Goal: Transaction & Acquisition: Purchase product/service

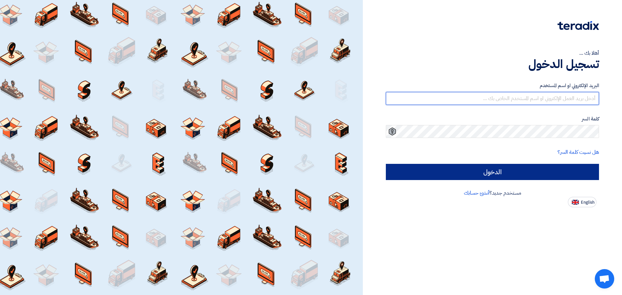
type input "[EMAIL_ADDRESS][DOMAIN_NAME]"
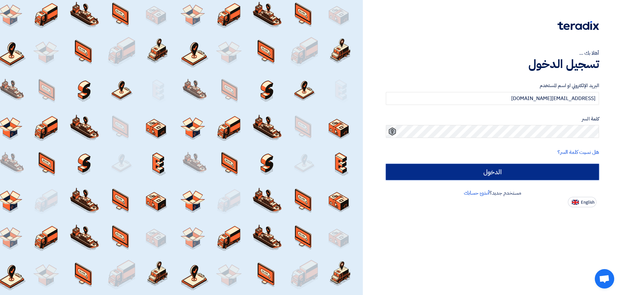
click at [479, 172] on input "الدخول" at bounding box center [492, 172] width 213 height 16
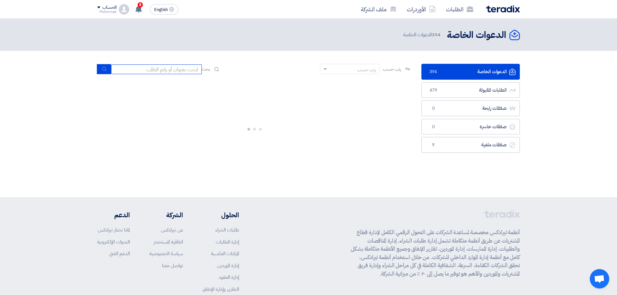
click at [169, 70] on input at bounding box center [156, 69] width 91 height 10
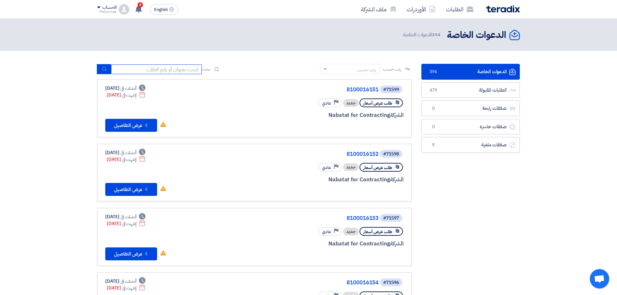
paste input "8100016151"
type input "8100016151"
click at [106, 70] on use "submit" at bounding box center [104, 69] width 4 height 4
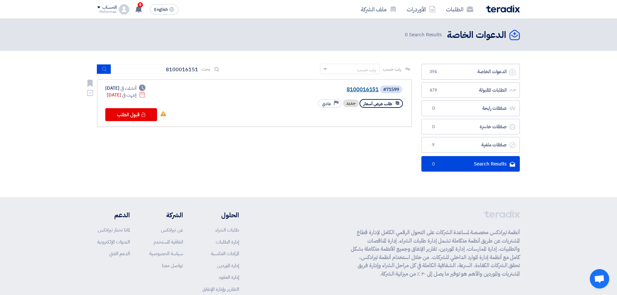
click at [350, 88] on link "8100016151" at bounding box center [314, 90] width 130 height 6
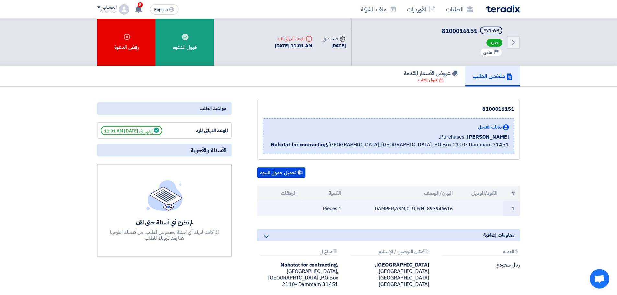
drag, startPoint x: 513, startPoint y: 192, endPoint x: 320, endPoint y: 212, distance: 194.1
click at [320, 212] on table "# الكود/الموديل البيان/الوصف الكمية المرفقات 1 [PERSON_NAME],ASM,CLU,P/N: 89794…" at bounding box center [388, 201] width 263 height 31
copy table "# الكود/الموديل البيان/الوصف الكمية المرفقات 1 DAMPER,ASM,CLU,P/N: 897946616 1 …"
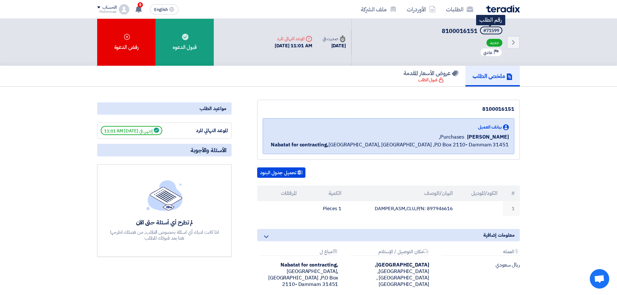
click at [495, 29] on div "#71599" at bounding box center [492, 31] width 16 height 5
copy div "71599"
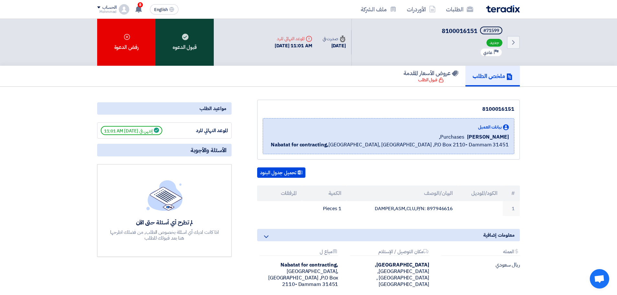
click at [190, 53] on div "قبول الدعوه" at bounding box center [185, 42] width 58 height 47
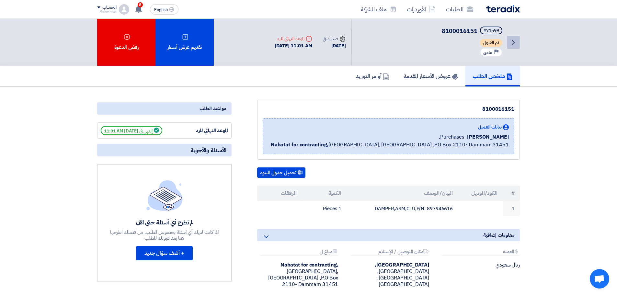
click at [509, 39] on link "Back" at bounding box center [513, 42] width 13 height 13
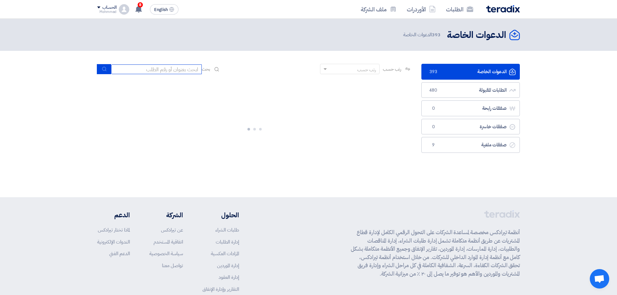
click at [161, 73] on input at bounding box center [156, 69] width 91 height 10
paste input "8100016152"
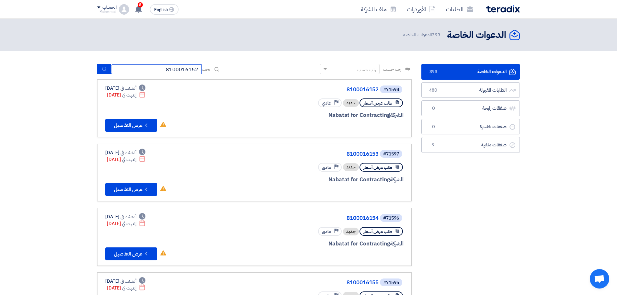
type input "8100016152"
click at [106, 71] on icon "submit" at bounding box center [104, 68] width 5 height 5
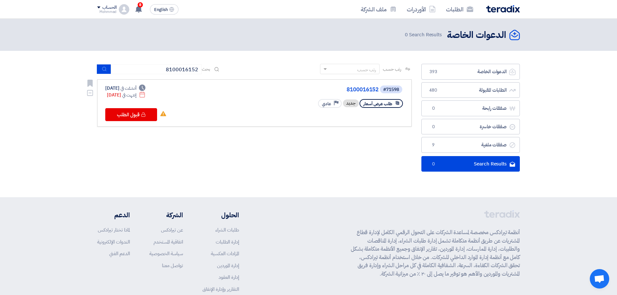
click at [358, 86] on div "#71598 8100016152" at bounding box center [326, 89] width 156 height 9
click at [359, 89] on link "8100016152" at bounding box center [314, 90] width 130 height 6
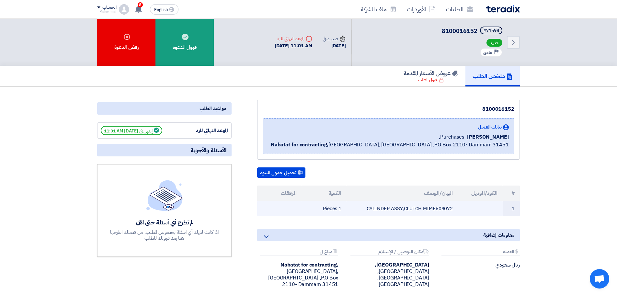
click at [440, 206] on td "CYLINDER ASSY,CLUTCH MIME609072" at bounding box center [403, 208] width 112 height 15
copy td "MIME609072"
click at [495, 191] on th "الكود/الموديل" at bounding box center [480, 194] width 45 height 16
drag, startPoint x: 514, startPoint y: 193, endPoint x: 312, endPoint y: 213, distance: 202.6
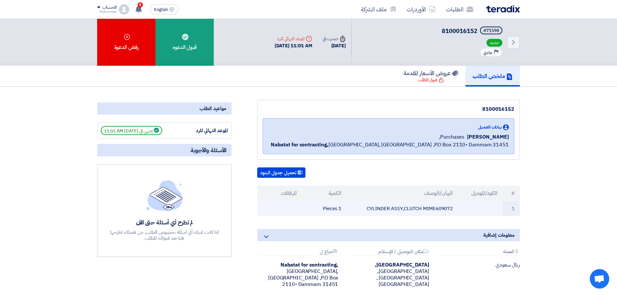
click at [312, 213] on table "# الكود/الموديل البيان/الوصف الكمية المرفقات 1 CYLINDER ASSY,CLUTCH MIME609072 …" at bounding box center [388, 201] width 263 height 31
copy table "# الكود/الموديل البيان/الوصف الكمية المرفقات 1 CYLINDER ASSY,CLUTCH MIME609072 …"
drag, startPoint x: 441, startPoint y: 210, endPoint x: 549, endPoint y: 157, distance: 120.3
click at [549, 157] on section "8100016152 بيانات العميل [PERSON_NAME] Purchases, Nabatat for contracting, [GEO…" at bounding box center [308, 211] width 617 height 248
drag, startPoint x: 514, startPoint y: 193, endPoint x: 318, endPoint y: 208, distance: 196.6
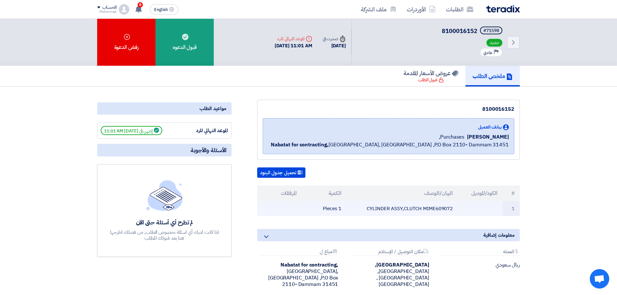
click at [318, 208] on table "# الكود/الموديل البيان/الوصف الكمية المرفقات 1 CYLINDER ASSY,CLUTCH MIME609072 …" at bounding box center [388, 201] width 263 height 31
copy table "# الكود/الموديل البيان/الوصف الكمية المرفقات 1 CYLINDER ASSY,CLUTCH MIME609072 …"
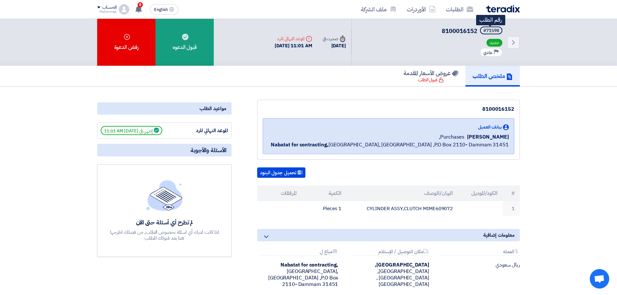
click at [493, 31] on div "#71598" at bounding box center [492, 31] width 16 height 5
copy div "71598"
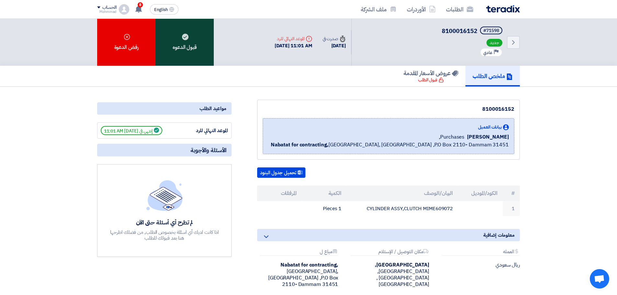
click at [204, 42] on div "قبول الدعوه" at bounding box center [185, 42] width 58 height 47
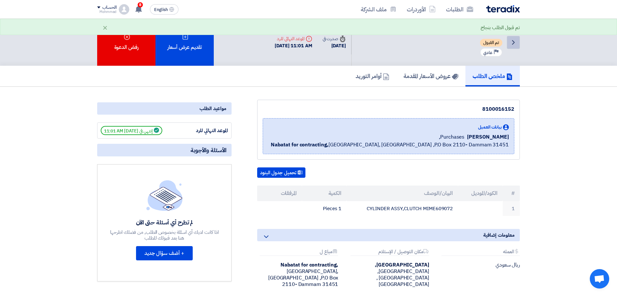
click at [516, 43] on icon "Back" at bounding box center [514, 43] width 8 height 8
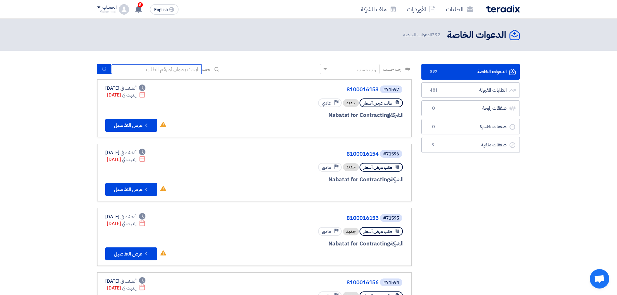
click at [154, 70] on input at bounding box center [156, 69] width 91 height 10
paste input "8100016153"
type input "8100016153"
click at [102, 67] on icon "submit" at bounding box center [104, 68] width 5 height 5
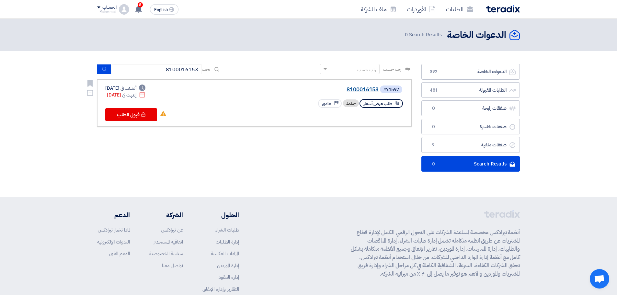
click at [366, 88] on link "8100016153" at bounding box center [314, 90] width 130 height 6
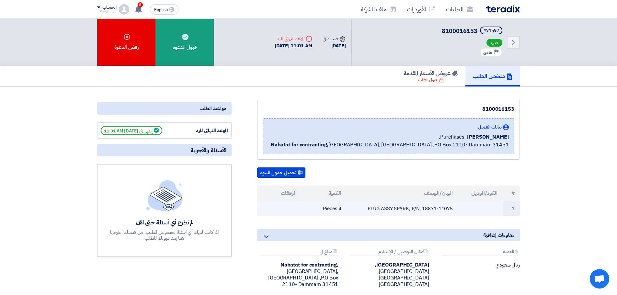
drag, startPoint x: 423, startPoint y: 208, endPoint x: 457, endPoint y: 209, distance: 34.0
click at [457, 209] on td "PLUG ASSY SPARK, P/N; 18871-11075" at bounding box center [403, 208] width 112 height 15
copy td "18871-11075"
drag, startPoint x: 514, startPoint y: 193, endPoint x: 314, endPoint y: 207, distance: 200.1
click at [306, 208] on table "# الكود/الموديل البيان/الوصف الكمية المرفقات 1 PLUG ASSY SPARK, P/N; 18871-1107…" at bounding box center [388, 201] width 263 height 31
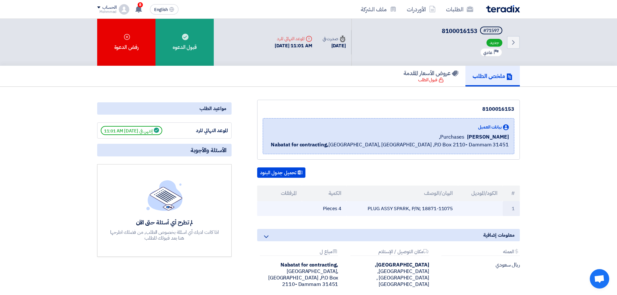
copy table "# الكود/الموديل البيان/الوصف الكمية المرفقات 1 PLUG ASSY SPARK, P/N; 18871-1107…"
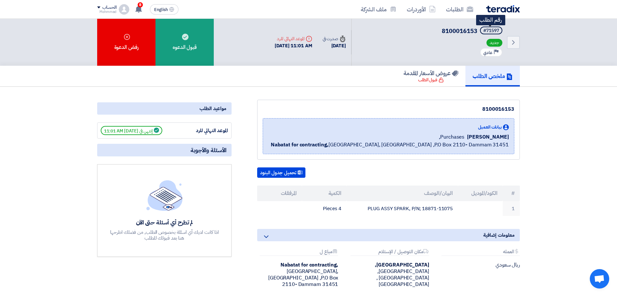
click at [496, 29] on div "#71597" at bounding box center [492, 31] width 16 height 5
copy div "71597"
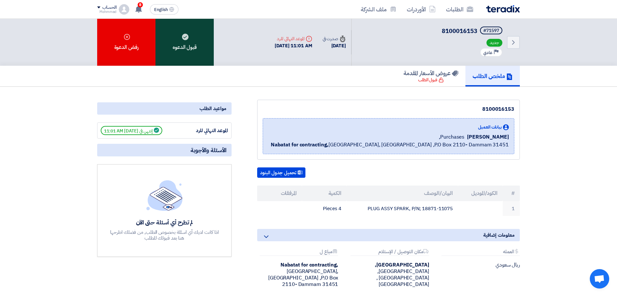
click at [190, 57] on div "قبول الدعوه" at bounding box center [185, 42] width 58 height 47
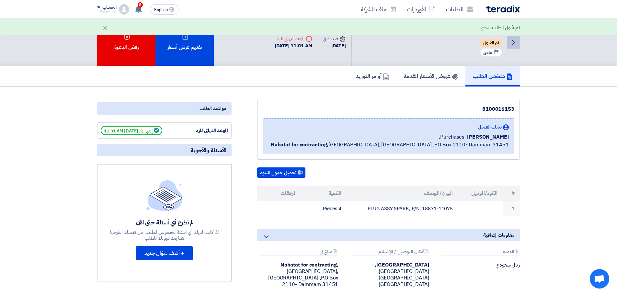
click at [516, 41] on icon "Back" at bounding box center [514, 43] width 8 height 8
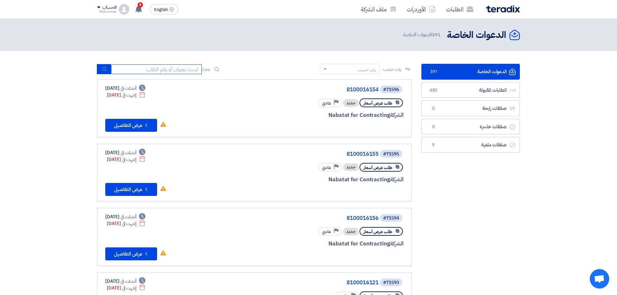
click at [163, 70] on input at bounding box center [156, 69] width 91 height 10
paste input "8100016154"
type input "8100016154"
click at [107, 69] on icon "submit" at bounding box center [104, 68] width 5 height 5
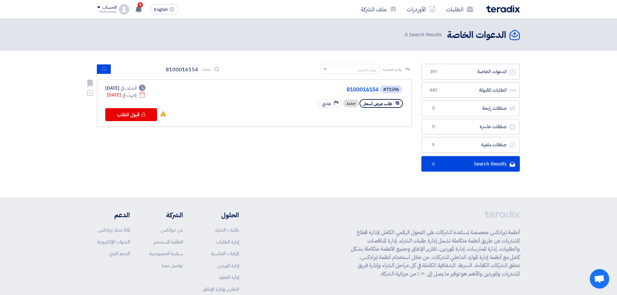
click at [364, 87] on div "#71596 8100016154" at bounding box center [326, 89] width 156 height 9
click at [360, 89] on link "8100016154" at bounding box center [314, 90] width 130 height 6
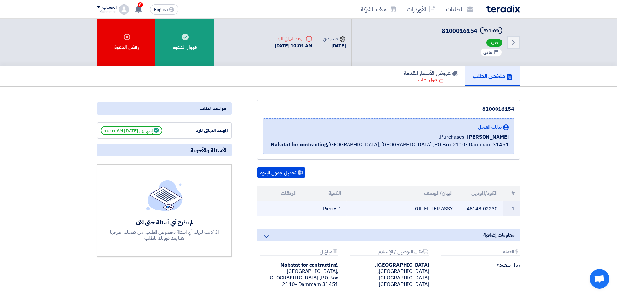
drag, startPoint x: 467, startPoint y: 208, endPoint x: 487, endPoint y: 208, distance: 19.4
click at [502, 208] on td "48148-02230" at bounding box center [480, 208] width 45 height 15
copy td "48148-02230"
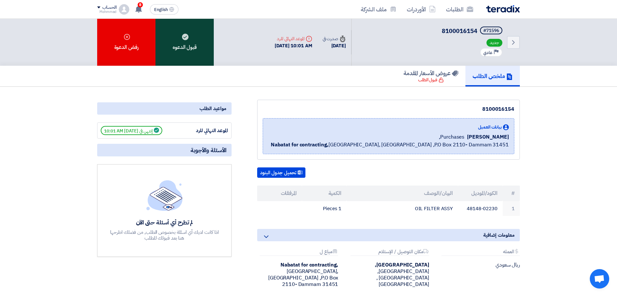
click at [194, 56] on div "قبول الدعوه" at bounding box center [185, 42] width 58 height 47
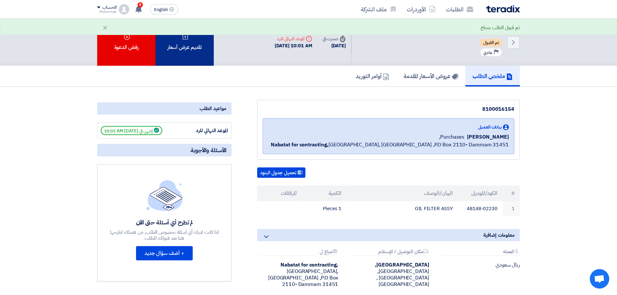
click at [191, 51] on div "تقديم عرض أسعار" at bounding box center [185, 42] width 58 height 47
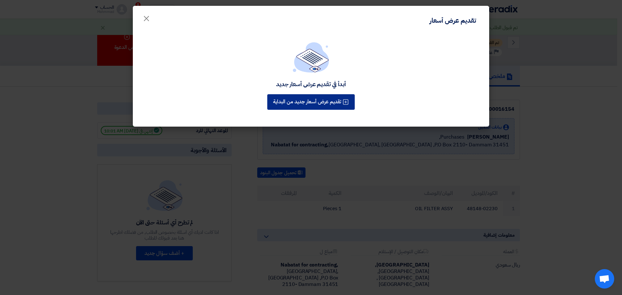
click at [324, 101] on button "تقديم عرض أسعار جديد من البداية" at bounding box center [310, 102] width 87 height 16
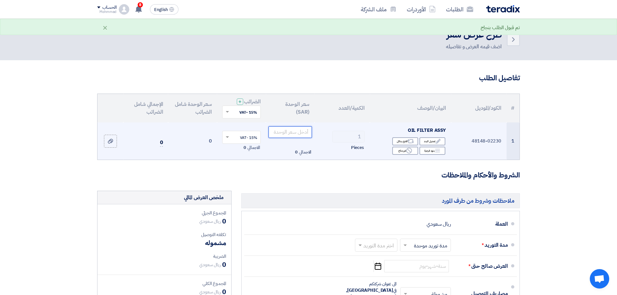
click at [302, 135] on input "number" at bounding box center [291, 132] width 44 height 12
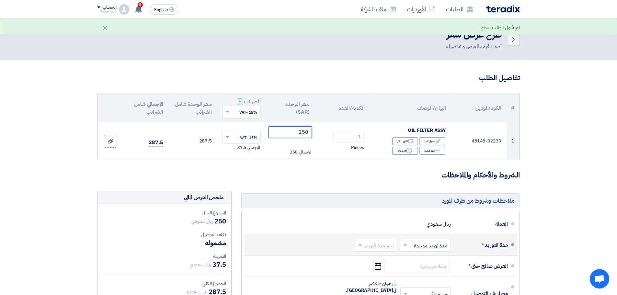
type input "250"
click at [369, 246] on input "text" at bounding box center [374, 245] width 39 height 9
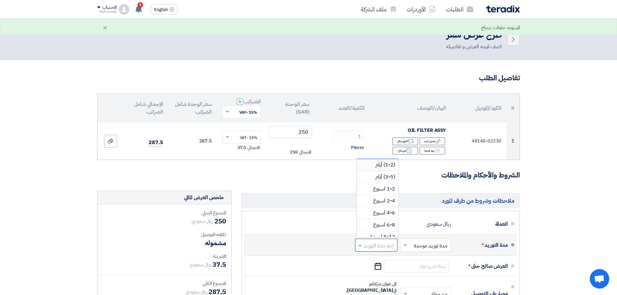
click at [383, 162] on span "(1-2) أيام" at bounding box center [386, 165] width 20 height 8
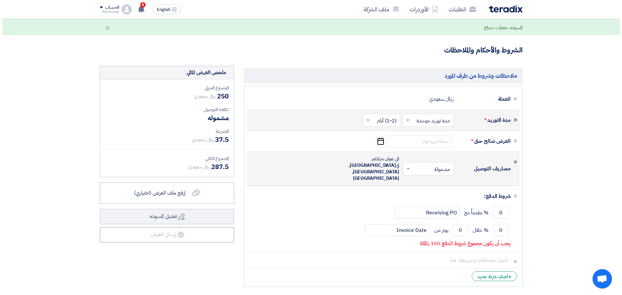
scroll to position [130, 0]
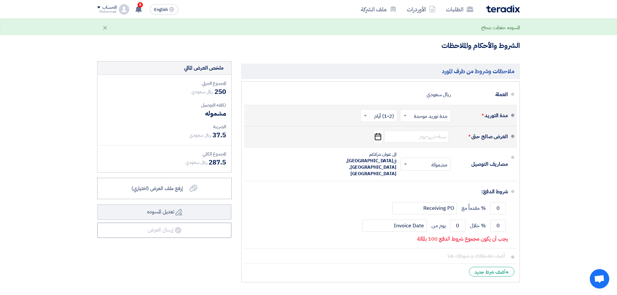
click at [376, 137] on icon "Pick a date" at bounding box center [378, 137] width 9 height 12
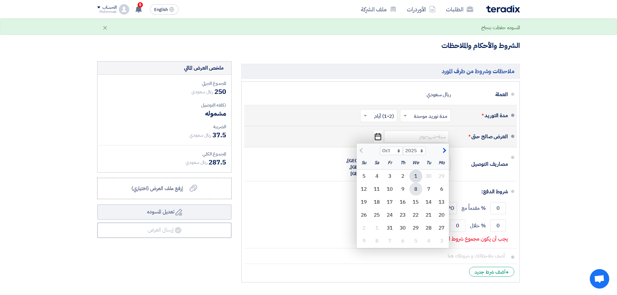
click at [417, 189] on div "8" at bounding box center [416, 189] width 13 height 13
type input "[DATE]"
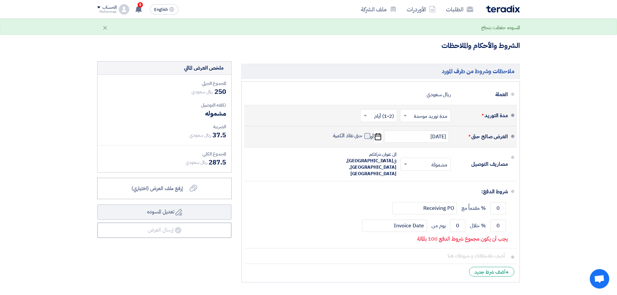
click at [368, 135] on span at bounding box center [368, 136] width 6 height 6
click at [363, 135] on input "حتى نفاذ الكمية" at bounding box center [347, 139] width 31 height 12
checkbox input "true"
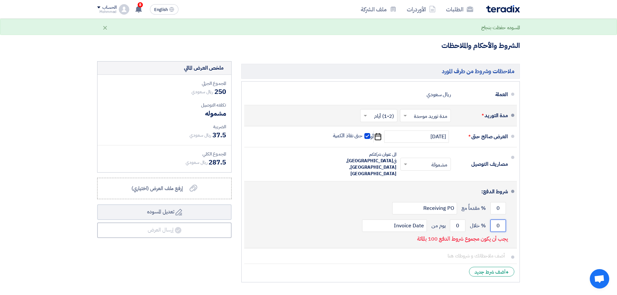
click at [502, 220] on input "0" at bounding box center [499, 226] width 16 height 12
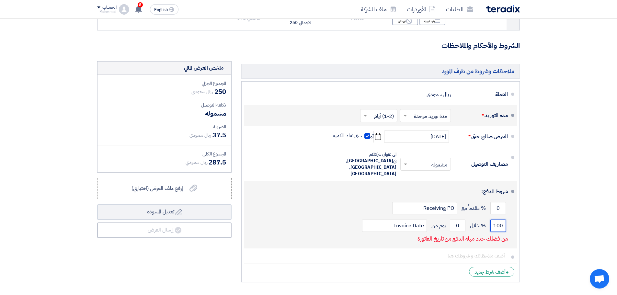
type input "100"
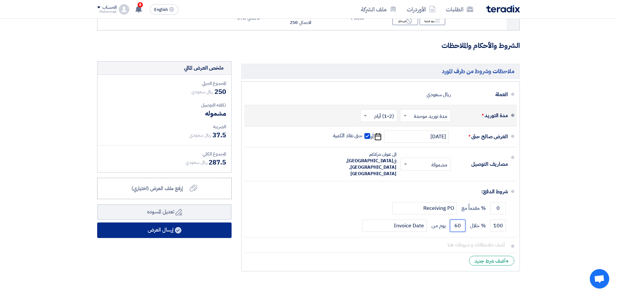
type input "60"
click at [167, 229] on button "إرسال العرض" at bounding box center [164, 231] width 134 height 16
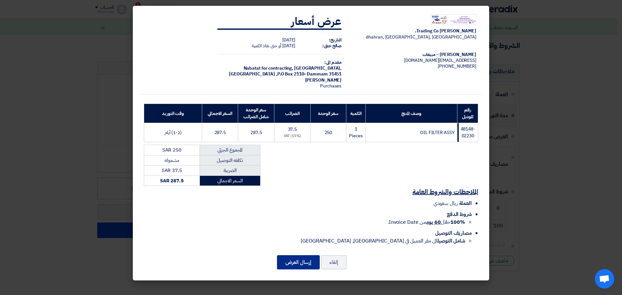
click at [288, 262] on button "إرسال العرض" at bounding box center [298, 262] width 43 height 14
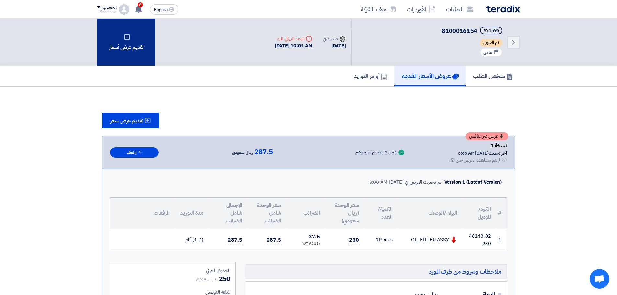
click at [130, 60] on div "تقديم عرض أسعار" at bounding box center [126, 42] width 58 height 47
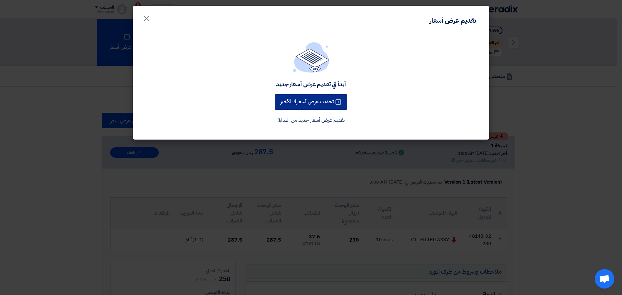
click at [298, 103] on button "تحديث عرض أسعارك الأخير" at bounding box center [311, 102] width 73 height 16
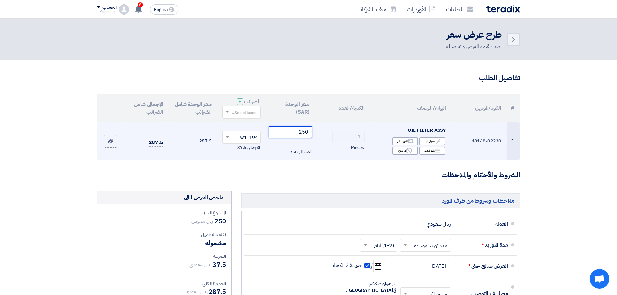
click at [303, 129] on input "250" at bounding box center [291, 132] width 44 height 12
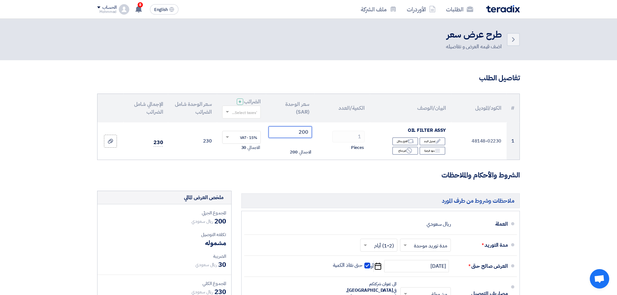
type input "200"
click at [599, 156] on section "تفاصيل الطلب # الكود/الموديل البيان/الوصف الكمية/العدد سعر الوحدة (SAR) الضرائب…" at bounding box center [308, 242] width 617 height 365
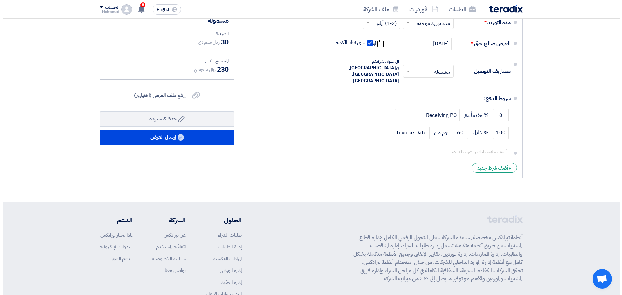
scroll to position [227, 0]
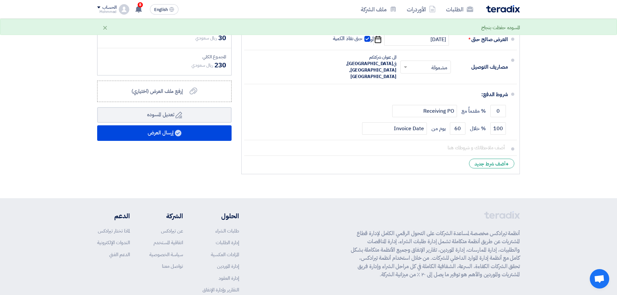
drag, startPoint x: 154, startPoint y: 144, endPoint x: 155, endPoint y: 137, distance: 6.6
click at [154, 142] on div "ملخص العرض المالي المجموع الجزئي ريال سعودي 200 تكلفه التوصيل" at bounding box center [164, 70] width 144 height 213
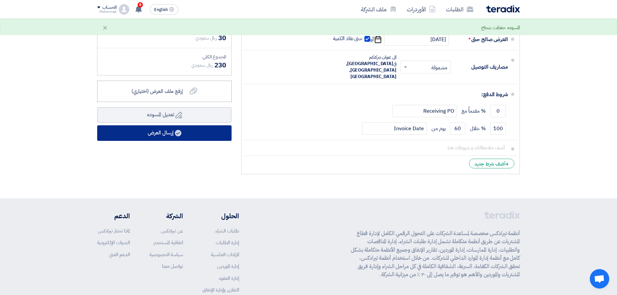
click at [155, 135] on button "إرسال العرض" at bounding box center [164, 133] width 134 height 16
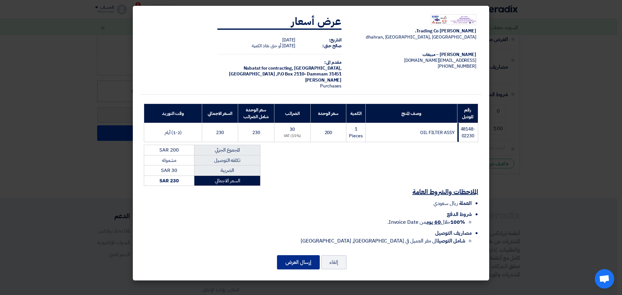
click at [295, 265] on button "إرسال العرض" at bounding box center [298, 262] width 43 height 14
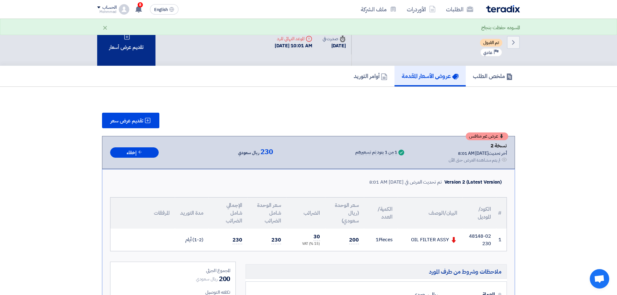
click at [134, 56] on div "تقديم عرض أسعار" at bounding box center [126, 42] width 58 height 47
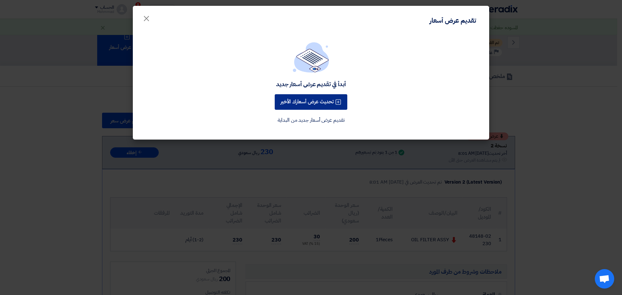
click at [312, 99] on button "تحديث عرض أسعارك الأخير" at bounding box center [311, 102] width 73 height 16
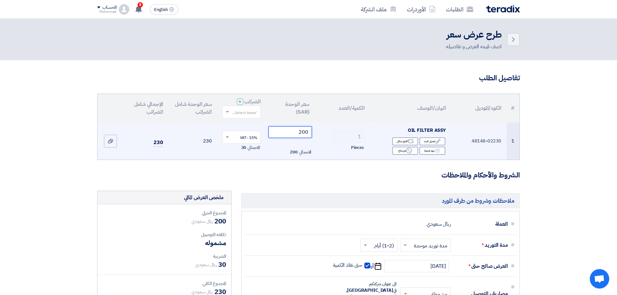
click at [304, 133] on input "200" at bounding box center [291, 132] width 44 height 12
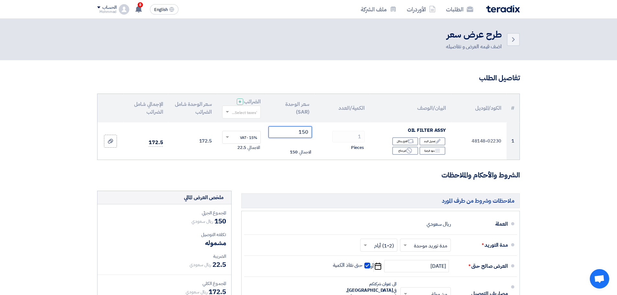
type input "150"
drag, startPoint x: 608, startPoint y: 100, endPoint x: 604, endPoint y: 100, distance: 3.3
click at [607, 100] on section "تفاصيل الطلب # الكود/الموديل البيان/الوصف الكمية/العدد سعر الوحدة (SAR) الضرائب…" at bounding box center [308, 242] width 617 height 365
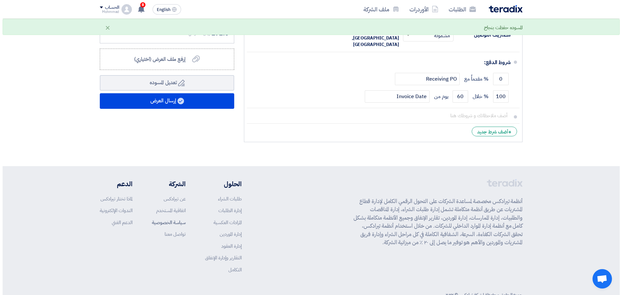
scroll to position [259, 0]
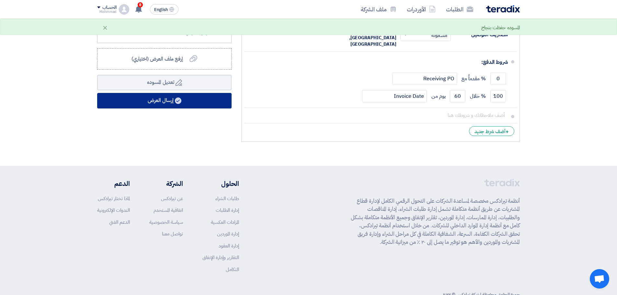
click at [149, 105] on button "إرسال العرض" at bounding box center [164, 101] width 134 height 16
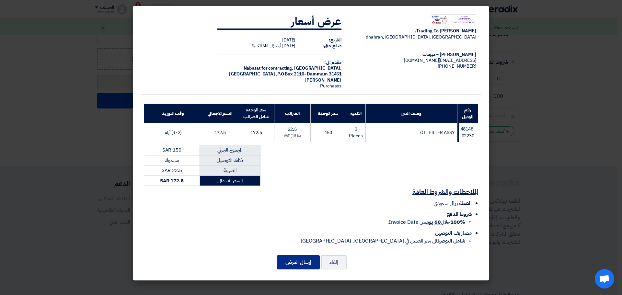
click at [307, 256] on button "إرسال العرض" at bounding box center [298, 262] width 43 height 14
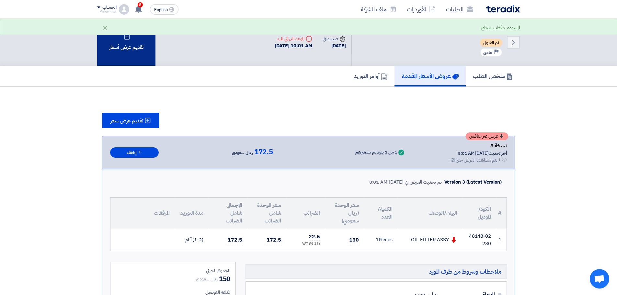
click at [124, 61] on div "تقديم عرض أسعار" at bounding box center [126, 42] width 58 height 47
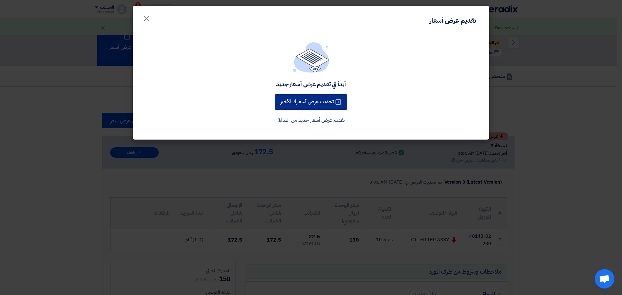
click at [293, 108] on button "تحديث عرض أسعارك الأخير" at bounding box center [311, 102] width 73 height 16
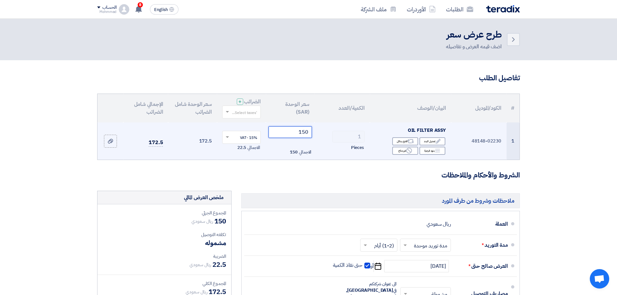
click at [305, 130] on input "150" at bounding box center [291, 132] width 44 height 12
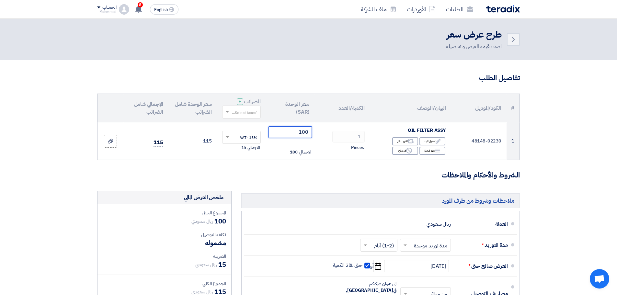
type input "100"
click at [593, 156] on section "تفاصيل الطلب # الكود/الموديل البيان/الوصف الكمية/العدد سعر الوحدة (SAR) الضرائب…" at bounding box center [308, 242] width 617 height 365
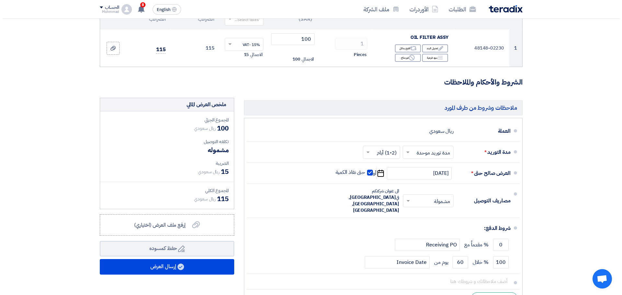
scroll to position [194, 0]
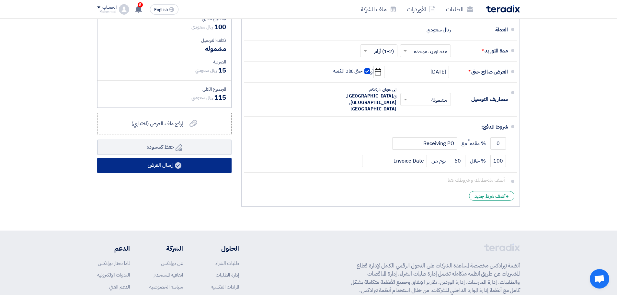
click at [175, 165] on button "إرسال العرض" at bounding box center [164, 166] width 134 height 16
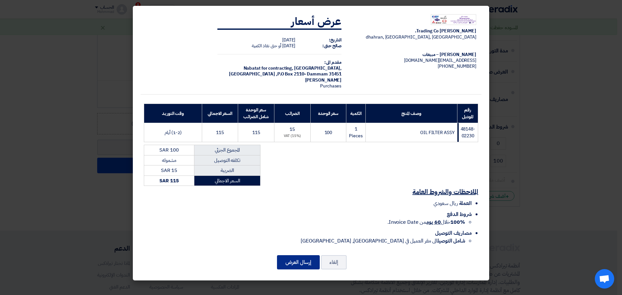
click at [299, 260] on button "إرسال العرض" at bounding box center [298, 262] width 43 height 14
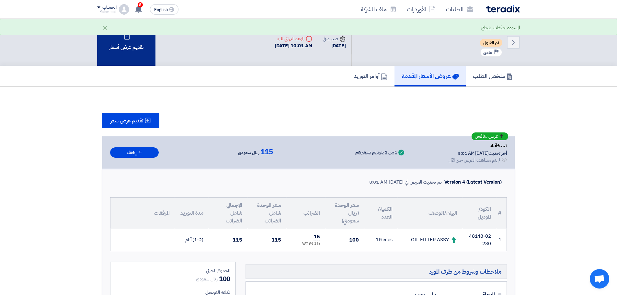
click at [128, 51] on div "تقديم عرض أسعار" at bounding box center [126, 42] width 58 height 47
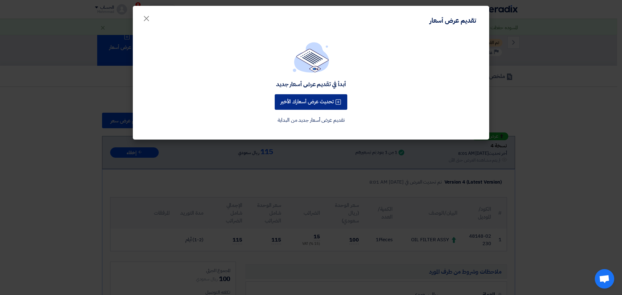
click at [307, 102] on button "تحديث عرض أسعارك الأخير" at bounding box center [311, 102] width 73 height 16
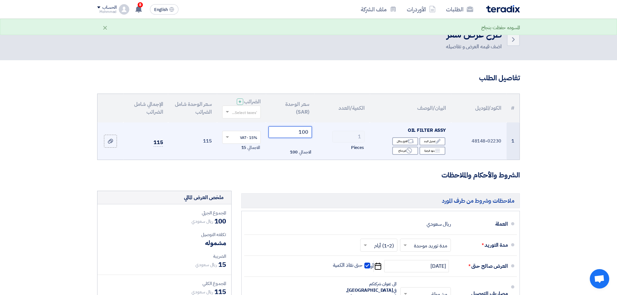
click at [308, 133] on input "100" at bounding box center [291, 132] width 44 height 12
click at [308, 132] on input "100" at bounding box center [291, 132] width 44 height 12
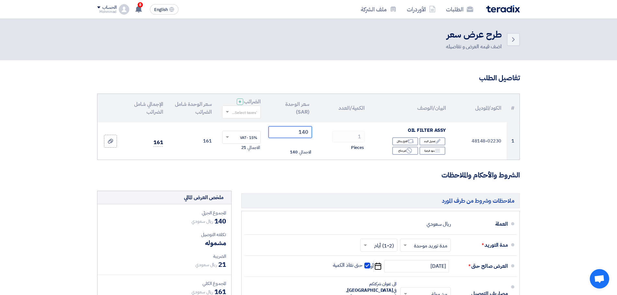
type input "140"
click at [566, 118] on section "تفاصيل الطلب # الكود/الموديل البيان/الوصف الكمية/العدد سعر الوحدة (SAR) الضرائب…" at bounding box center [308, 242] width 617 height 365
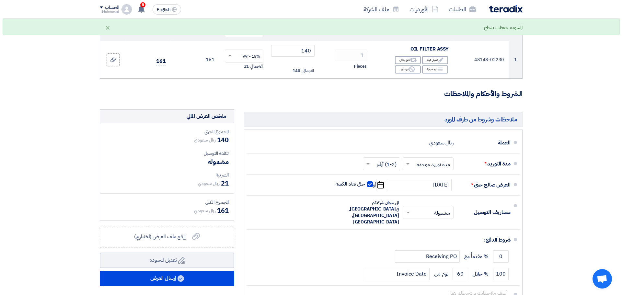
scroll to position [227, 0]
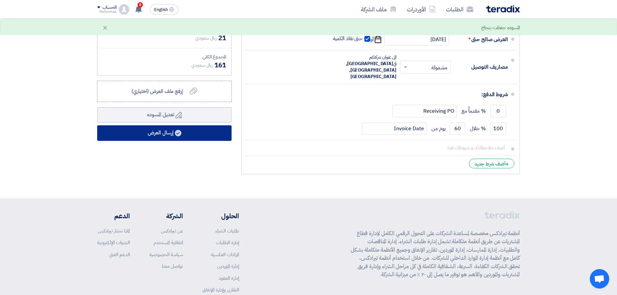
click at [160, 134] on button "إرسال العرض" at bounding box center [164, 133] width 134 height 16
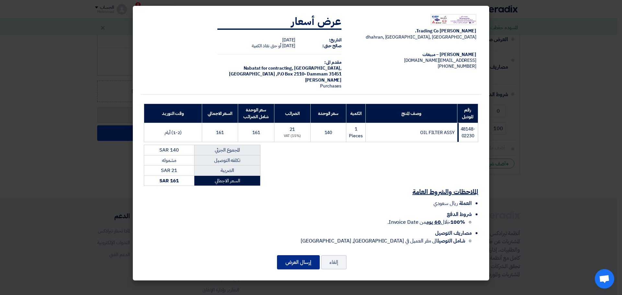
click at [303, 266] on button "إرسال العرض" at bounding box center [298, 262] width 43 height 14
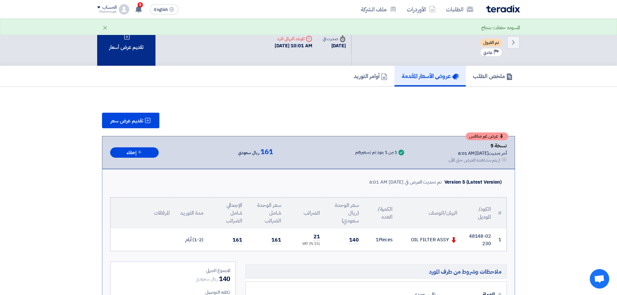
click at [125, 47] on div "تقديم عرض أسعار" at bounding box center [126, 42] width 58 height 47
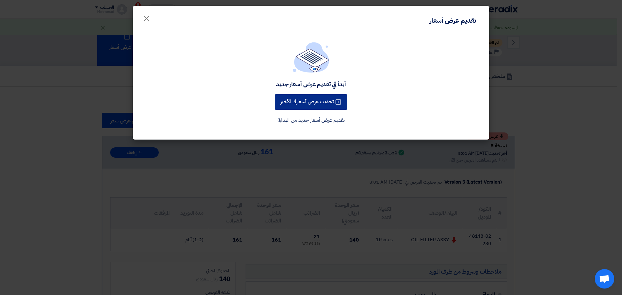
click at [306, 97] on button "تحديث عرض أسعارك الأخير" at bounding box center [311, 102] width 73 height 16
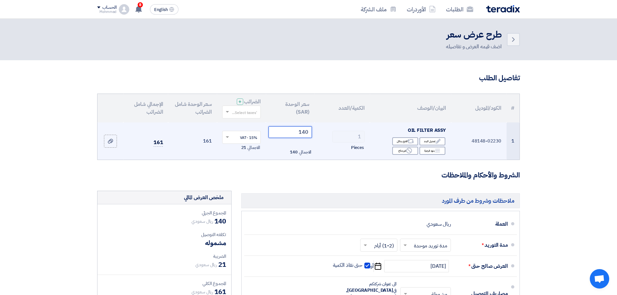
click at [306, 136] on input "140" at bounding box center [291, 132] width 44 height 12
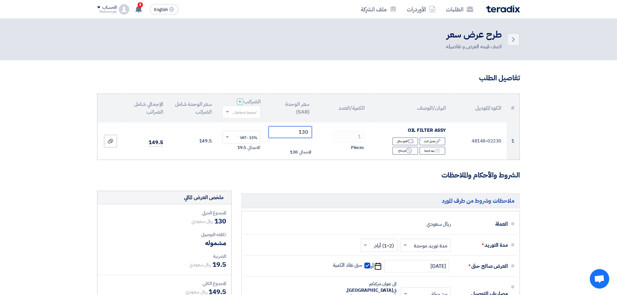
type input "130"
click at [588, 133] on section "تفاصيل الطلب # الكود/الموديل البيان/الوصف الكمية/العدد سعر الوحدة (SAR) الضرائب…" at bounding box center [308, 242] width 617 height 365
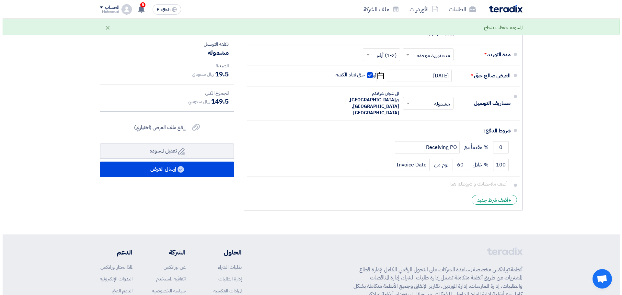
scroll to position [194, 0]
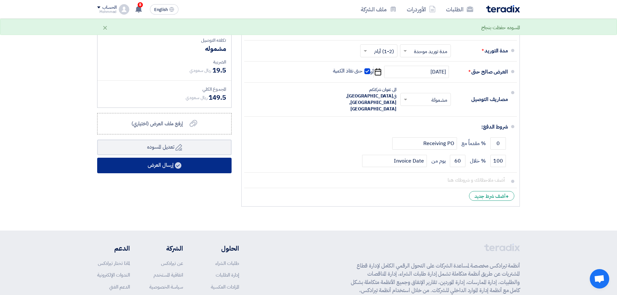
click at [159, 158] on button "إرسال العرض" at bounding box center [164, 166] width 134 height 16
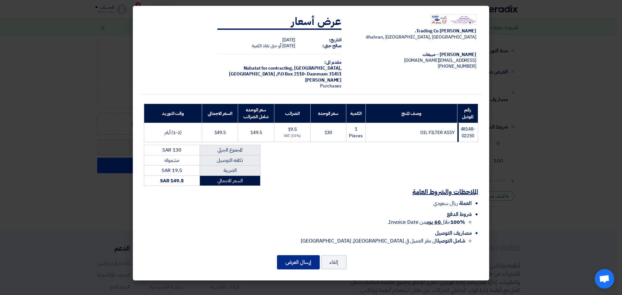
click at [285, 267] on button "إرسال العرض" at bounding box center [298, 262] width 43 height 14
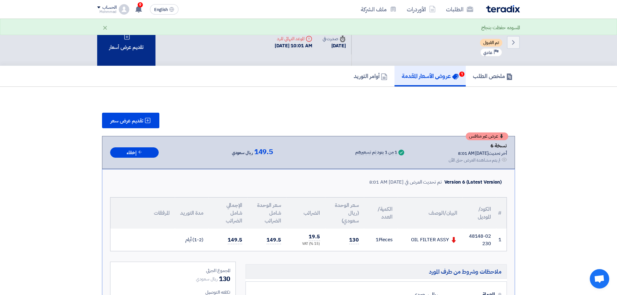
click at [128, 54] on div "تقديم عرض أسعار" at bounding box center [126, 42] width 58 height 47
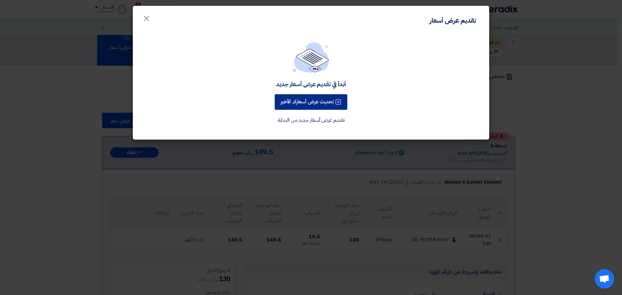
click at [308, 99] on button "تحديث عرض أسعارك الأخير" at bounding box center [311, 102] width 73 height 16
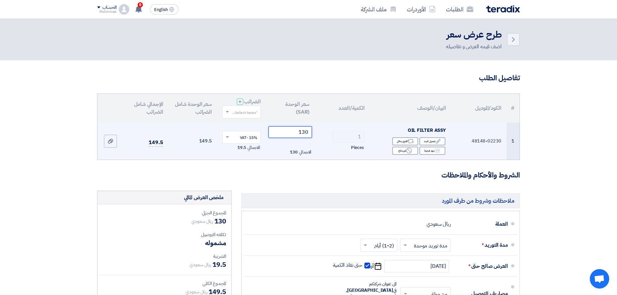
click at [306, 134] on input "130" at bounding box center [291, 132] width 44 height 12
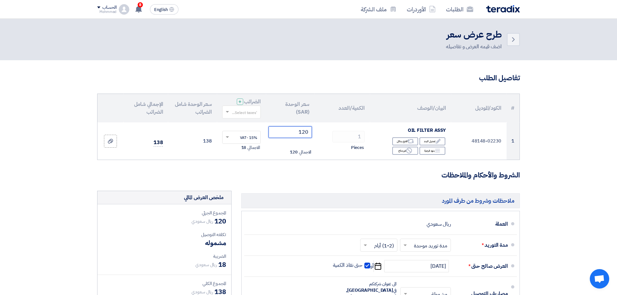
type input "120"
click at [565, 152] on section "تفاصيل الطلب # الكود/الموديل البيان/الوصف الكمية/العدد سعر الوحدة (SAR) الضرائب…" at bounding box center [308, 242] width 617 height 365
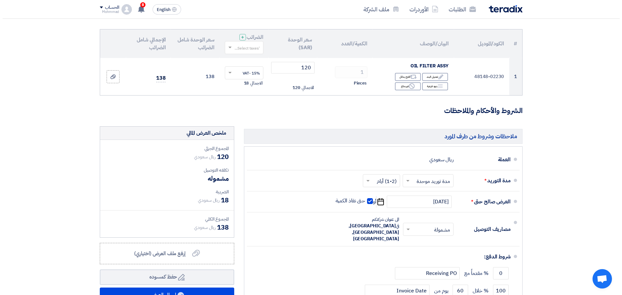
scroll to position [194, 0]
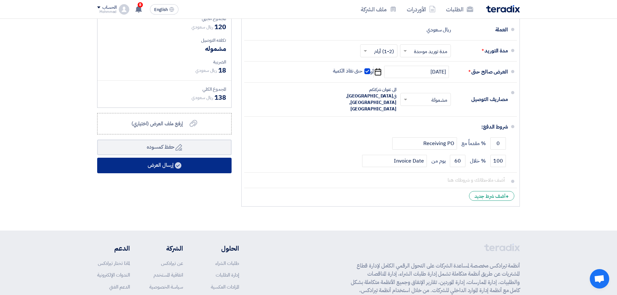
click at [180, 167] on use at bounding box center [178, 165] width 6 height 6
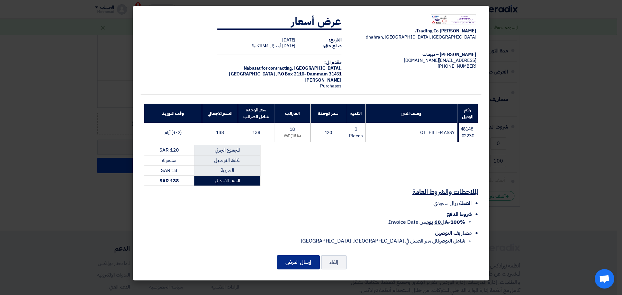
click at [302, 260] on button "إرسال العرض" at bounding box center [298, 262] width 43 height 14
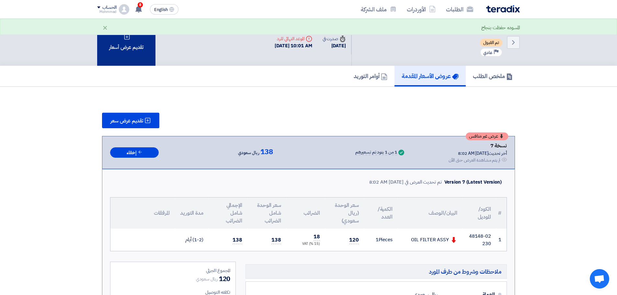
click at [118, 52] on div "تقديم عرض أسعار" at bounding box center [126, 42] width 58 height 47
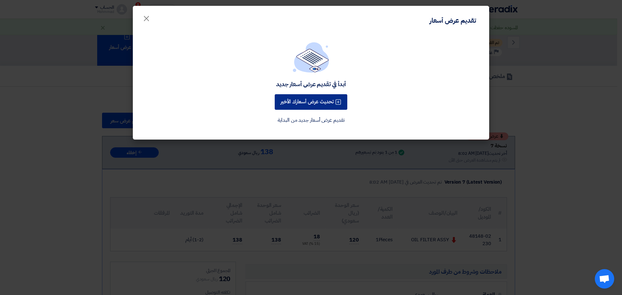
click at [315, 102] on button "تحديث عرض أسعارك الأخير" at bounding box center [311, 102] width 73 height 16
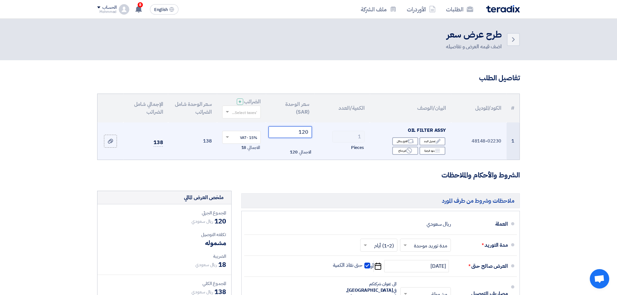
click at [307, 133] on input "120" at bounding box center [291, 132] width 44 height 12
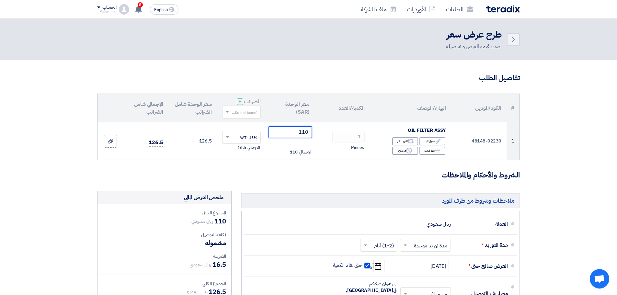
type input "110"
click at [565, 147] on section "تفاصيل الطلب # الكود/الموديل البيان/الوصف الكمية/العدد سعر الوحدة (SAR) الضرائب…" at bounding box center [308, 242] width 617 height 365
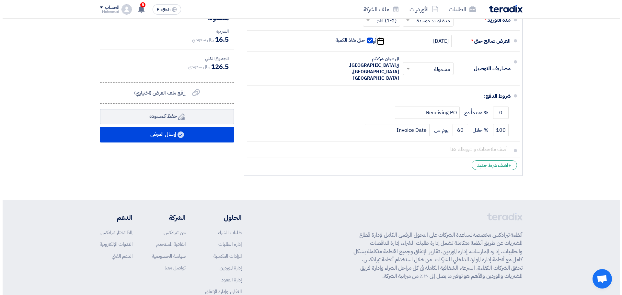
scroll to position [227, 0]
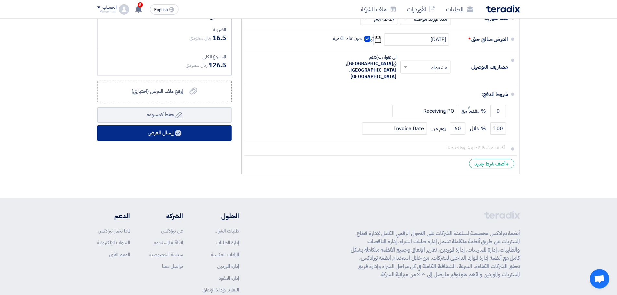
click at [208, 134] on button "إرسال العرض" at bounding box center [164, 133] width 134 height 16
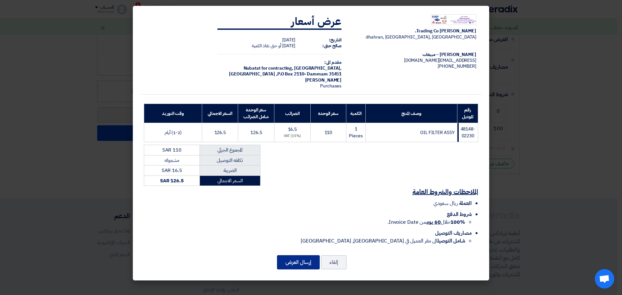
click at [298, 265] on button "إرسال العرض" at bounding box center [298, 262] width 43 height 14
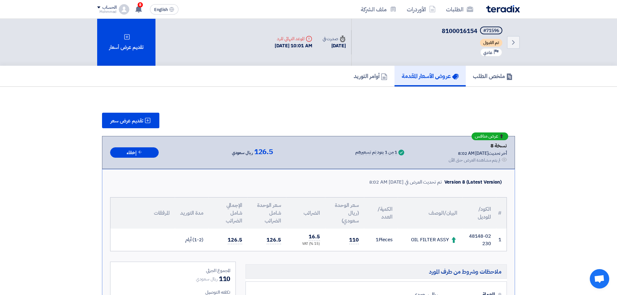
click at [461, 33] on span "8100016154" at bounding box center [460, 31] width 36 height 9
click at [512, 41] on icon "Back" at bounding box center [514, 43] width 8 height 8
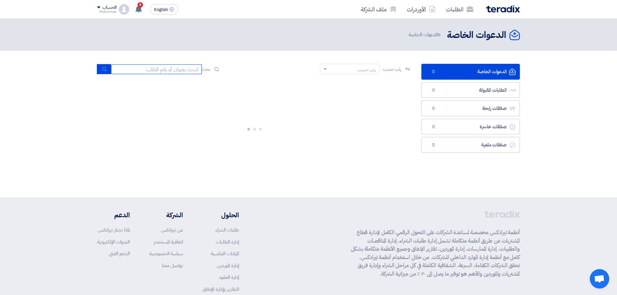
click at [168, 71] on input at bounding box center [156, 69] width 91 height 10
paste input "8100016154"
type input "8100016154"
click at [105, 67] on use "submit" at bounding box center [104, 69] width 4 height 4
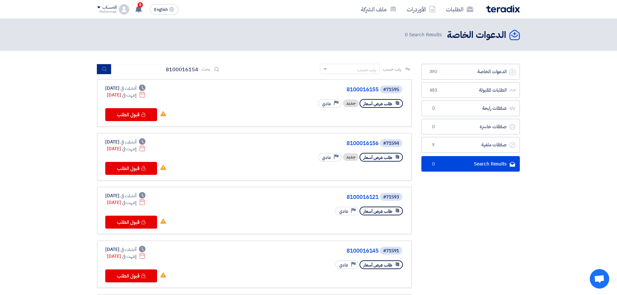
click at [108, 71] on button "submit" at bounding box center [104, 69] width 14 height 10
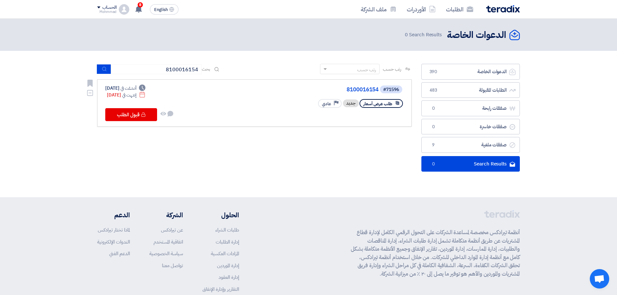
click at [363, 87] on div "#71596 8100016154" at bounding box center [326, 89] width 156 height 9
click at [363, 88] on link "8100016154" at bounding box center [314, 90] width 130 height 6
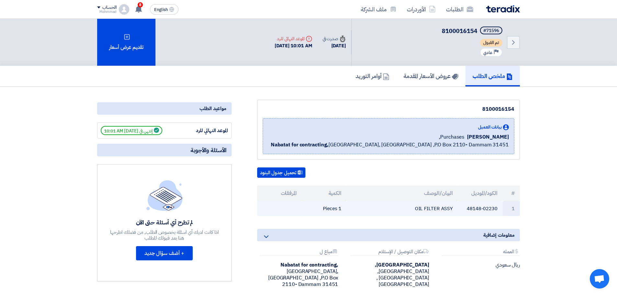
drag, startPoint x: 514, startPoint y: 193, endPoint x: 320, endPoint y: 213, distance: 195.4
click at [320, 213] on table "# الكود/الموديل البيان/الوصف الكمية المرفقات 1 48148-02230 OIL FILTER ASSY 1 Pi…" at bounding box center [388, 201] width 263 height 31
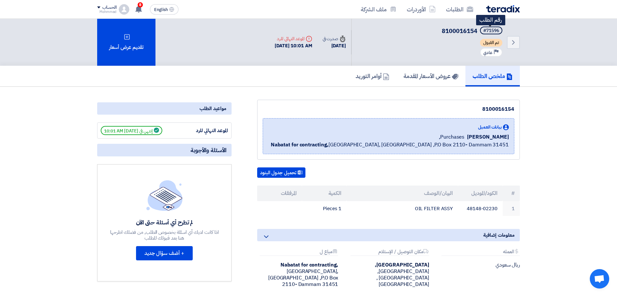
click at [491, 29] on div "#71596" at bounding box center [492, 31] width 16 height 5
click at [514, 39] on icon "Back" at bounding box center [514, 43] width 8 height 8
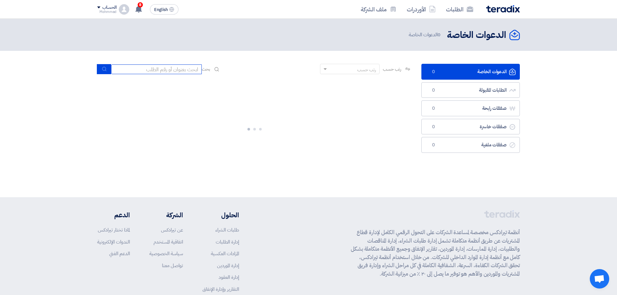
click at [195, 70] on input at bounding box center [156, 69] width 91 height 10
paste input "8100016155"
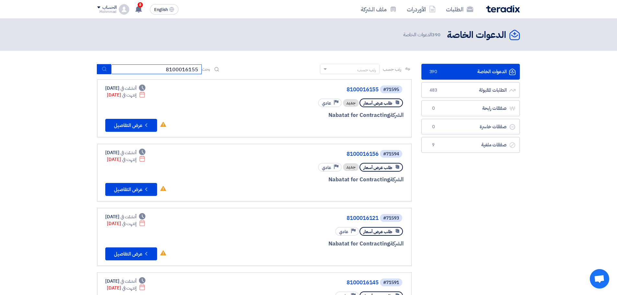
type input "8100016155"
click at [102, 67] on icon "submit" at bounding box center [104, 68] width 5 height 5
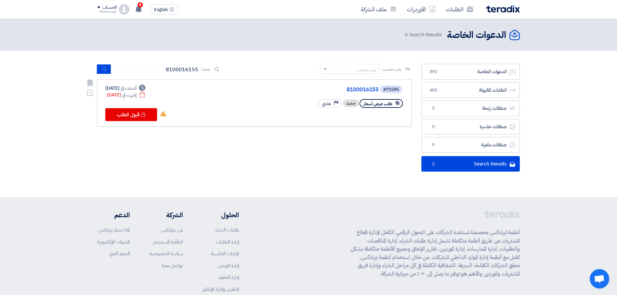
click at [367, 87] on div "#71595 8100016155" at bounding box center [326, 89] width 156 height 9
click at [366, 87] on link "8100016155" at bounding box center [314, 90] width 130 height 6
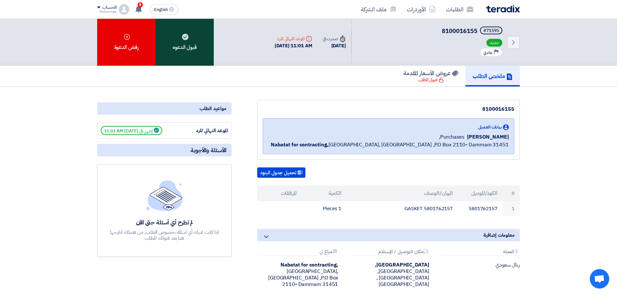
click at [193, 57] on div "قبول الدعوه" at bounding box center [185, 42] width 58 height 47
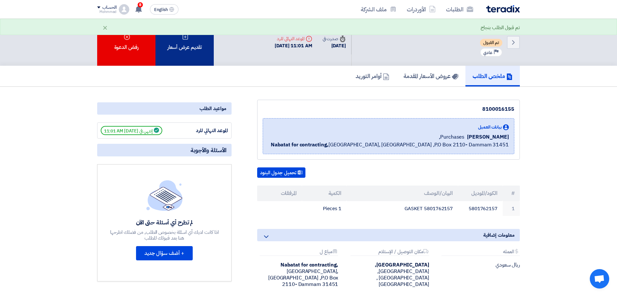
click at [187, 48] on div "تقديم عرض أسعار" at bounding box center [185, 42] width 58 height 47
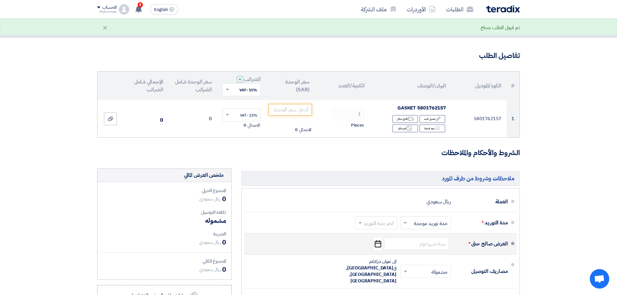
scroll to position [32, 0]
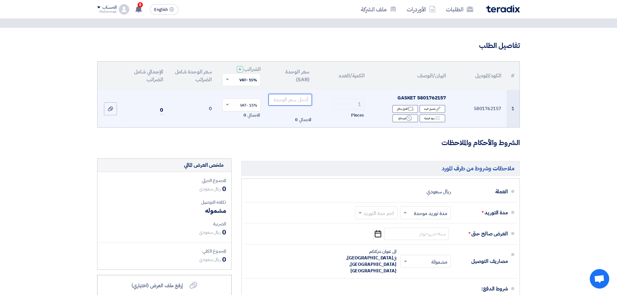
click at [273, 103] on input "number" at bounding box center [291, 100] width 44 height 12
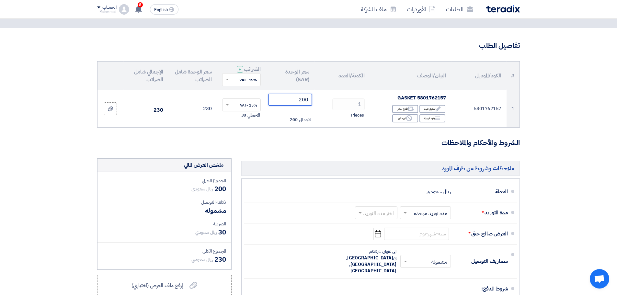
type input "200"
click at [579, 198] on section "تفاصيل الطلب # الكود/الموديل البيان/الوصف الكمية/العدد سعر الوحدة (SAR) الضرائب…" at bounding box center [308, 216] width 617 height 376
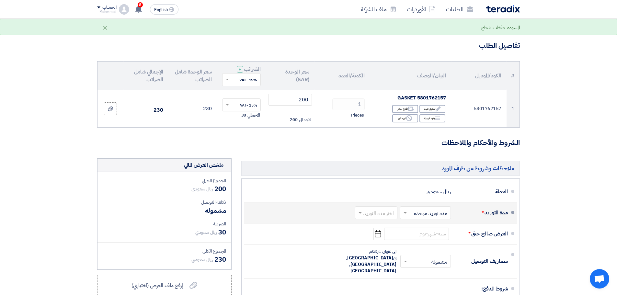
click at [376, 214] on input "text" at bounding box center [374, 213] width 39 height 9
click at [386, 128] on div "(1-2) أيام" at bounding box center [378, 133] width 42 height 12
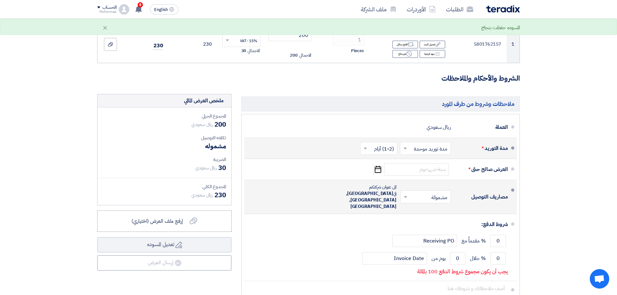
scroll to position [97, 0]
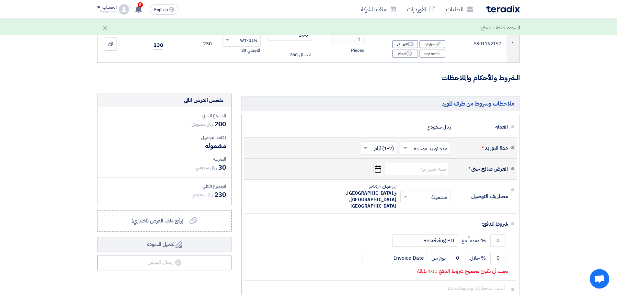
click at [379, 171] on icon "Pick a date" at bounding box center [378, 169] width 9 height 12
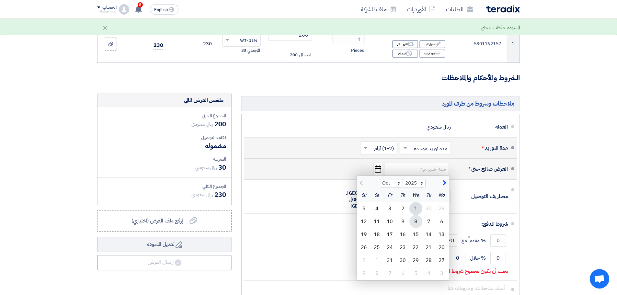
click at [417, 222] on div "8" at bounding box center [416, 221] width 13 height 13
type input "[DATE]"
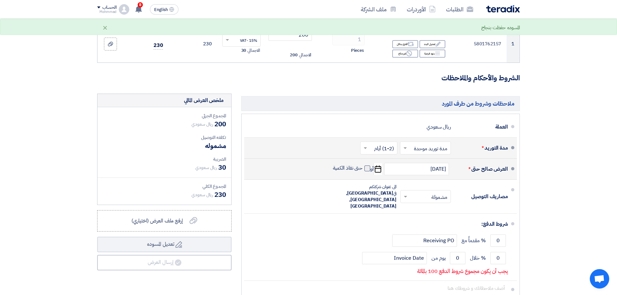
click at [368, 171] on span at bounding box center [368, 169] width 6 height 6
click at [363, 171] on input "حتى نفاذ الكمية" at bounding box center [347, 171] width 31 height 12
checkbox input "true"
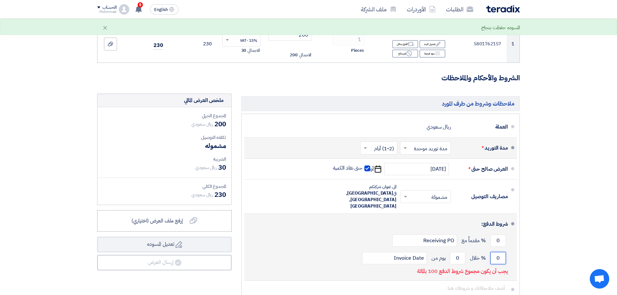
click at [503, 252] on input "0" at bounding box center [499, 258] width 16 height 12
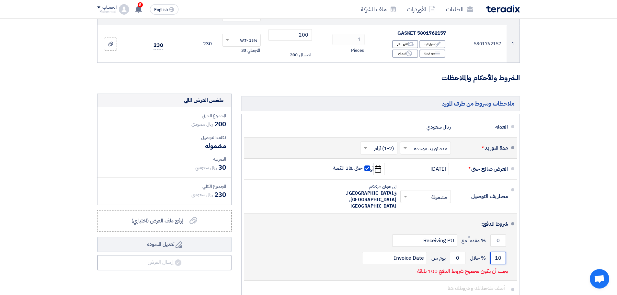
type input "10"
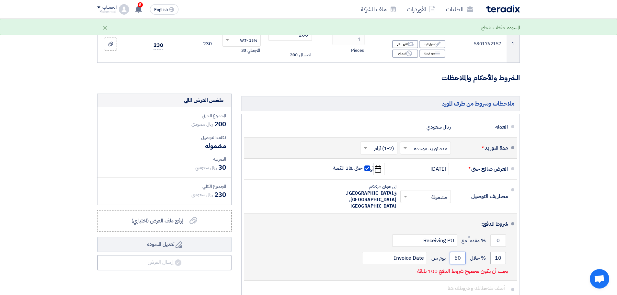
type input "60"
click at [504, 252] on input "10" at bounding box center [499, 258] width 16 height 12
click at [502, 252] on input "010" at bounding box center [499, 258] width 16 height 12
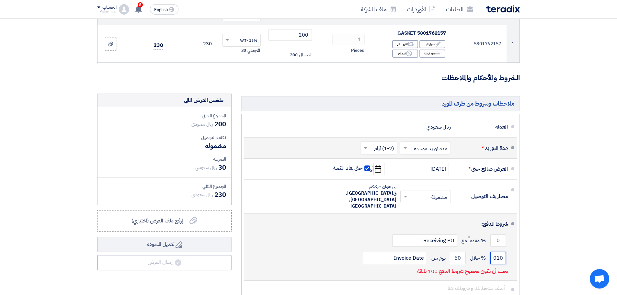
click at [502, 252] on input "010" at bounding box center [499, 258] width 16 height 12
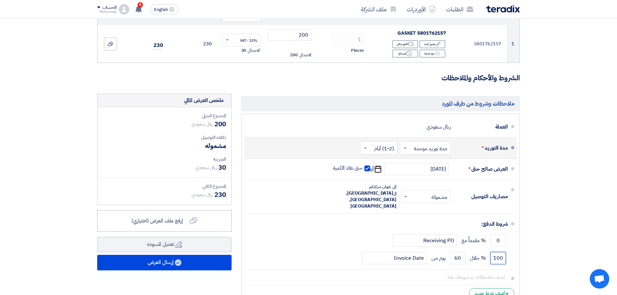
type input "100"
click at [598, 199] on section "تفاصيل الطلب # الكود/الموديل البيان/الوصف الكمية/العدد سعر الوحدة (SAR) الضرائب…" at bounding box center [308, 145] width 617 height 365
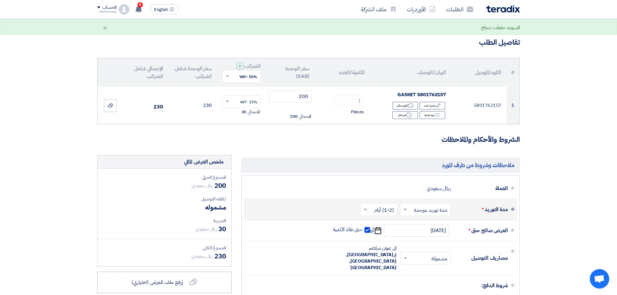
scroll to position [0, 0]
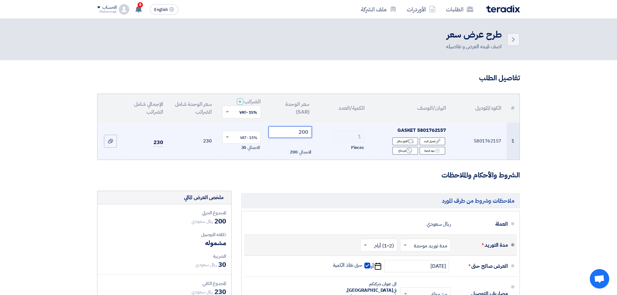
click at [301, 134] on input "200" at bounding box center [291, 132] width 44 height 12
click at [300, 134] on input "200" at bounding box center [291, 132] width 44 height 12
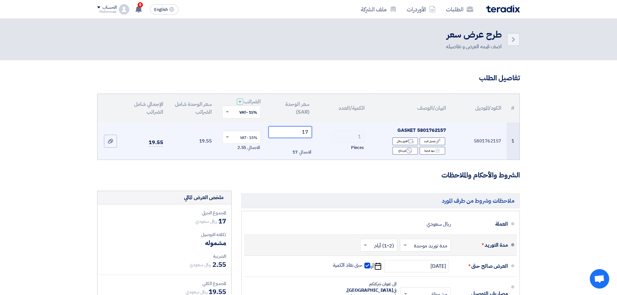
type input "172"
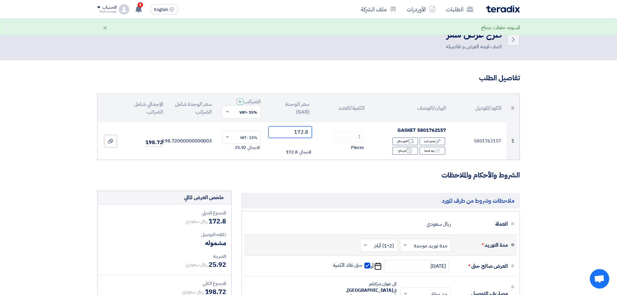
type input "172.8"
click at [574, 127] on section "تفاصيل الطلب # الكود/الموديل البيان/الوصف الكمية/العدد سعر الوحدة (SAR) الضرائب…" at bounding box center [308, 242] width 617 height 365
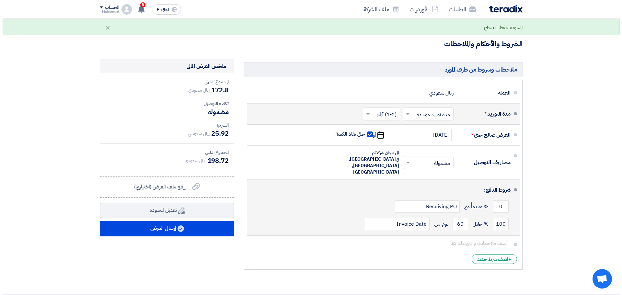
scroll to position [162, 0]
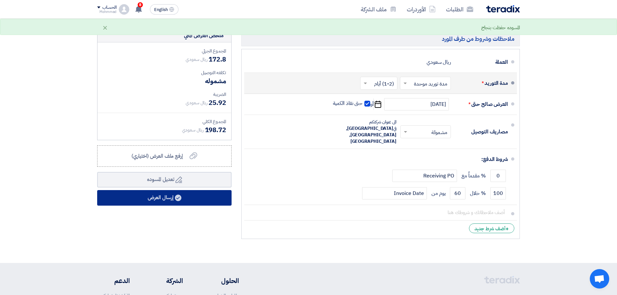
click at [203, 196] on button "إرسال العرض" at bounding box center [164, 198] width 134 height 16
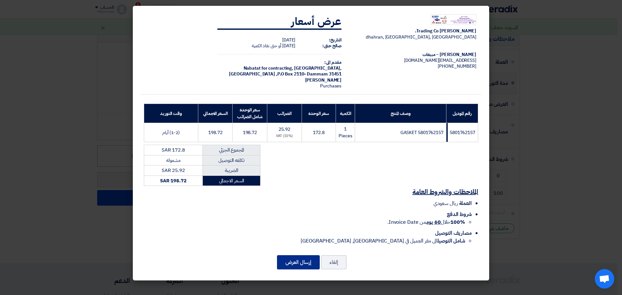
click at [296, 258] on button "إرسال العرض" at bounding box center [298, 262] width 43 height 14
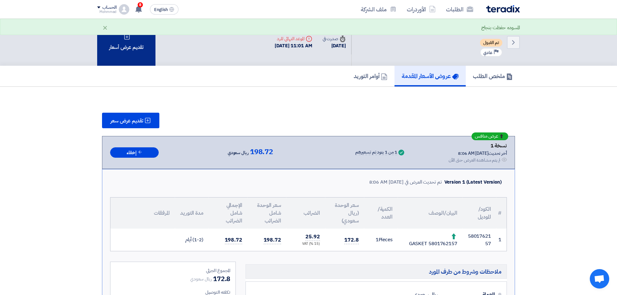
click at [133, 56] on div "تقديم عرض أسعار" at bounding box center [126, 42] width 58 height 47
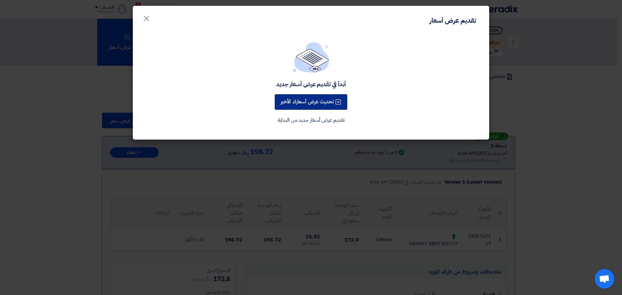
click at [305, 99] on button "تحديث عرض أسعارك الأخير" at bounding box center [311, 102] width 73 height 16
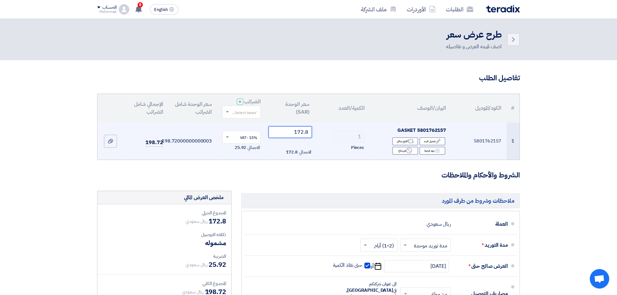
click at [306, 132] on input "172.8" at bounding box center [291, 132] width 44 height 12
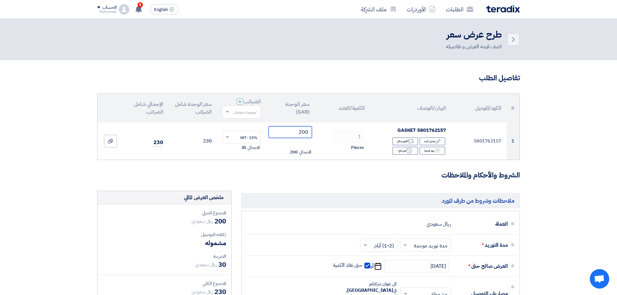
type input "200"
click at [600, 121] on section "تفاصيل الطلب # الكود/الموديل البيان/الوصف الكمية/العدد سعر الوحدة (SAR) الضرائب…" at bounding box center [308, 242] width 617 height 365
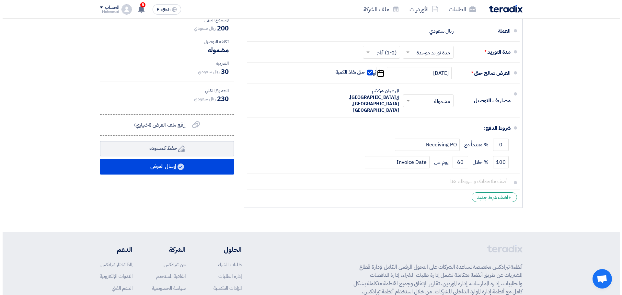
scroll to position [194, 0]
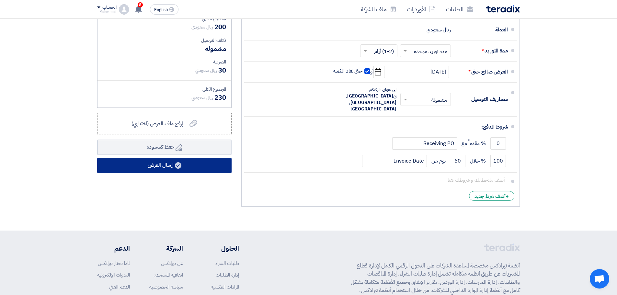
click at [189, 168] on button "إرسال العرض" at bounding box center [164, 166] width 134 height 16
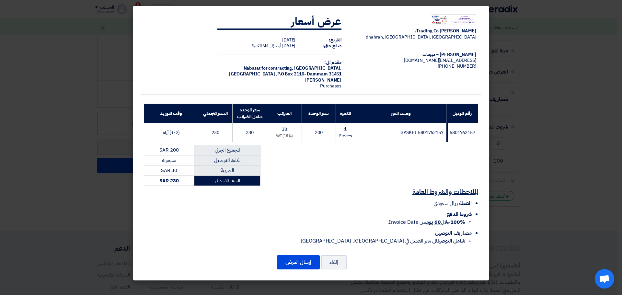
click at [290, 253] on div "[PERSON_NAME] Trading Co. [GEOGRAPHIC_DATA], [GEOGRAPHIC_DATA], [GEOGRAPHIC_DAT…" at bounding box center [311, 143] width 356 height 275
click at [294, 261] on button "إرسال العرض" at bounding box center [298, 262] width 43 height 14
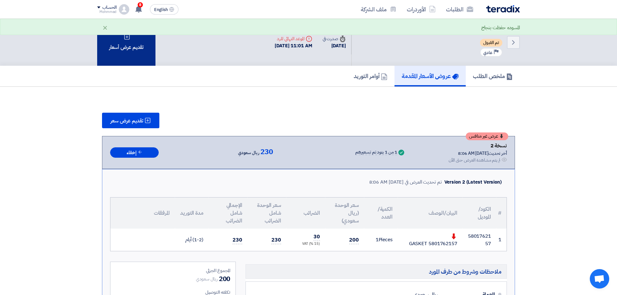
click at [133, 52] on div "تقديم عرض أسعار" at bounding box center [126, 42] width 58 height 47
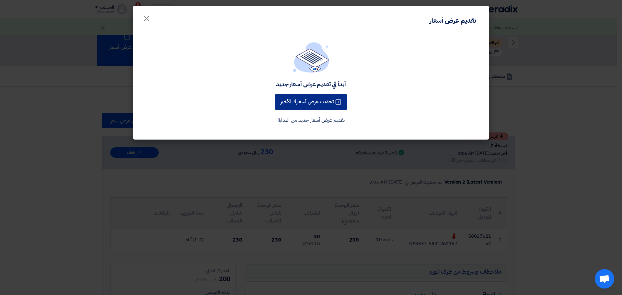
click at [290, 102] on button "تحديث عرض أسعارك الأخير" at bounding box center [311, 102] width 73 height 16
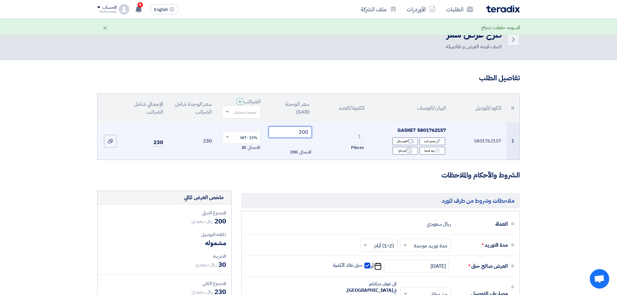
click at [308, 134] on input "200" at bounding box center [291, 132] width 44 height 12
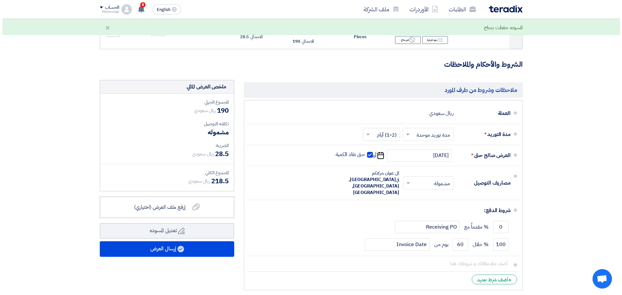
scroll to position [194, 0]
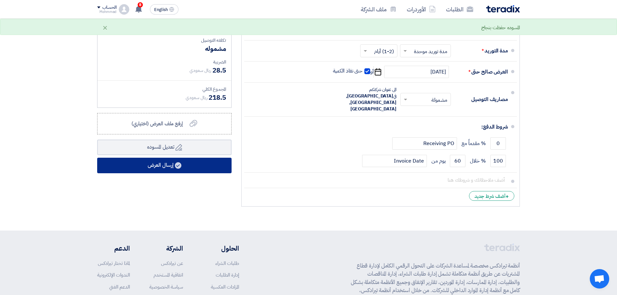
type input "190"
click at [174, 167] on button "إرسال العرض" at bounding box center [164, 166] width 134 height 16
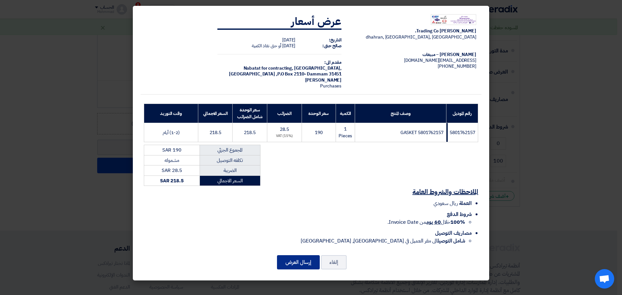
click at [289, 258] on button "إرسال العرض" at bounding box center [298, 262] width 43 height 14
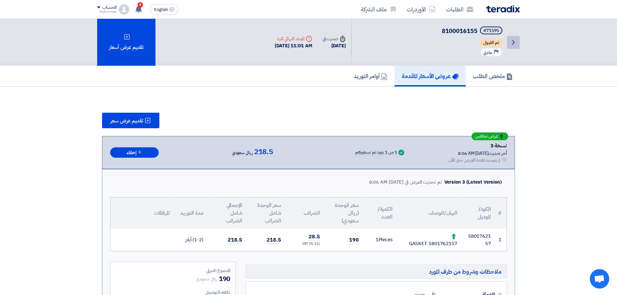
click at [515, 43] on icon "Back" at bounding box center [514, 43] width 8 height 8
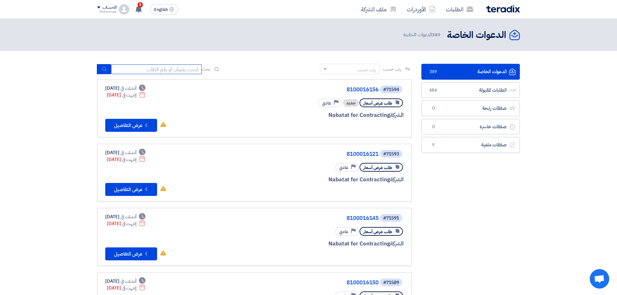
click at [137, 71] on input at bounding box center [156, 69] width 91 height 10
paste input "8100016156"
type input "8100016156"
click at [105, 73] on button "submit" at bounding box center [104, 69] width 14 height 10
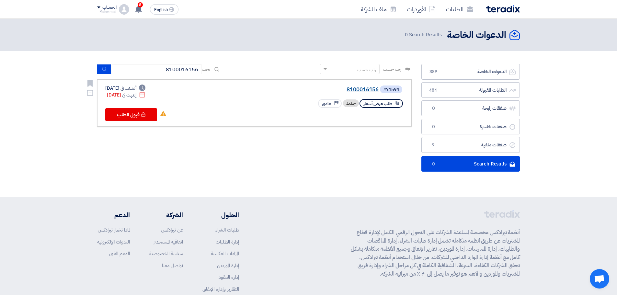
click at [368, 90] on link "8100016156" at bounding box center [314, 90] width 130 height 6
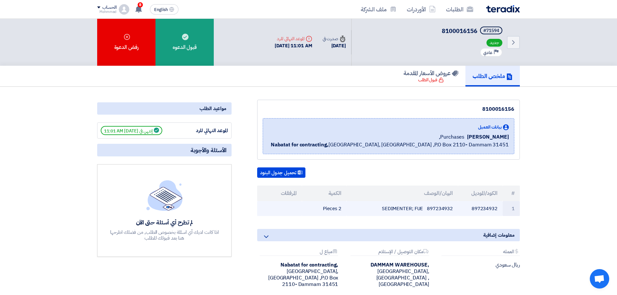
click at [440, 208] on td "897234932 SEDIMENTER; FUE" at bounding box center [403, 208] width 112 height 15
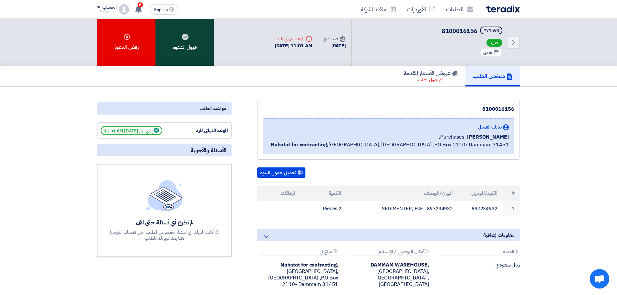
click at [189, 50] on div "قبول الدعوه" at bounding box center [185, 42] width 58 height 47
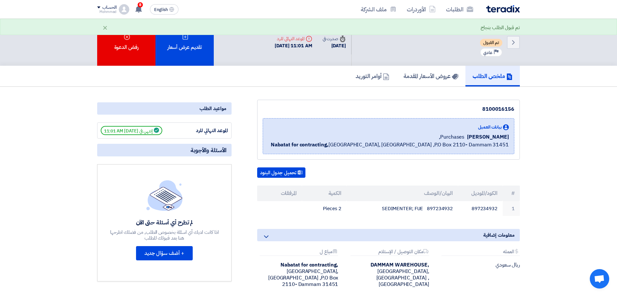
click at [192, 38] on div "تقديم عرض أسعار" at bounding box center [185, 42] width 58 height 47
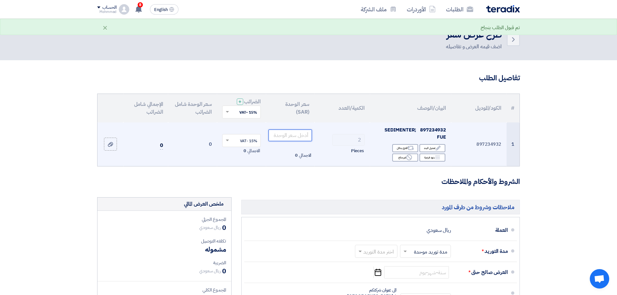
click at [290, 134] on input "number" at bounding box center [291, 136] width 44 height 12
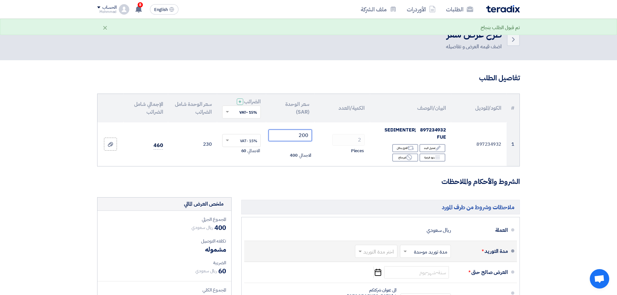
type input "200"
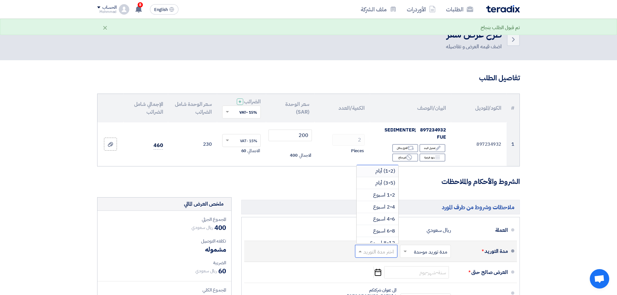
click at [362, 255] on input "text" at bounding box center [374, 252] width 39 height 9
click at [378, 172] on span "(1-2) أيام" at bounding box center [386, 171] width 20 height 8
click at [561, 163] on section "تفاصيل الطلب # الكود/الموديل البيان/الوصف الكمية/العدد سعر الوحدة (SAR) الضرائب…" at bounding box center [308, 251] width 617 height 382
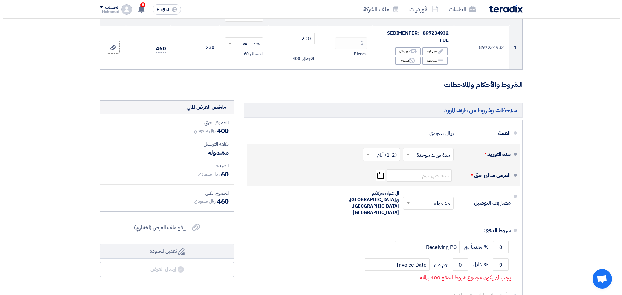
scroll to position [97, 0]
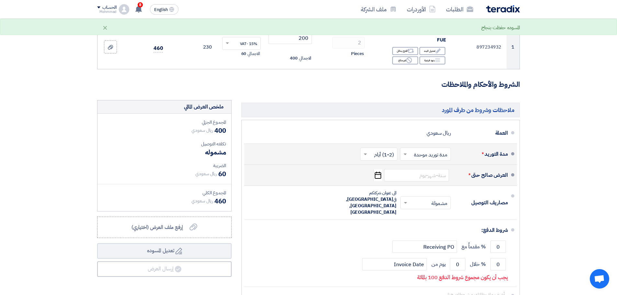
click at [379, 173] on use "button" at bounding box center [378, 175] width 6 height 7
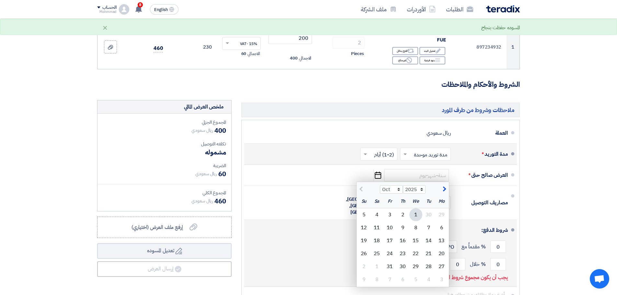
click at [414, 226] on div "8" at bounding box center [416, 227] width 13 height 13
type input "[DATE]"
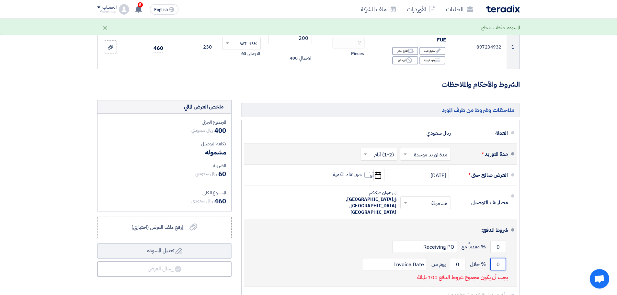
click at [501, 258] on input "0" at bounding box center [499, 264] width 16 height 12
type input "100"
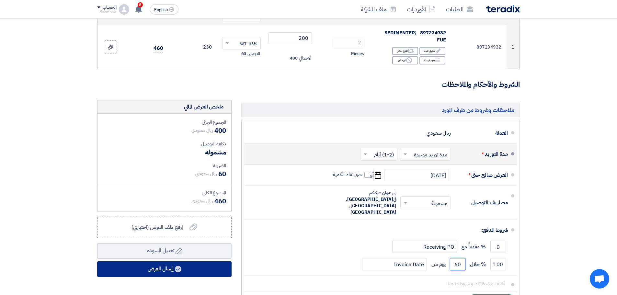
type input "60"
click at [199, 263] on button "إرسال العرض" at bounding box center [164, 270] width 134 height 16
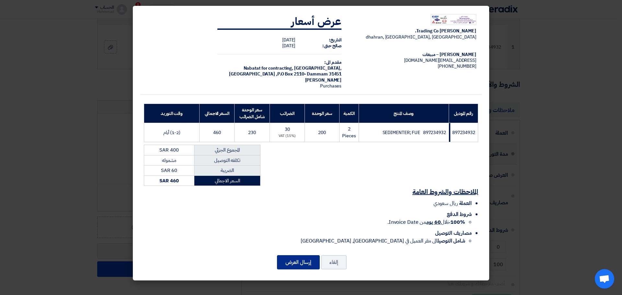
click at [295, 264] on button "إرسال العرض" at bounding box center [298, 262] width 43 height 14
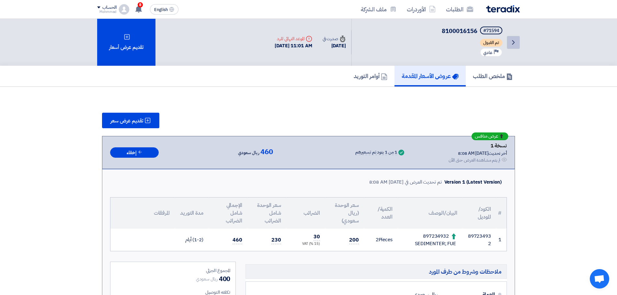
click at [518, 40] on link "Back" at bounding box center [513, 42] width 13 height 13
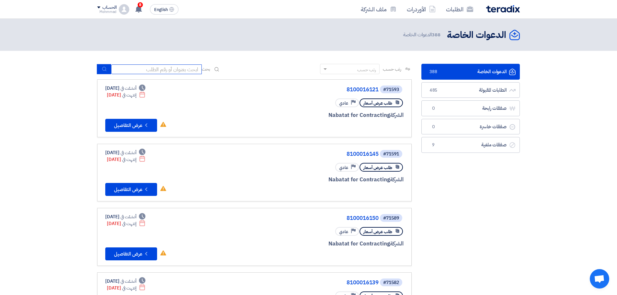
click at [157, 73] on input at bounding box center [156, 69] width 91 height 10
paste input "8100016155"
type input "8100016155"
click at [101, 68] on button "submit" at bounding box center [104, 69] width 14 height 10
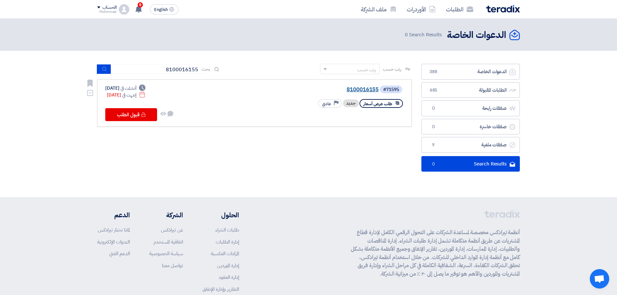
click at [364, 88] on link "8100016155" at bounding box center [314, 90] width 130 height 6
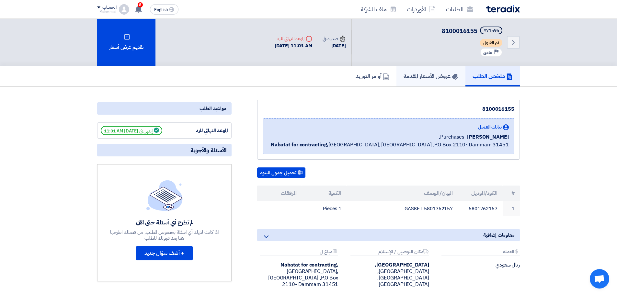
click at [438, 76] on h5 "عروض الأسعار المقدمة" at bounding box center [431, 75] width 55 height 7
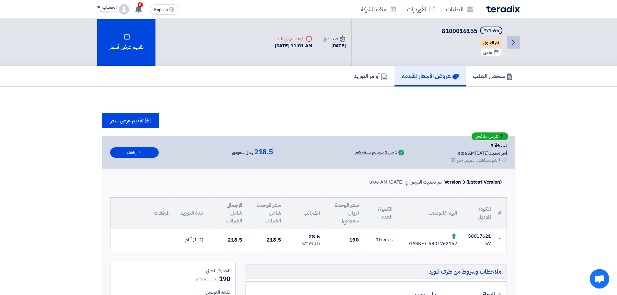
click at [513, 37] on link "Back" at bounding box center [513, 42] width 13 height 13
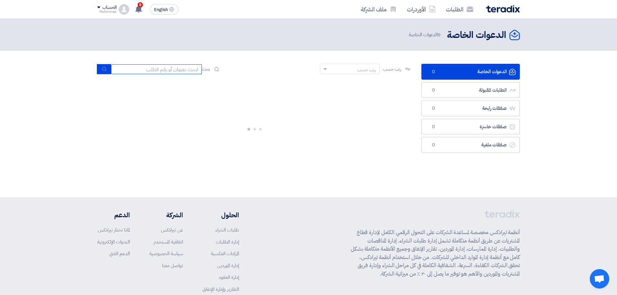
click at [180, 68] on input at bounding box center [156, 69] width 91 height 10
paste input "8100016145"
type input "8100016145"
click at [100, 68] on button "submit" at bounding box center [104, 69] width 14 height 10
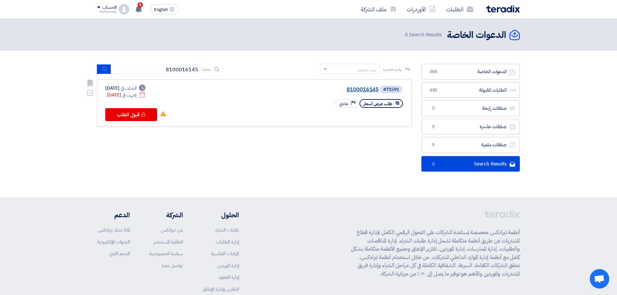
click at [360, 88] on link "8100016145" at bounding box center [314, 90] width 130 height 6
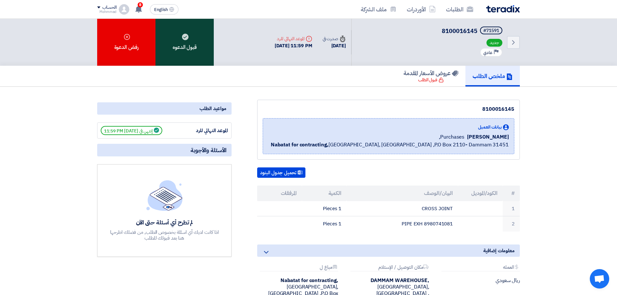
click at [195, 53] on div "قبول الدعوه" at bounding box center [185, 42] width 58 height 47
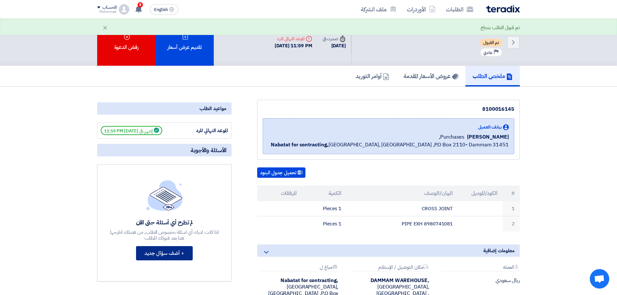
click at [168, 252] on button "+ أضف سؤال جديد" at bounding box center [164, 253] width 57 height 14
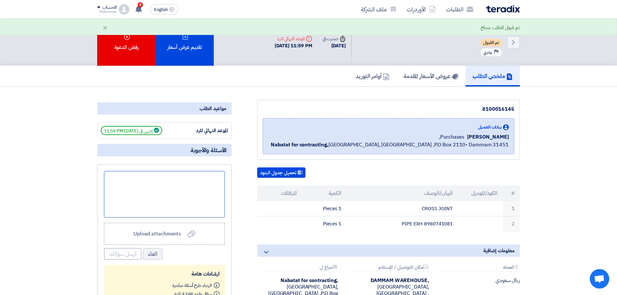
click at [181, 197] on div at bounding box center [164, 194] width 121 height 47
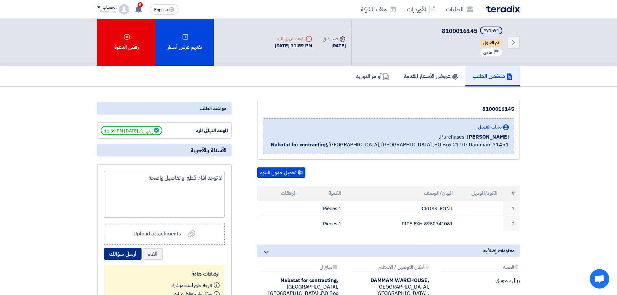
click at [120, 253] on button "أرسل سؤالك" at bounding box center [123, 254] width 38 height 12
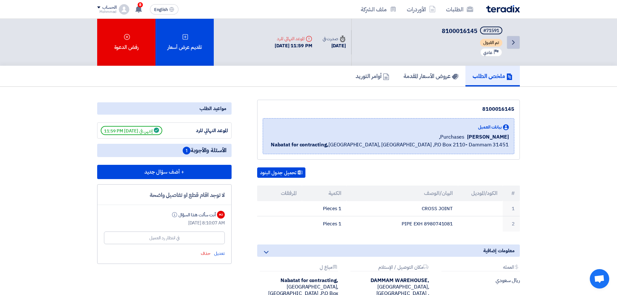
click at [509, 44] on link "Back" at bounding box center [513, 42] width 13 height 13
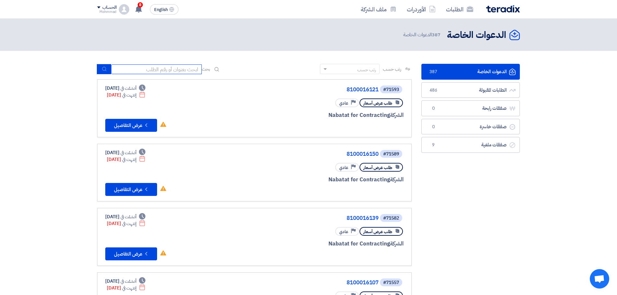
click at [158, 71] on input at bounding box center [156, 69] width 91 height 10
paste input "8100016121"
type input "8100016121"
click at [104, 70] on icon "submit" at bounding box center [104, 68] width 5 height 5
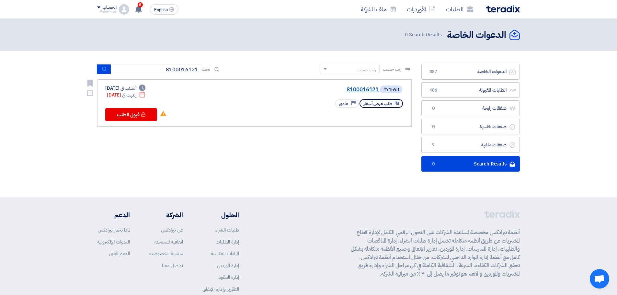
click at [368, 87] on link "8100016121" at bounding box center [314, 90] width 130 height 6
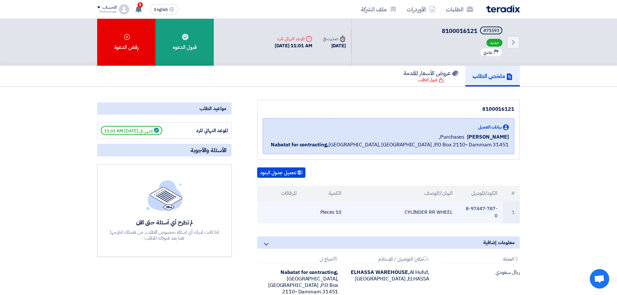
click at [479, 208] on td "8-97447-787-0" at bounding box center [480, 212] width 45 height 22
drag, startPoint x: 467, startPoint y: 210, endPoint x: 500, endPoint y: 217, distance: 33.3
click at [500, 217] on td "8-97447-787-0" at bounding box center [480, 212] width 45 height 22
click at [472, 212] on td "8-97447-787-0" at bounding box center [480, 212] width 45 height 22
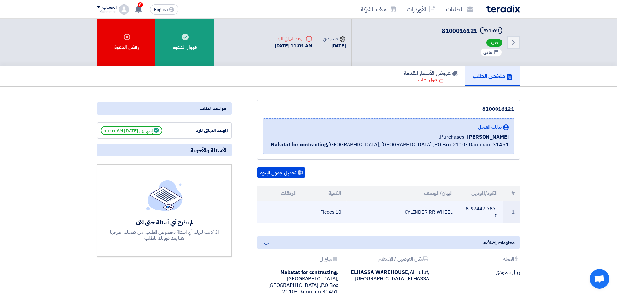
click at [472, 212] on td "8-97447-787-0" at bounding box center [480, 212] width 45 height 22
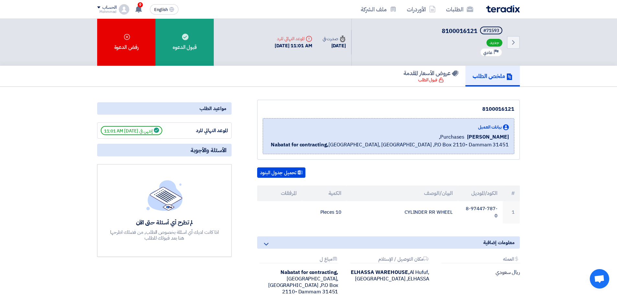
click at [517, 189] on th "#" at bounding box center [511, 194] width 17 height 16
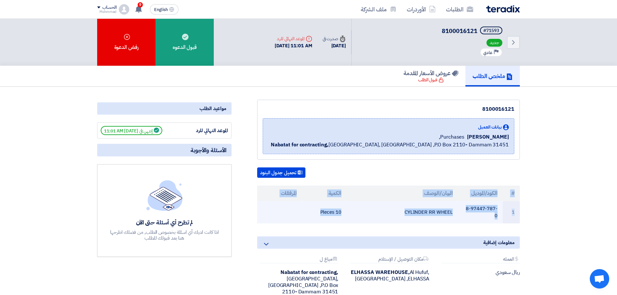
drag, startPoint x: 514, startPoint y: 194, endPoint x: 290, endPoint y: 209, distance: 224.4
click at [290, 209] on table "# الكود/الموديل البيان/الوصف الكمية المرفقات 1 8-97447-787-0 CYLINDER RR WHEEL …" at bounding box center [388, 205] width 263 height 38
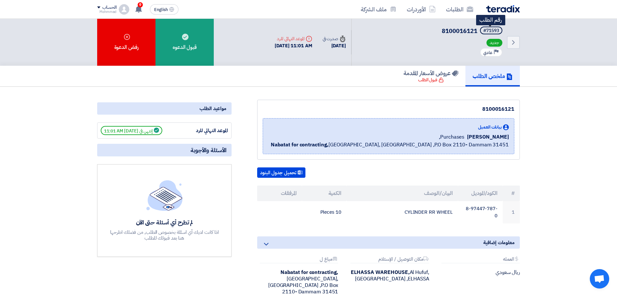
click at [494, 31] on div "#71593" at bounding box center [492, 31] width 16 height 5
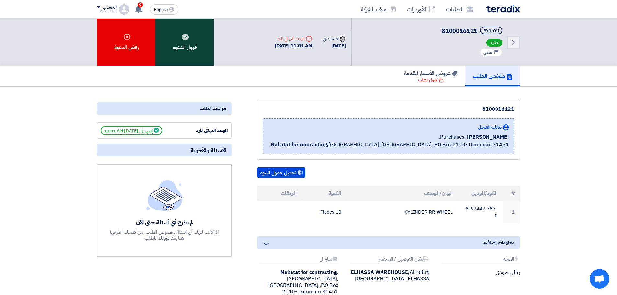
click at [184, 44] on div "قبول الدعوه" at bounding box center [185, 42] width 58 height 47
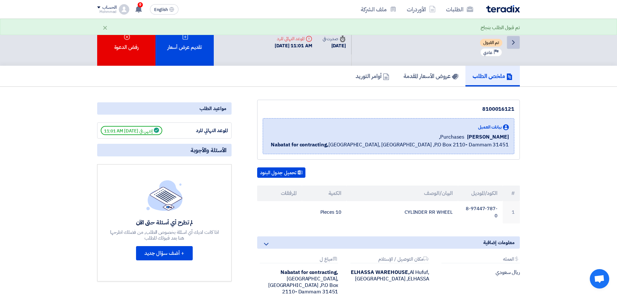
click at [515, 42] on icon "Back" at bounding box center [514, 43] width 8 height 8
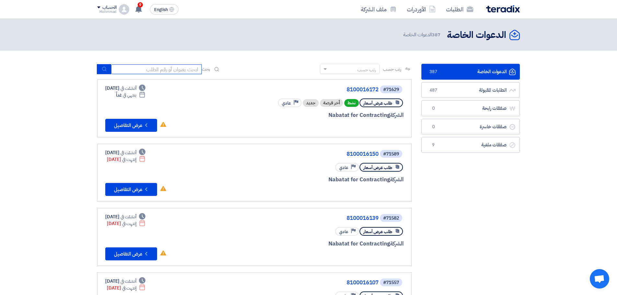
click at [168, 66] on input at bounding box center [156, 69] width 91 height 10
paste input "8100016150"
type input "8100016150"
click at [109, 66] on button "submit" at bounding box center [104, 69] width 14 height 10
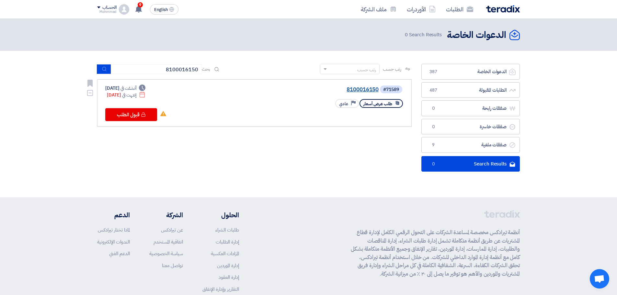
click at [358, 90] on link "8100016150" at bounding box center [314, 90] width 130 height 6
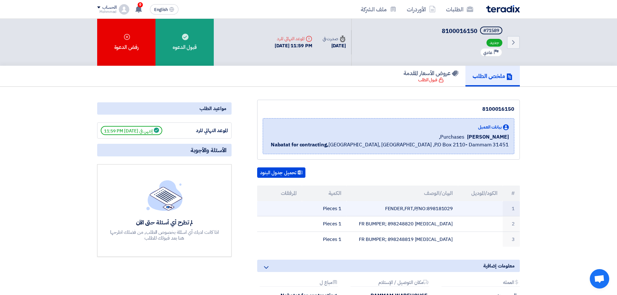
click at [439, 206] on td "FENDER,FRT,P/NO:898181029" at bounding box center [403, 208] width 112 height 15
click at [477, 210] on td at bounding box center [480, 208] width 45 height 15
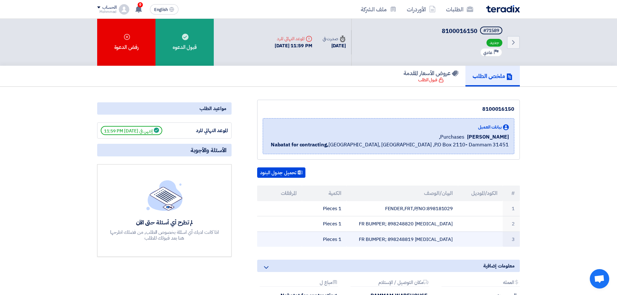
drag, startPoint x: 515, startPoint y: 193, endPoint x: 319, endPoint y: 241, distance: 201.8
click at [319, 241] on table "# الكود/الموديل البيان/الوصف الكمية المرفقات 1 FENDER,FRT,P/NO:898181029 1 Piec…" at bounding box center [388, 217] width 263 height 62
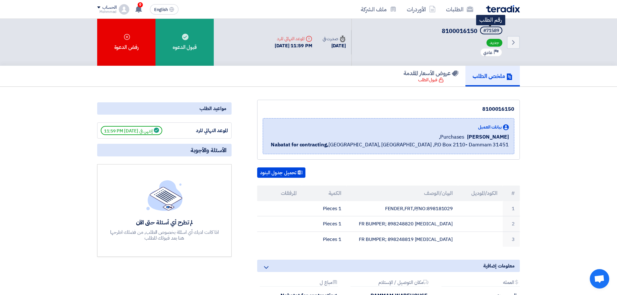
click at [495, 29] on div "#71589" at bounding box center [492, 31] width 16 height 5
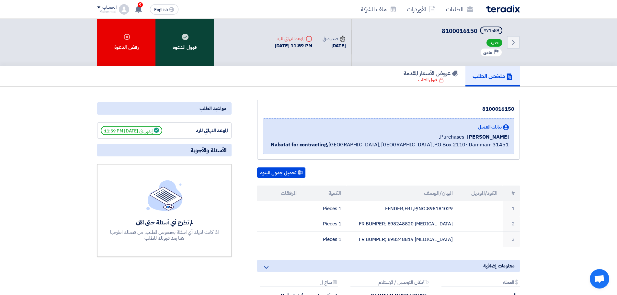
click at [185, 57] on div "قبول الدعوه" at bounding box center [185, 42] width 58 height 47
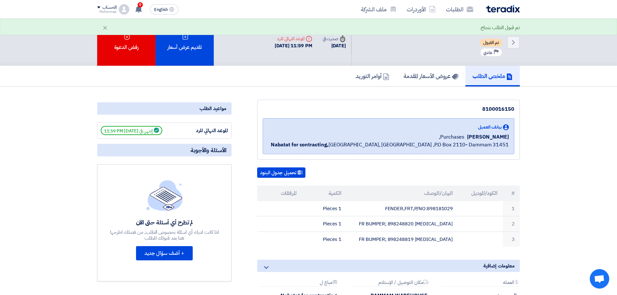
click at [201, 41] on div "تقديم عرض أسعار" at bounding box center [185, 42] width 58 height 47
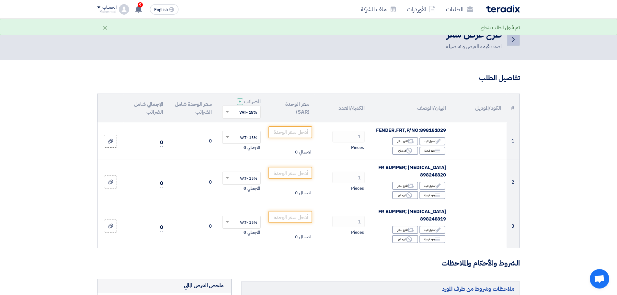
click at [513, 43] on icon "Back" at bounding box center [514, 40] width 8 height 8
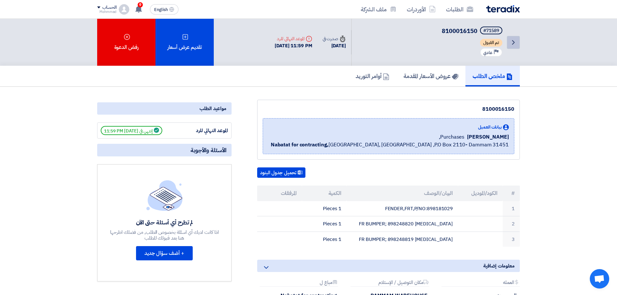
click at [513, 43] on icon "Back" at bounding box center [514, 43] width 8 height 8
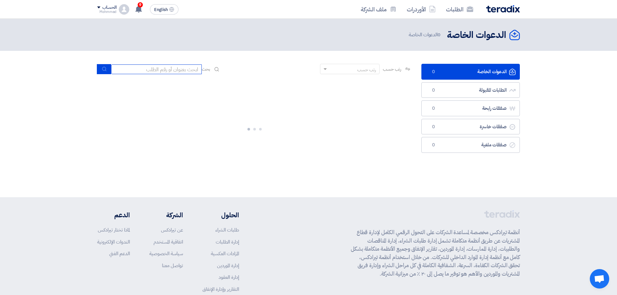
click at [181, 69] on input at bounding box center [156, 69] width 91 height 10
paste input "8100016172"
type input "8100016172"
click at [100, 71] on button "submit" at bounding box center [104, 69] width 14 height 10
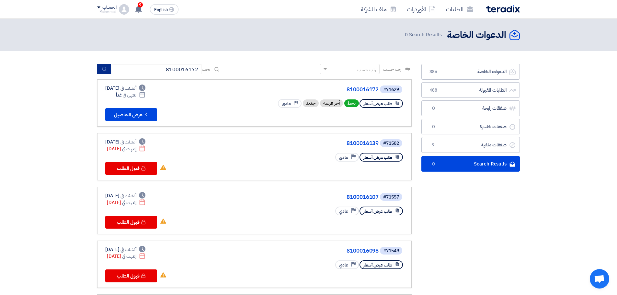
click at [106, 69] on use "submit" at bounding box center [104, 69] width 4 height 4
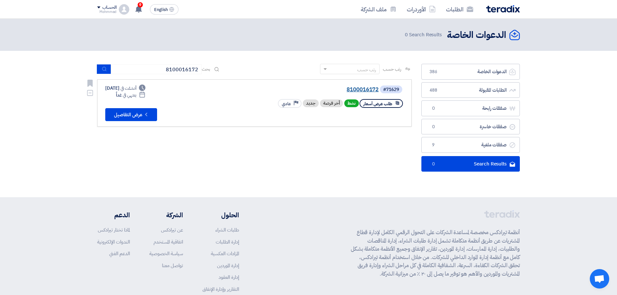
click at [365, 88] on link "8100016172" at bounding box center [314, 90] width 130 height 6
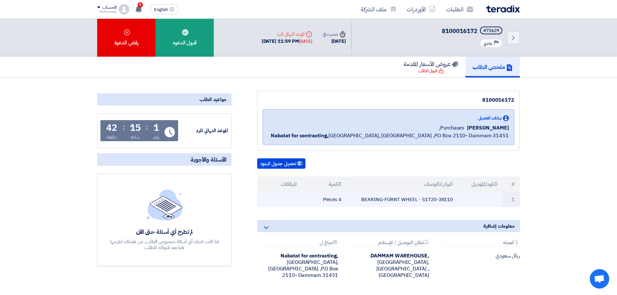
drag, startPoint x: 424, startPoint y: 199, endPoint x: 457, endPoint y: 199, distance: 33.1
click at [457, 199] on td "BEARING-FORNT WHEEL - 51720-38110" at bounding box center [403, 199] width 112 height 15
click at [435, 199] on td "BEARING-FORNT WHEEL - 51720-38110" at bounding box center [403, 199] width 112 height 15
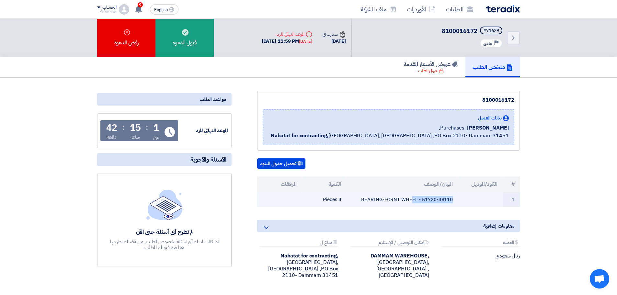
click at [435, 199] on td "BEARING-FORNT WHEEL - 51720-38110" at bounding box center [403, 199] width 112 height 15
click at [421, 200] on td "BEARING-FORNT WHEEL - 51720-38110" at bounding box center [403, 199] width 112 height 15
drag, startPoint x: 424, startPoint y: 200, endPoint x: 455, endPoint y: 200, distance: 31.8
click at [455, 200] on td "BEARING-FORNT WHEEL - 51720-38110" at bounding box center [403, 199] width 112 height 15
drag, startPoint x: 515, startPoint y: 185, endPoint x: 331, endPoint y: 201, distance: 184.4
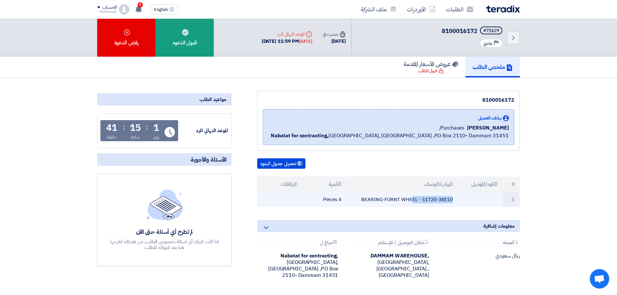
click at [322, 203] on table "# الكود/الموديل البيان/الوصف الكمية المرفقات 1 BEARING-FORNT WHEEL - 51720-3811…" at bounding box center [388, 192] width 263 height 31
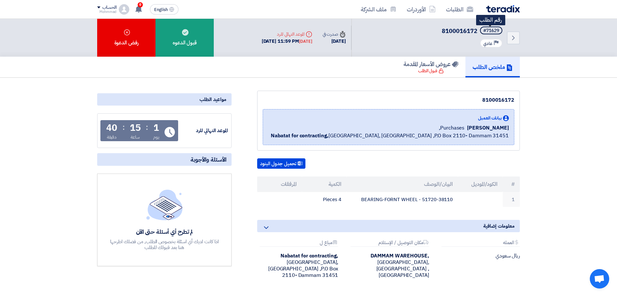
click at [493, 29] on div "#71629" at bounding box center [492, 31] width 16 height 5
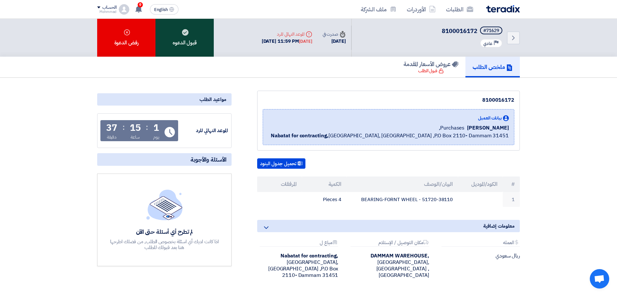
click at [191, 39] on div "قبول الدعوه" at bounding box center [185, 38] width 58 height 38
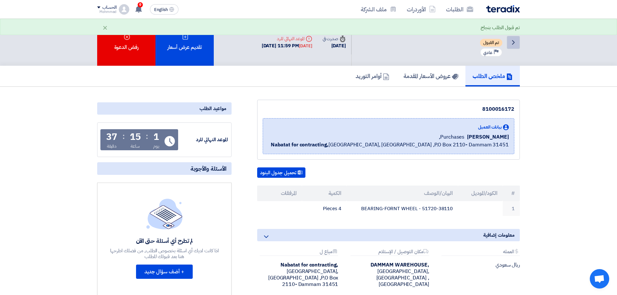
click at [514, 43] on icon "Back" at bounding box center [514, 43] width 8 height 8
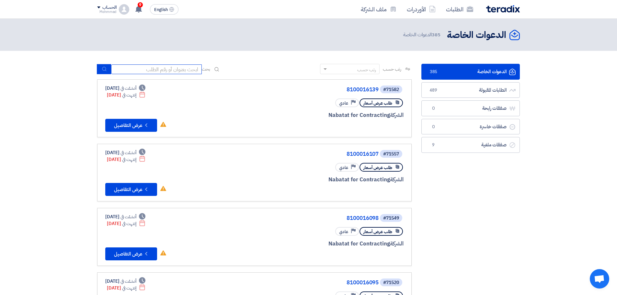
click at [168, 67] on input at bounding box center [156, 69] width 91 height 10
paste input "8100016144"
type input "8100016144"
click at [104, 67] on use "submit" at bounding box center [104, 69] width 4 height 4
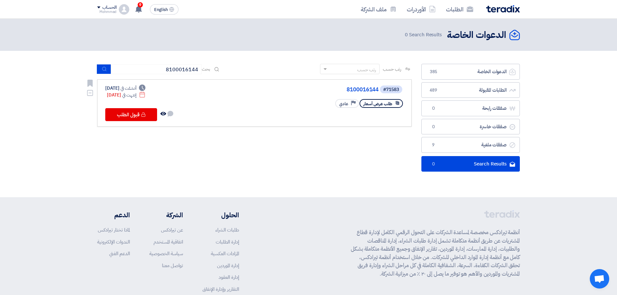
click at [366, 86] on div "#71583 8100016144" at bounding box center [326, 89] width 156 height 9
click at [365, 88] on link "8100016144" at bounding box center [314, 90] width 130 height 6
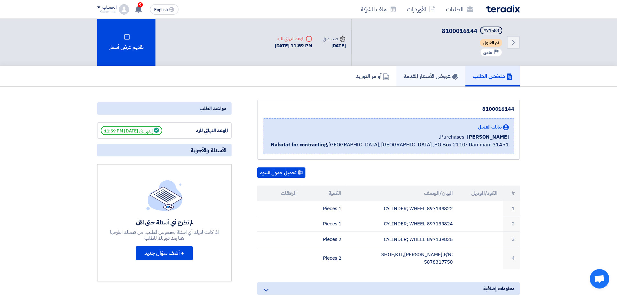
click at [431, 77] on h5 "عروض الأسعار المقدمة" at bounding box center [431, 75] width 55 height 7
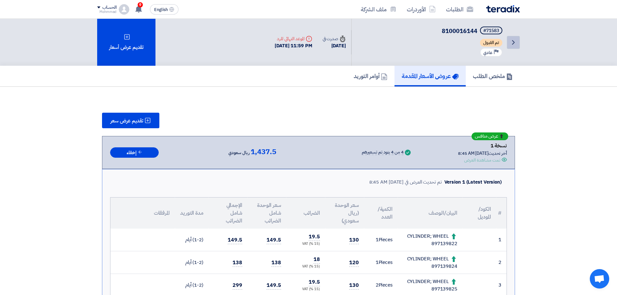
click at [514, 47] on link "Back" at bounding box center [513, 42] width 13 height 13
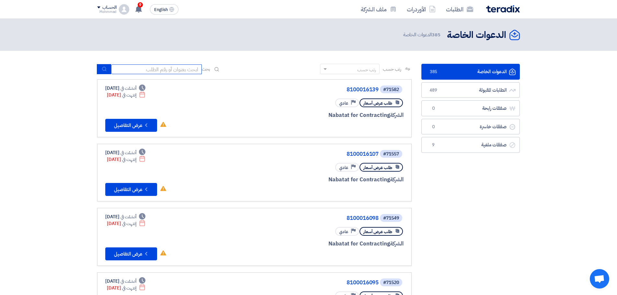
click at [157, 68] on input at bounding box center [156, 69] width 91 height 10
paste input "8100016118"
type input "8100016118"
click at [100, 72] on button "submit" at bounding box center [104, 69] width 14 height 10
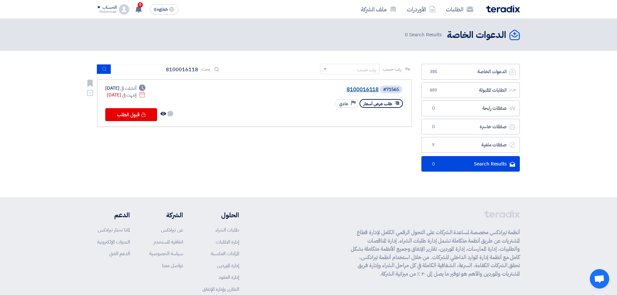
click at [351, 89] on link "8100016118" at bounding box center [314, 90] width 130 height 6
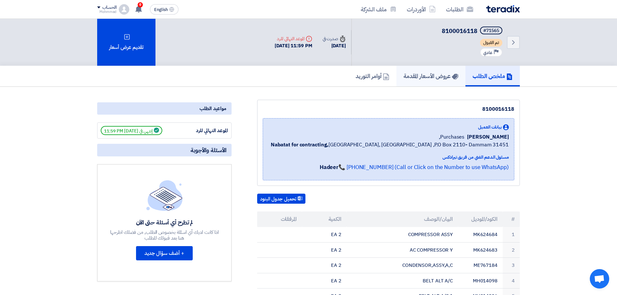
click at [437, 77] on h5 "عروض الأسعار المقدمة" at bounding box center [431, 75] width 55 height 7
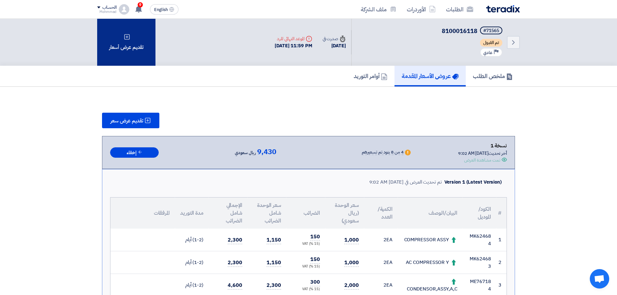
click at [145, 46] on div "تقديم عرض أسعار" at bounding box center [126, 42] width 58 height 47
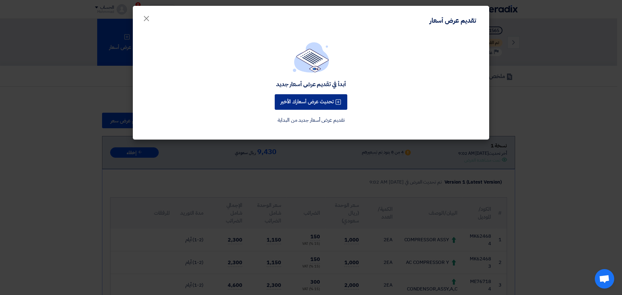
click at [322, 101] on button "تحديث عرض أسعارك الأخير" at bounding box center [311, 102] width 73 height 16
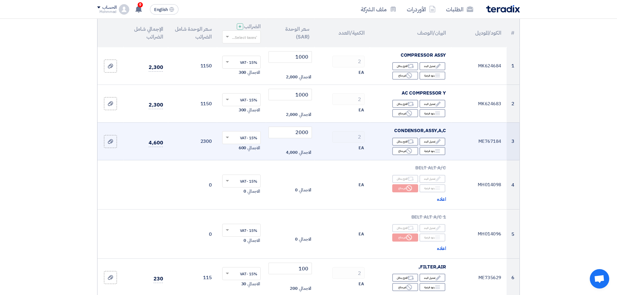
scroll to position [97, 0]
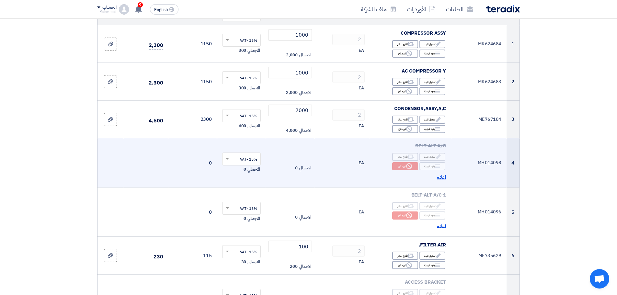
click at [441, 178] on span "اعاده" at bounding box center [441, 177] width 9 height 7
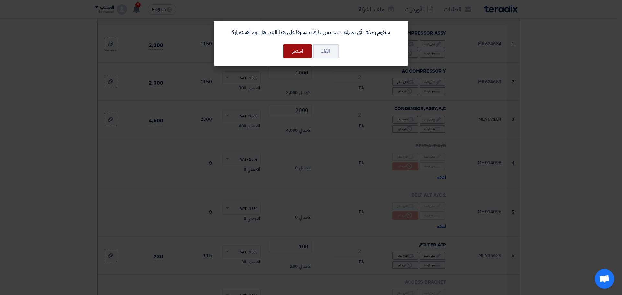
click at [301, 53] on button "استمر" at bounding box center [298, 51] width 28 height 14
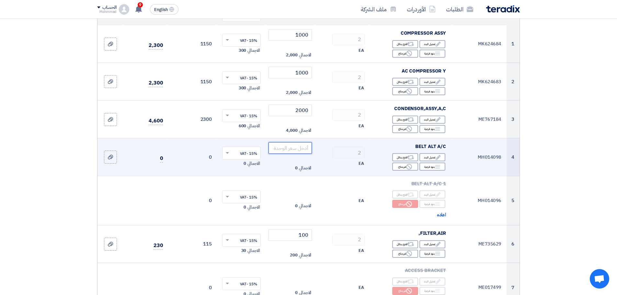
click at [298, 147] on input "number" at bounding box center [291, 148] width 44 height 12
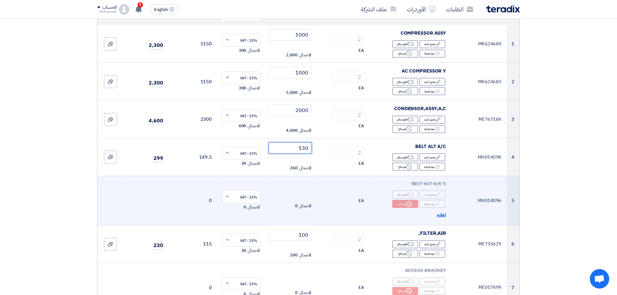
type input "130"
click at [444, 215] on span "اعاده" at bounding box center [441, 214] width 9 height 7
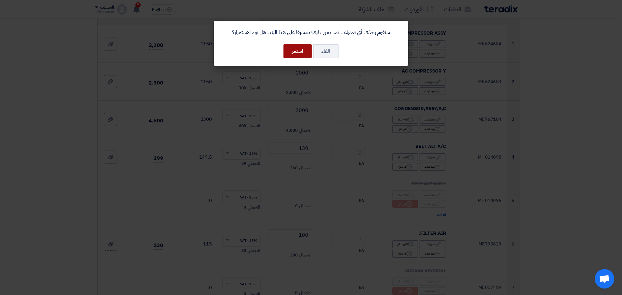
click at [296, 54] on button "استمر" at bounding box center [298, 51] width 28 height 14
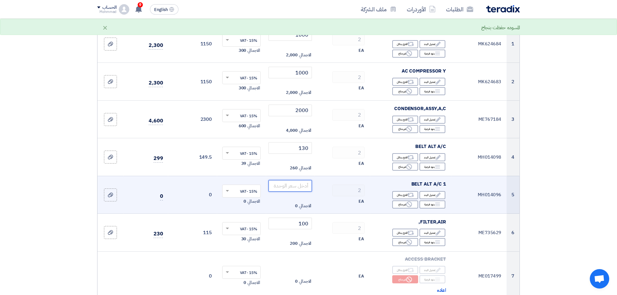
click at [293, 191] on input "number" at bounding box center [291, 186] width 44 height 12
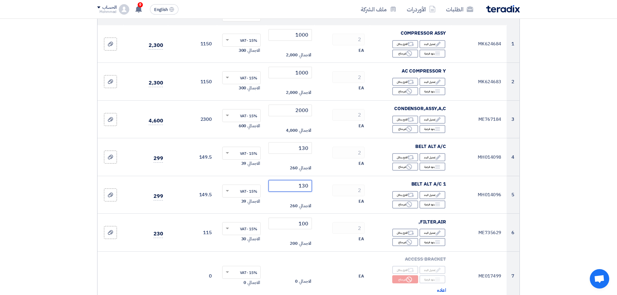
type input "130"
click at [588, 202] on section "تفاصيل الطلب # الكود/الموديل البيان/الوصف الكمية/العدد سعر الوحدة (SAR) الضرائب…" at bounding box center [308, 289] width 617 height 652
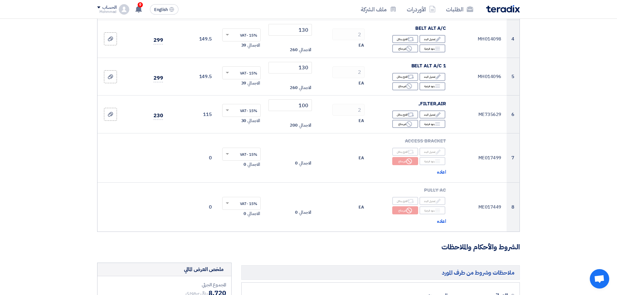
scroll to position [227, 0]
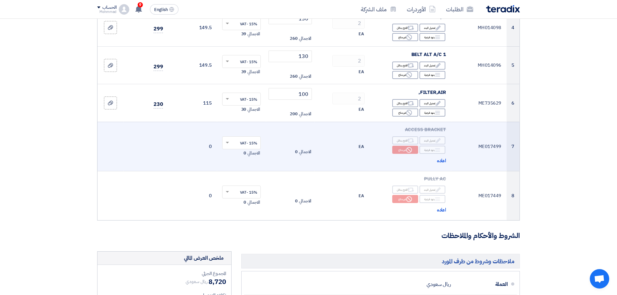
click at [487, 145] on td "ME017499" at bounding box center [478, 146] width 55 height 49
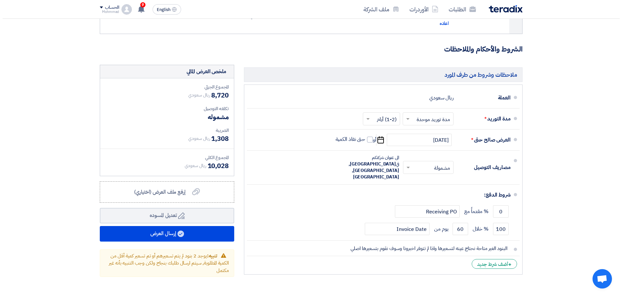
scroll to position [486, 0]
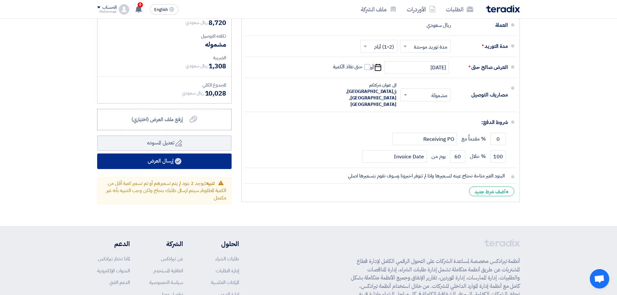
click at [188, 157] on button "إرسال العرض" at bounding box center [164, 162] width 134 height 16
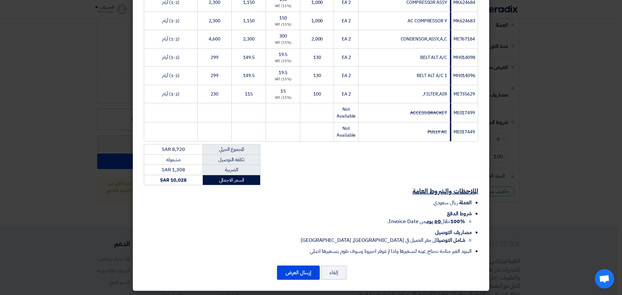
scroll to position [131, 0]
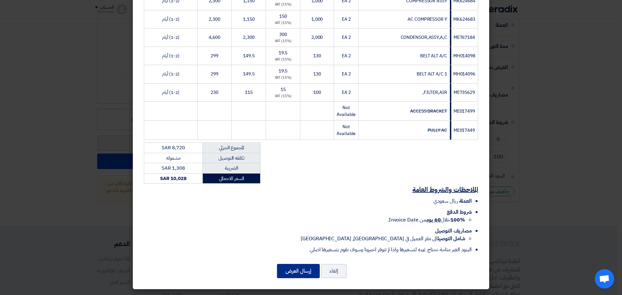
click at [307, 271] on button "إرسال العرض" at bounding box center [298, 271] width 43 height 14
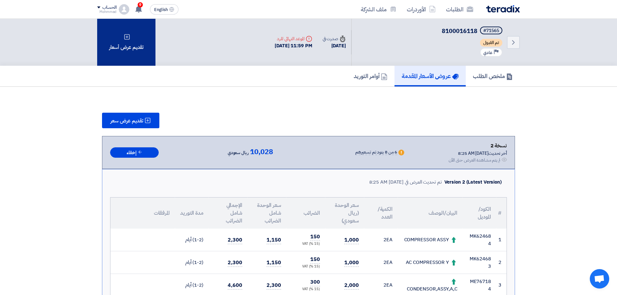
click at [133, 43] on div "تقديم عرض أسعار" at bounding box center [126, 42] width 58 height 47
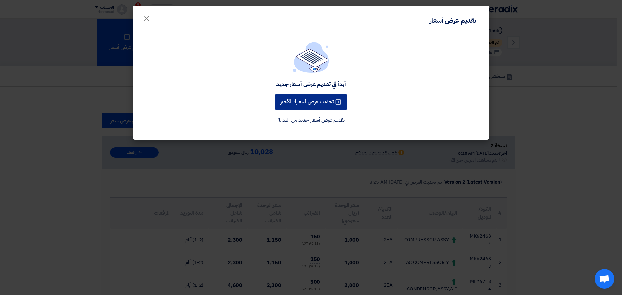
click at [314, 101] on button "تحديث عرض أسعارك الأخير" at bounding box center [311, 102] width 73 height 16
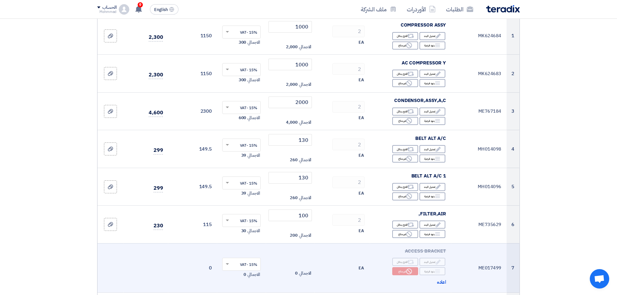
scroll to position [130, 0]
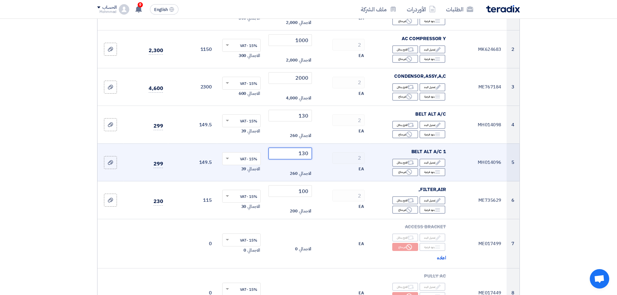
click at [307, 152] on input "130" at bounding box center [291, 154] width 44 height 12
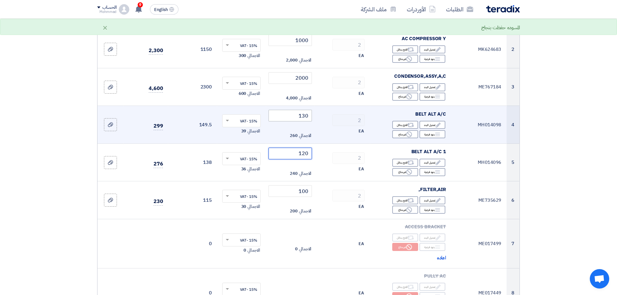
type input "120"
click at [307, 119] on input "130" at bounding box center [291, 116] width 44 height 12
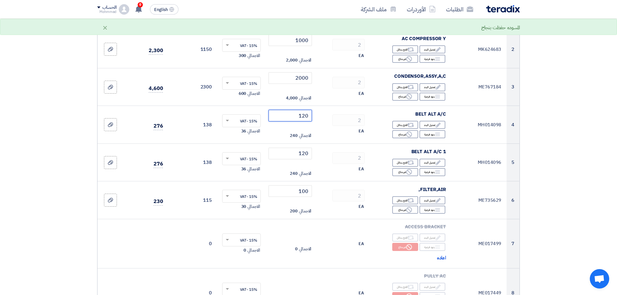
type input "120"
click at [544, 154] on section "تفاصيل الطلب # الكود/الموديل البيان/الوصف الكمية/العدد سعر الوحدة (SAR) الضرائب…" at bounding box center [308, 257] width 617 height 652
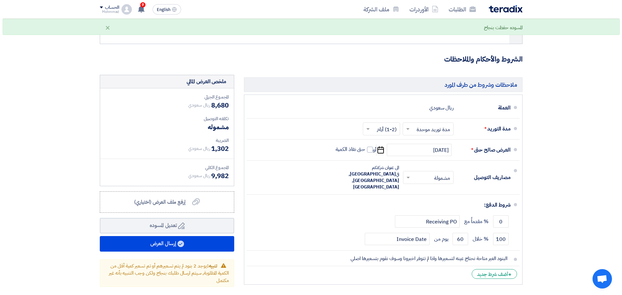
scroll to position [454, 0]
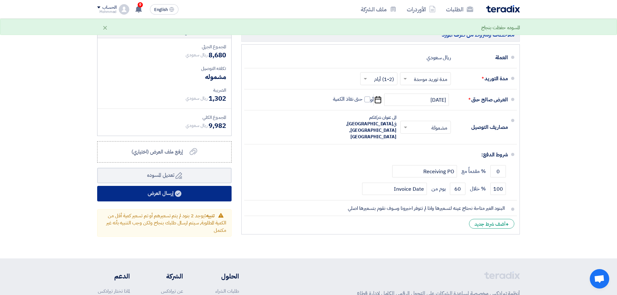
click at [164, 197] on button "إرسال العرض" at bounding box center [164, 194] width 134 height 16
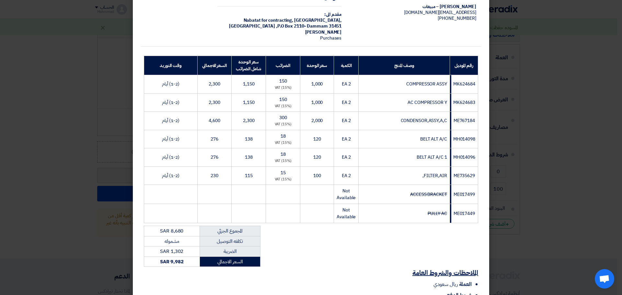
scroll to position [130, 0]
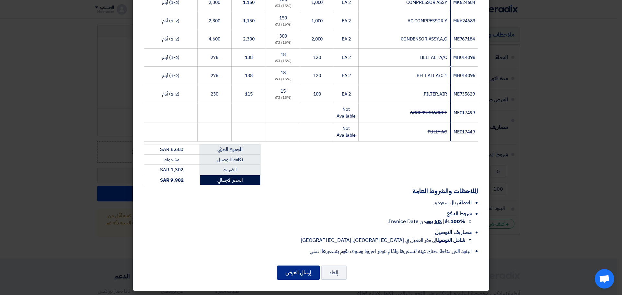
click at [309, 270] on button "إرسال العرض" at bounding box center [298, 273] width 43 height 14
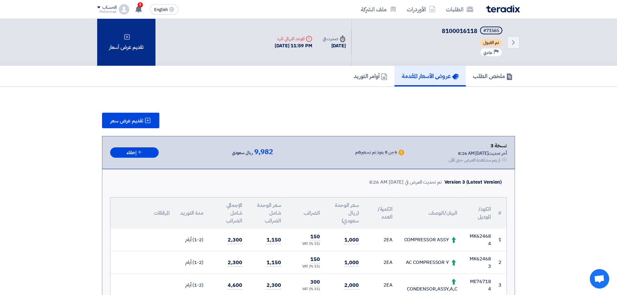
click at [138, 50] on div "تقديم عرض أسعار" at bounding box center [126, 42] width 58 height 47
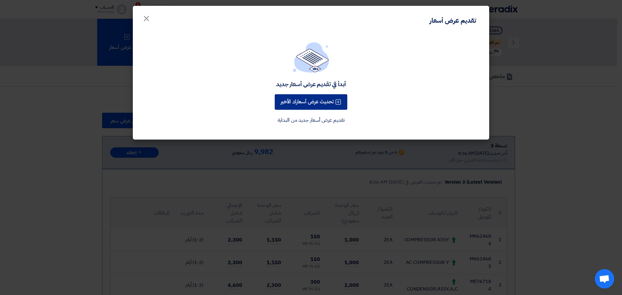
click at [312, 98] on button "تحديث عرض أسعارك الأخير" at bounding box center [311, 102] width 73 height 16
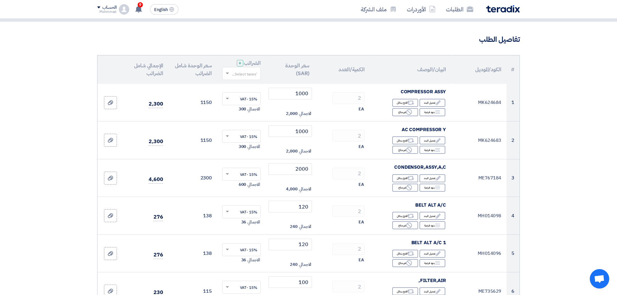
scroll to position [130, 0]
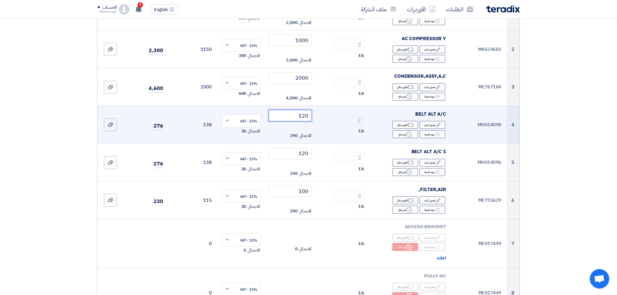
click at [300, 112] on input "120" at bounding box center [291, 116] width 44 height 12
click at [306, 116] on input "120" at bounding box center [291, 116] width 44 height 12
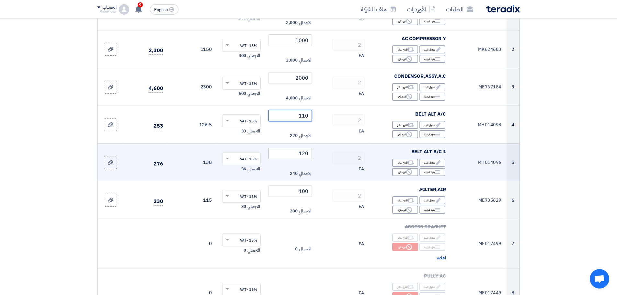
type input "110"
click at [306, 152] on input "120" at bounding box center [291, 154] width 44 height 12
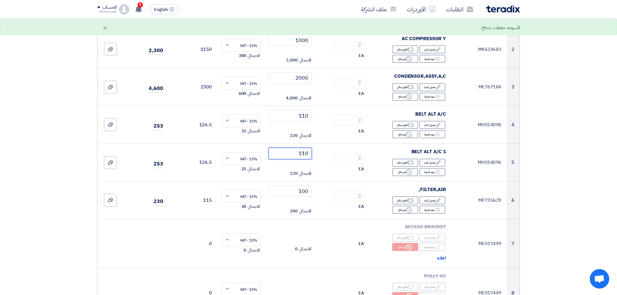
type input "110"
click at [563, 146] on section "تفاصيل الطلب # الكود/الموديل البيان/الوصف الكمية/العدد سعر الوحدة (SAR) الضرائب…" at bounding box center [308, 257] width 617 height 652
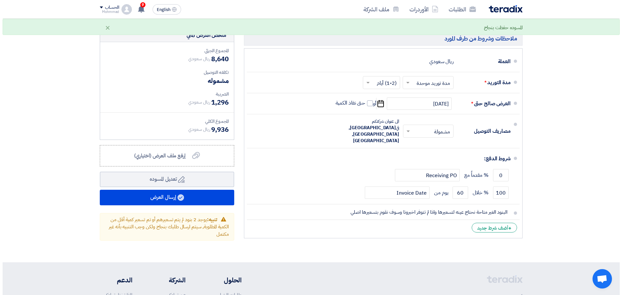
scroll to position [486, 0]
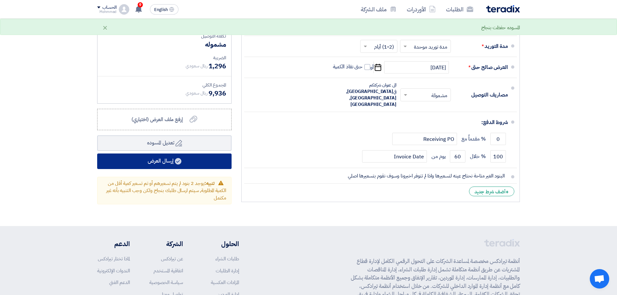
click at [198, 164] on button "إرسال العرض" at bounding box center [164, 162] width 134 height 16
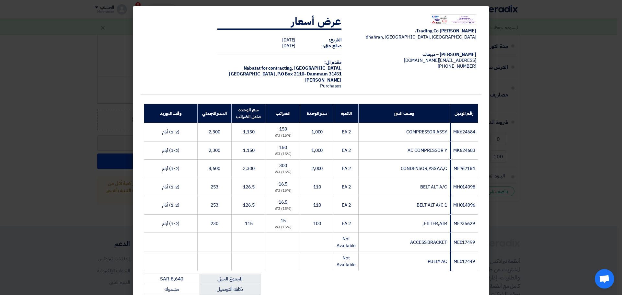
scroll to position [131, 0]
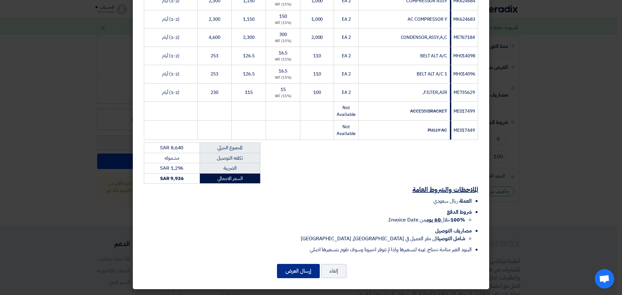
click at [292, 271] on button "إرسال العرض" at bounding box center [298, 271] width 43 height 14
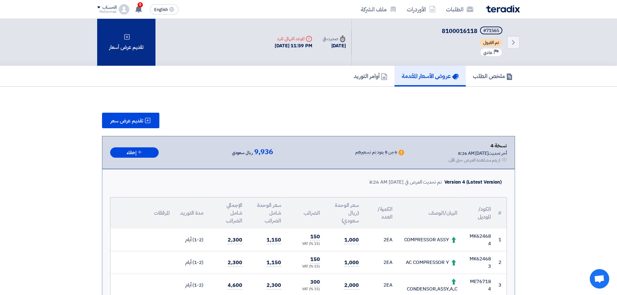
click at [132, 41] on div "تقديم عرض أسعار" at bounding box center [126, 42] width 58 height 47
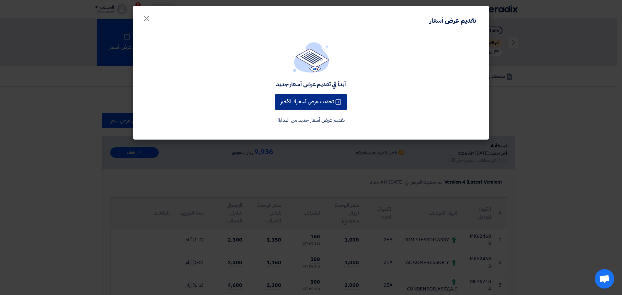
click at [304, 105] on button "تحديث عرض أسعارك الأخير" at bounding box center [311, 102] width 73 height 16
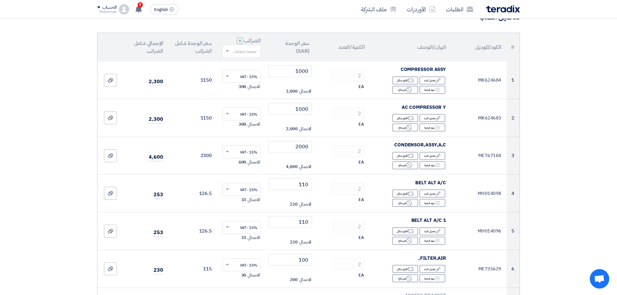
scroll to position [162, 0]
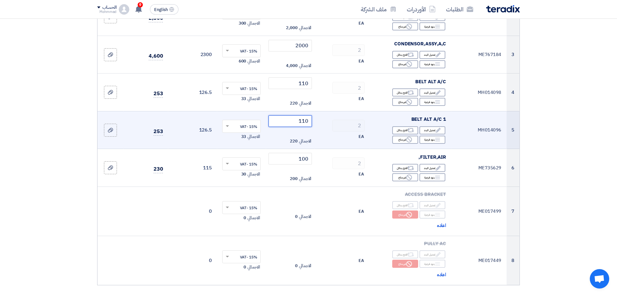
click at [306, 123] on input "110" at bounding box center [291, 121] width 44 height 12
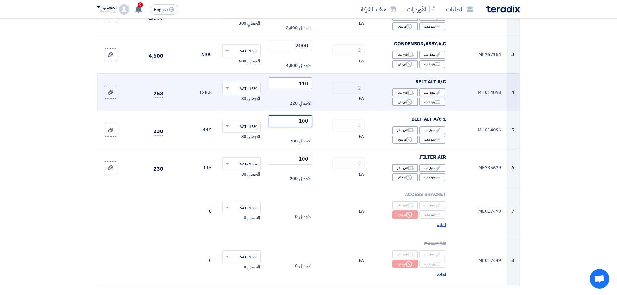
type input "100"
click at [307, 87] on input "110" at bounding box center [291, 83] width 44 height 12
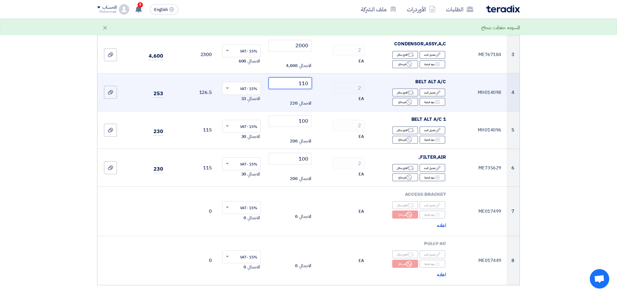
click at [307, 87] on input "110" at bounding box center [291, 83] width 44 height 12
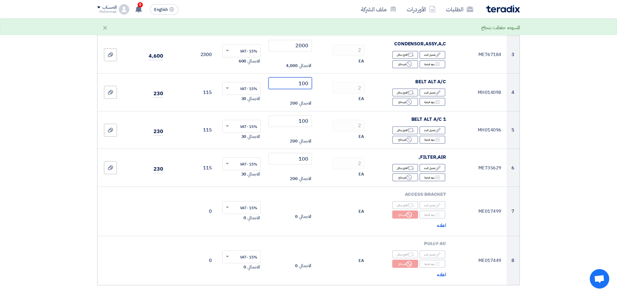
type input "100"
click at [609, 98] on section "تفاصيل الطلب # الكود/الموديل البيان/الوصف الكمية/العدد سعر الوحدة (SAR) الضرائب…" at bounding box center [308, 224] width 617 height 652
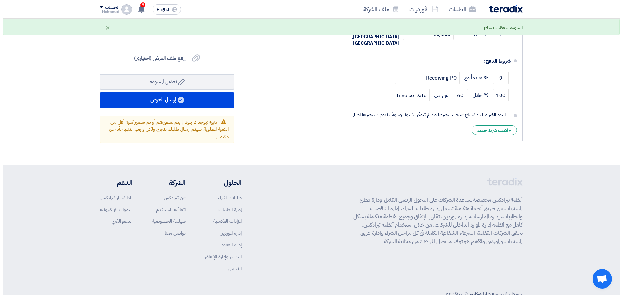
scroll to position [551, 0]
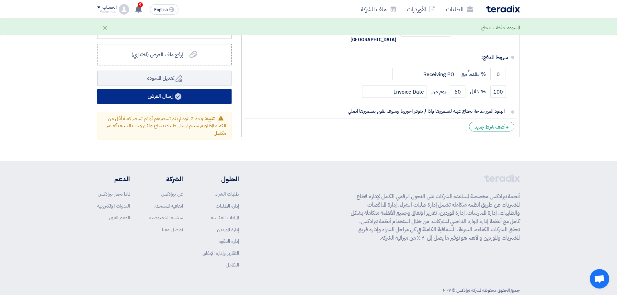
click at [179, 97] on use at bounding box center [178, 96] width 6 height 6
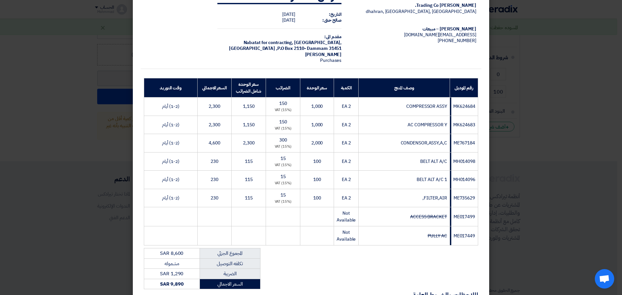
scroll to position [131, 0]
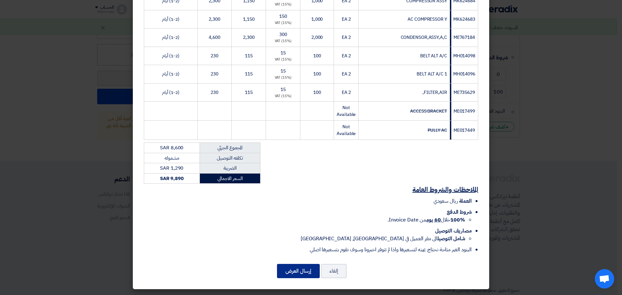
click at [299, 268] on button "إرسال العرض" at bounding box center [298, 271] width 43 height 14
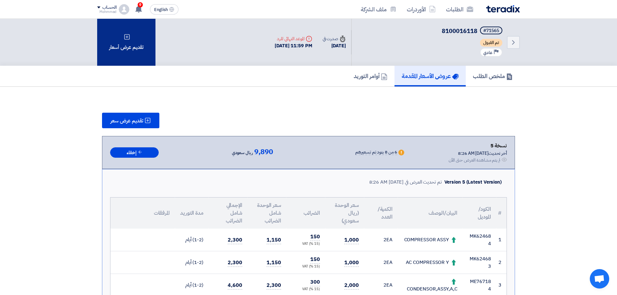
click at [118, 35] on div "تقديم عرض أسعار" at bounding box center [126, 42] width 58 height 47
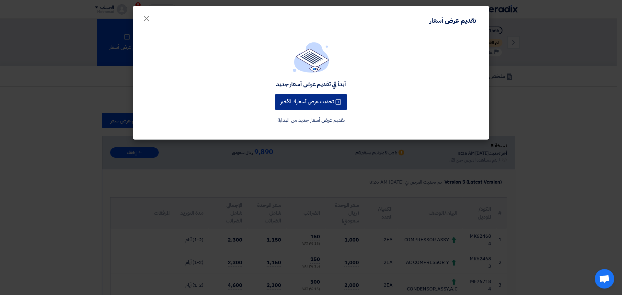
click at [295, 100] on button "تحديث عرض أسعارك الأخير" at bounding box center [311, 102] width 73 height 16
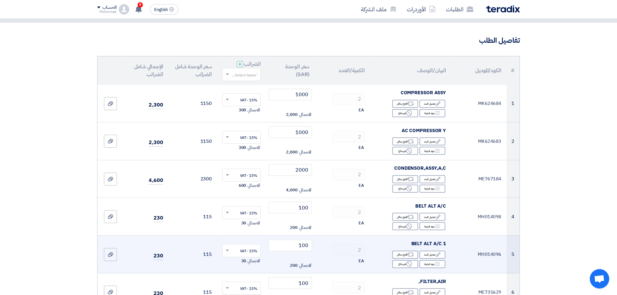
scroll to position [162, 0]
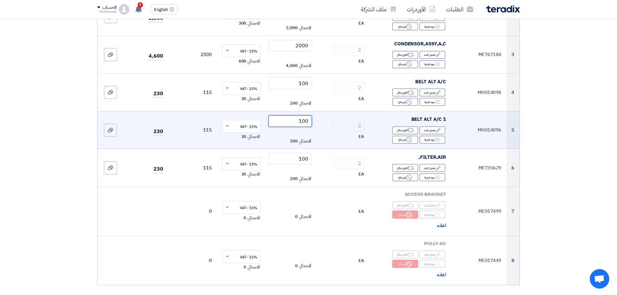
click at [307, 125] on input "100" at bounding box center [291, 121] width 44 height 12
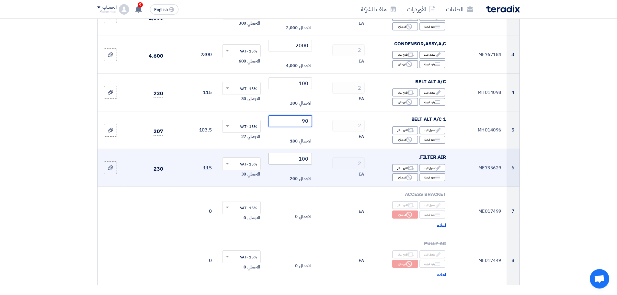
type input "90"
click at [306, 156] on input "100" at bounding box center [291, 159] width 44 height 12
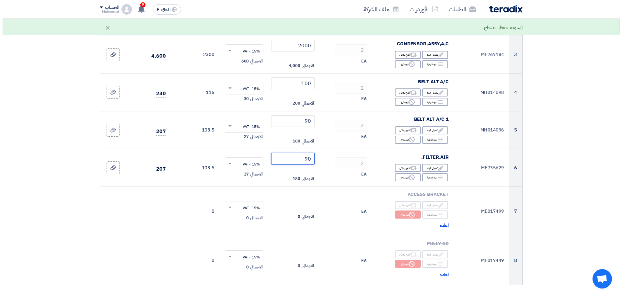
scroll to position [420, 0]
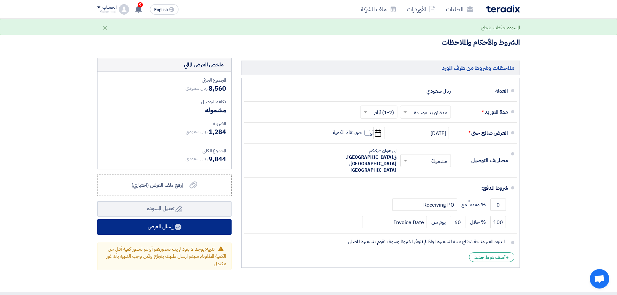
type input "90"
click at [197, 232] on button "إرسال العرض" at bounding box center [164, 227] width 134 height 16
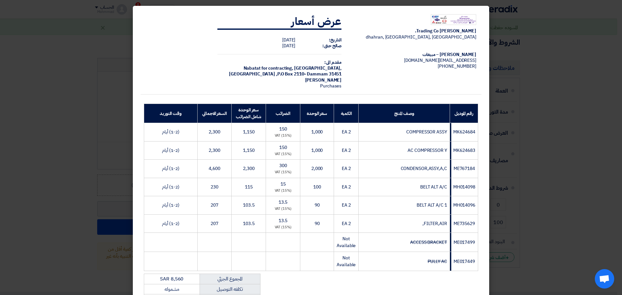
scroll to position [131, 0]
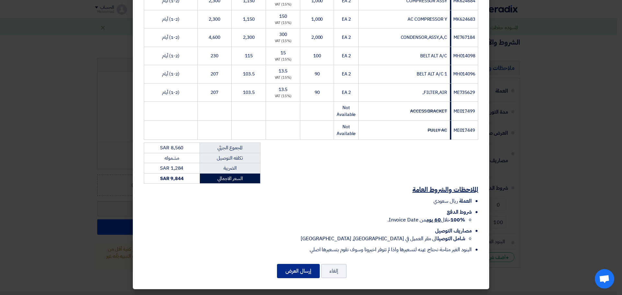
click at [300, 270] on button "إرسال العرض" at bounding box center [298, 271] width 43 height 14
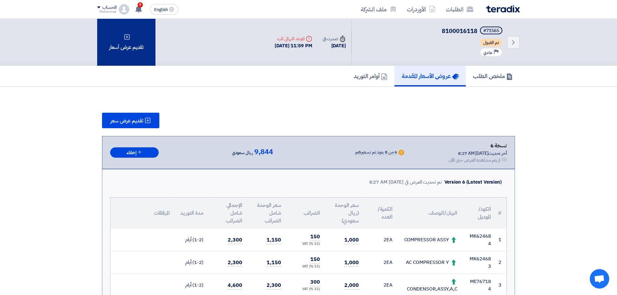
click at [134, 57] on div "تقديم عرض أسعار" at bounding box center [126, 42] width 58 height 47
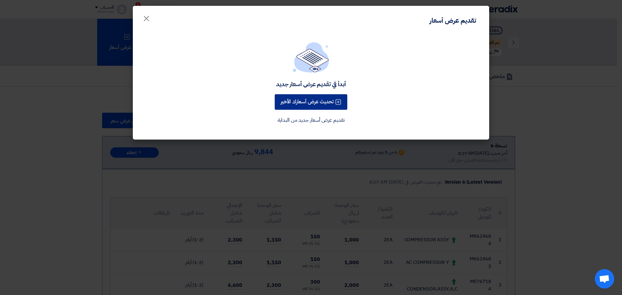
click at [287, 103] on button "تحديث عرض أسعارك الأخير" at bounding box center [311, 102] width 73 height 16
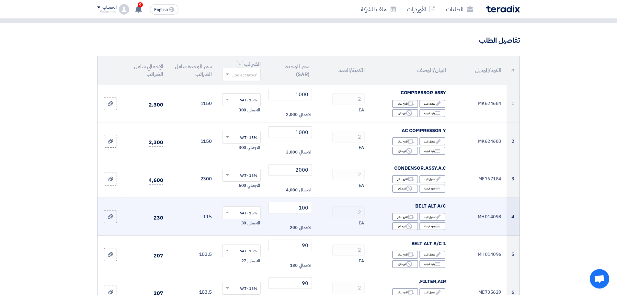
scroll to position [130, 0]
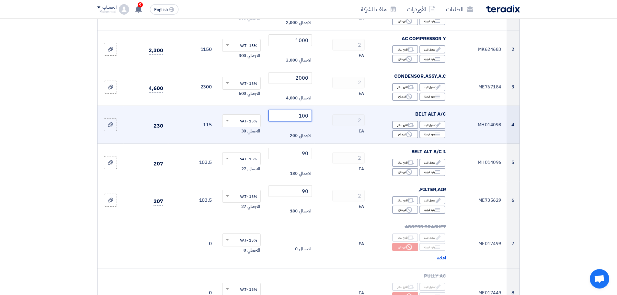
click at [306, 120] on input "100" at bounding box center [291, 116] width 44 height 12
click at [307, 119] on input "100" at bounding box center [291, 116] width 44 height 12
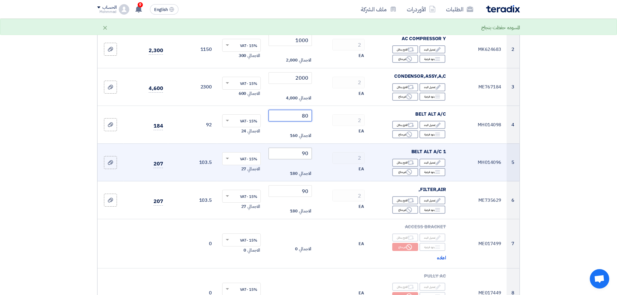
type input "80"
click at [310, 156] on input "90" at bounding box center [291, 154] width 44 height 12
click at [309, 156] on input "90" at bounding box center [291, 154] width 44 height 12
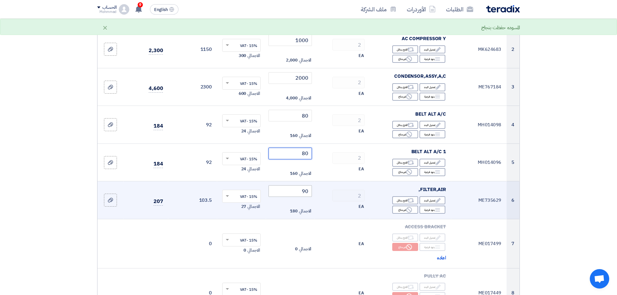
type input "80"
click at [307, 195] on input "90" at bounding box center [291, 191] width 44 height 12
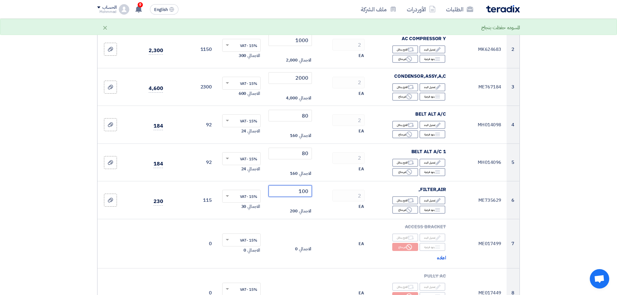
type input "100"
click at [591, 141] on section "تفاصيل الطلب # الكود/الموديل البيان/الوصف الكمية/العدد سعر الوحدة (SAR) الضرائب…" at bounding box center [308, 257] width 617 height 652
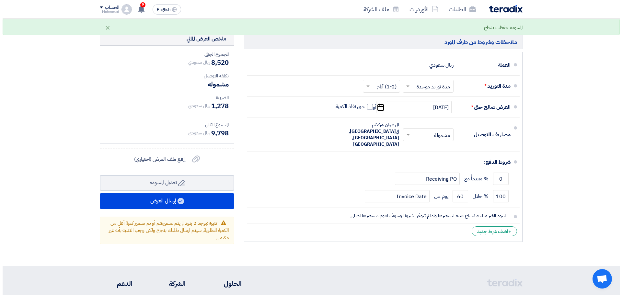
scroll to position [454, 0]
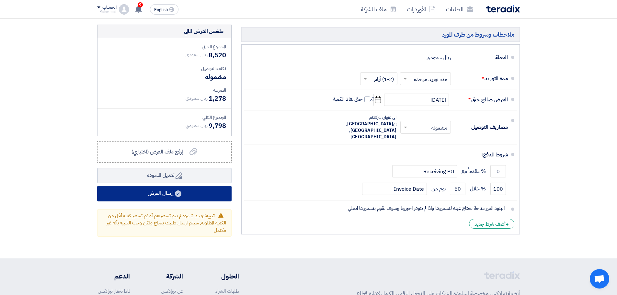
click at [177, 200] on button "إرسال العرض" at bounding box center [164, 194] width 134 height 16
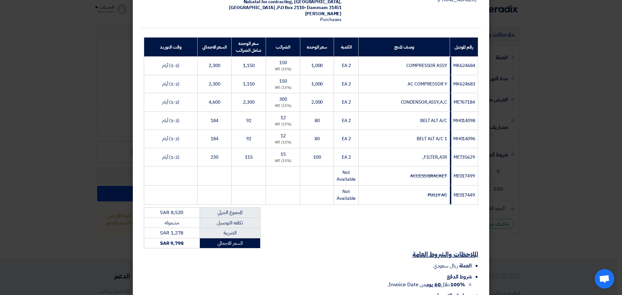
scroll to position [131, 0]
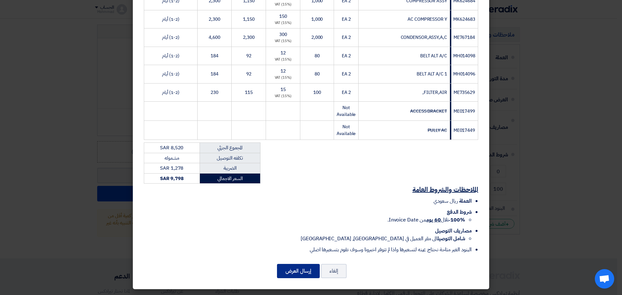
click at [301, 270] on button "إرسال العرض" at bounding box center [298, 271] width 43 height 14
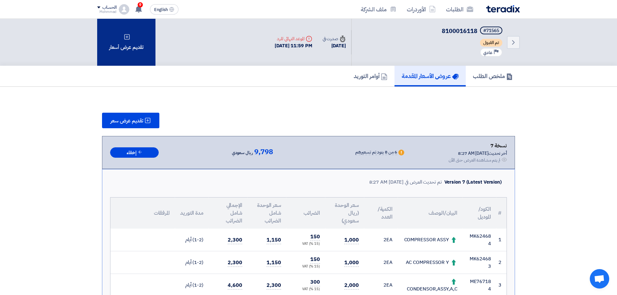
click at [135, 37] on div "تقديم عرض أسعار" at bounding box center [126, 42] width 58 height 47
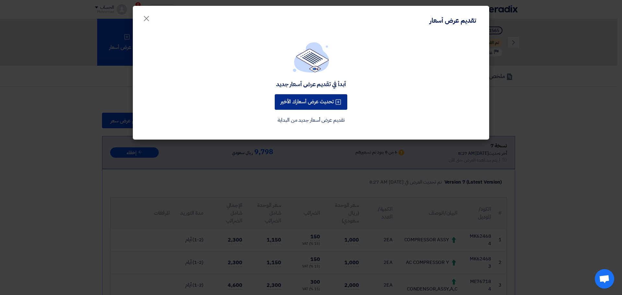
click at [317, 107] on button "تحديث عرض أسعارك الأخير" at bounding box center [311, 102] width 73 height 16
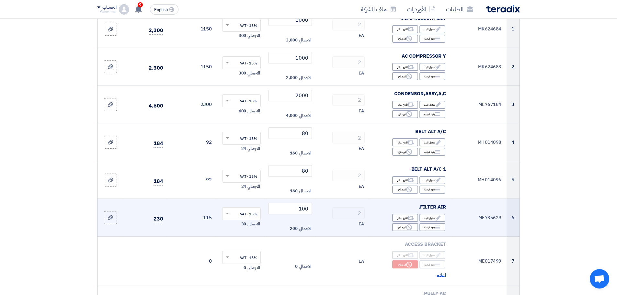
scroll to position [130, 0]
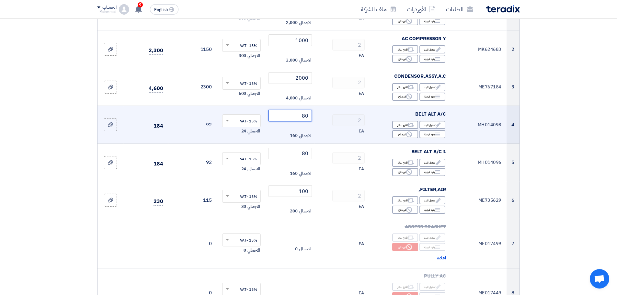
click at [307, 119] on input "80" at bounding box center [291, 116] width 44 height 12
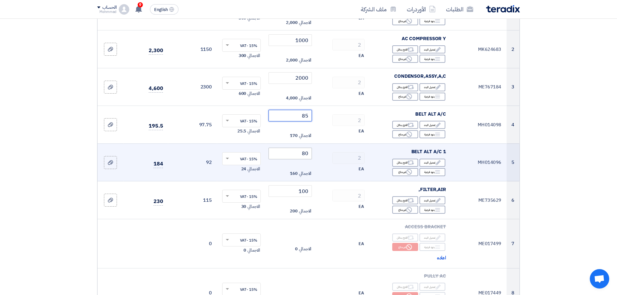
type input "85"
click at [307, 156] on input "80" at bounding box center [291, 154] width 44 height 12
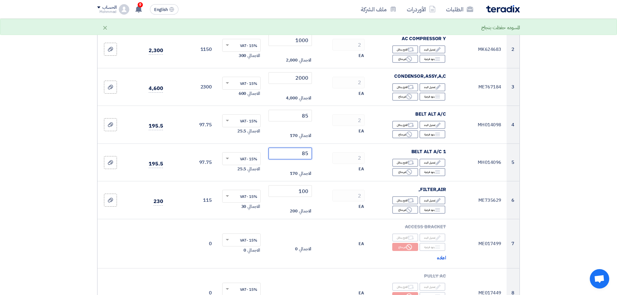
type input "85"
click at [585, 142] on section "تفاصيل الطلب # الكود/الموديل البيان/الوصف الكمية/العدد سعر الوحدة (SAR) الضرائب…" at bounding box center [308, 257] width 617 height 652
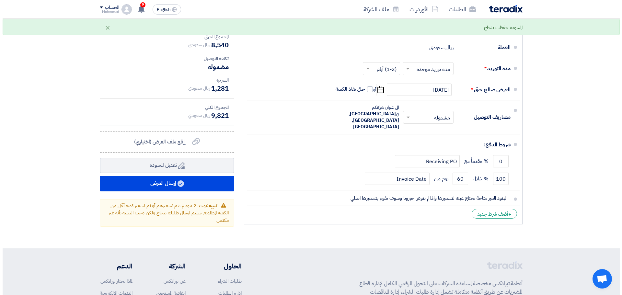
scroll to position [486, 0]
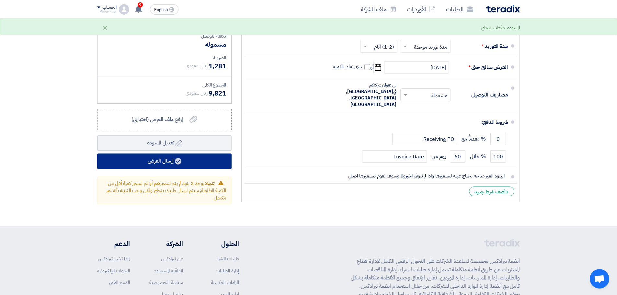
click at [183, 161] on button "إرسال العرض" at bounding box center [164, 162] width 134 height 16
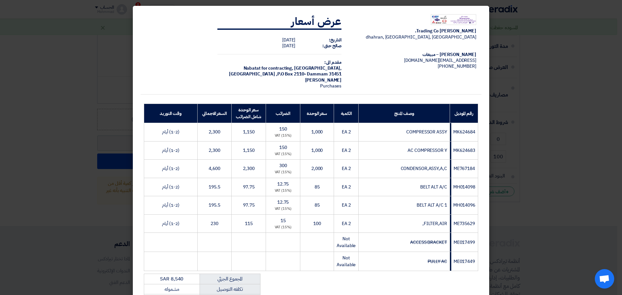
scroll to position [131, 0]
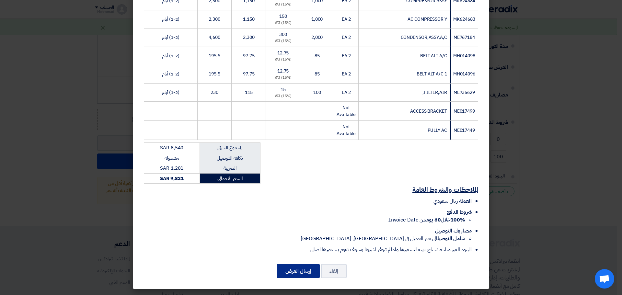
click at [297, 272] on button "إرسال العرض" at bounding box center [298, 271] width 43 height 14
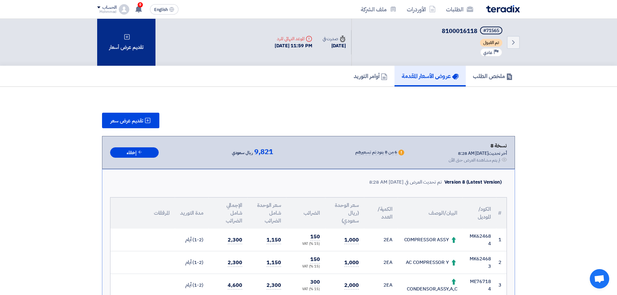
click at [129, 34] on icon at bounding box center [127, 37] width 6 height 6
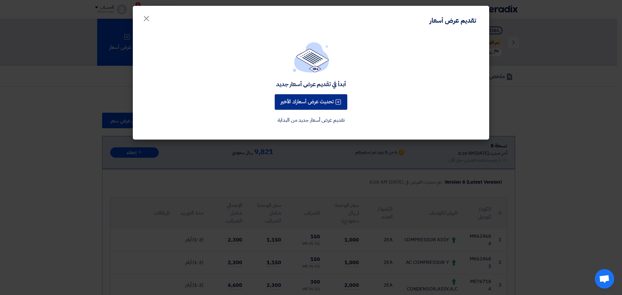
click at [297, 105] on button "تحديث عرض أسعارك الأخير" at bounding box center [311, 102] width 73 height 16
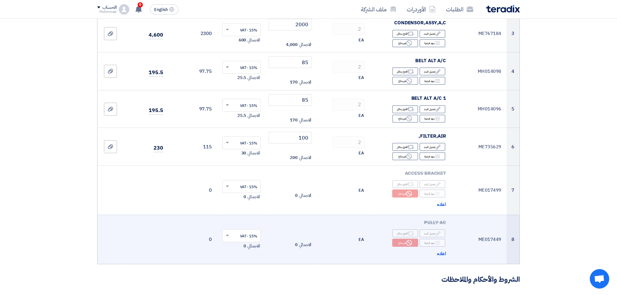
scroll to position [194, 0]
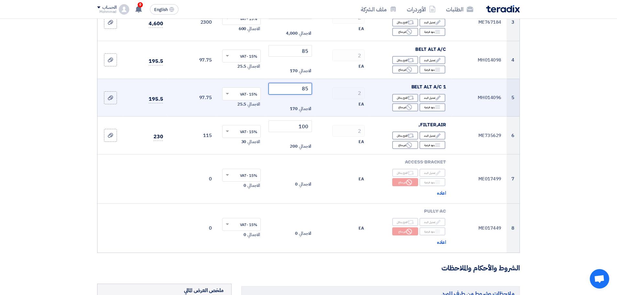
click at [305, 90] on input "85" at bounding box center [291, 89] width 44 height 12
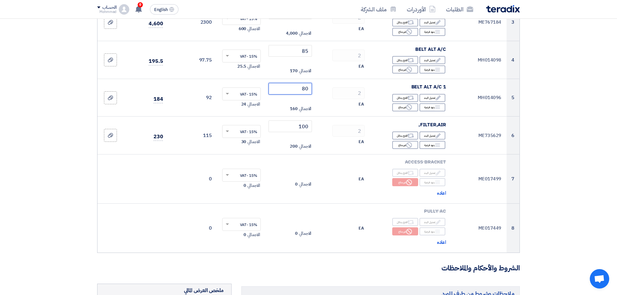
type input "80"
click at [584, 102] on section "تفاصيل الطلب # الكود/الموديل البيان/الوصف الكمية/العدد سعر الوحدة (SAR) الضرائب…" at bounding box center [308, 192] width 617 height 652
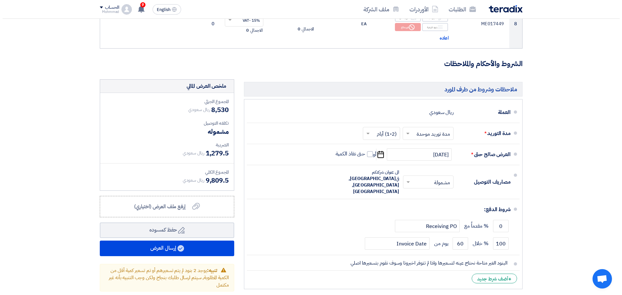
scroll to position [486, 0]
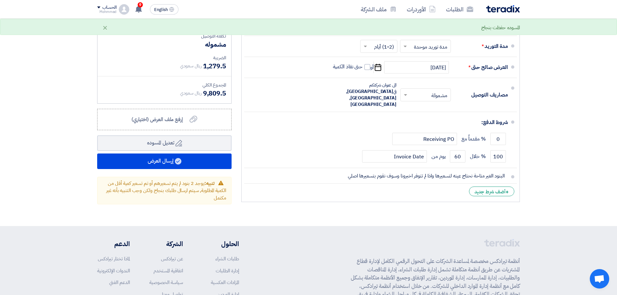
click at [174, 169] on div "ملخص العرض المالي المجموع الجزئي ريال سعودي 8,530 تكلفه التوصيل" at bounding box center [164, 98] width 144 height 213
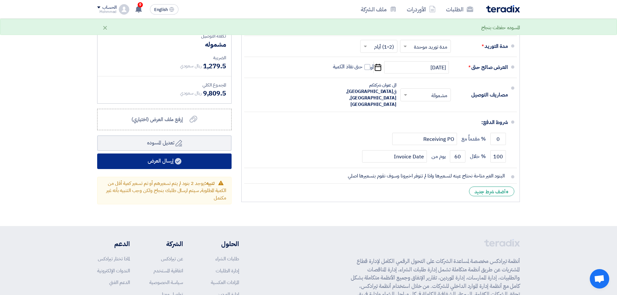
click at [171, 162] on button "إرسال العرض" at bounding box center [164, 162] width 134 height 16
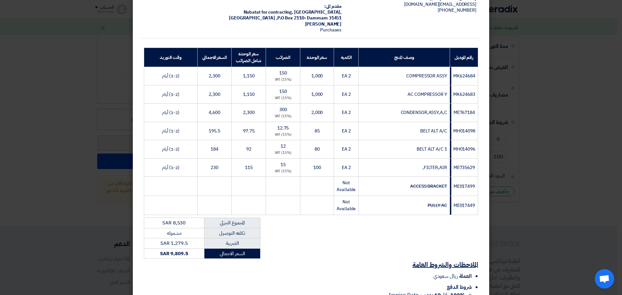
scroll to position [131, 0]
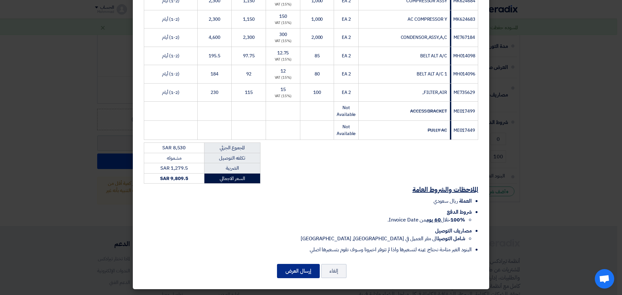
click at [294, 270] on button "إرسال العرض" at bounding box center [298, 271] width 43 height 14
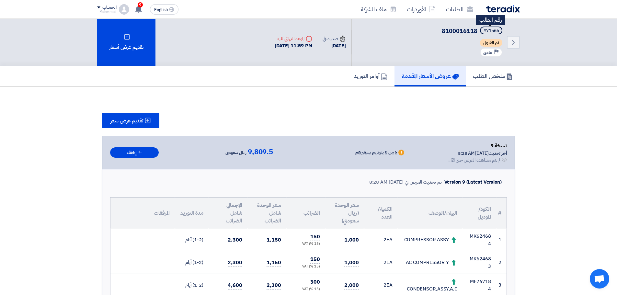
click at [492, 31] on div "#71565" at bounding box center [492, 31] width 16 height 5
click at [511, 43] on icon "Back" at bounding box center [514, 43] width 8 height 8
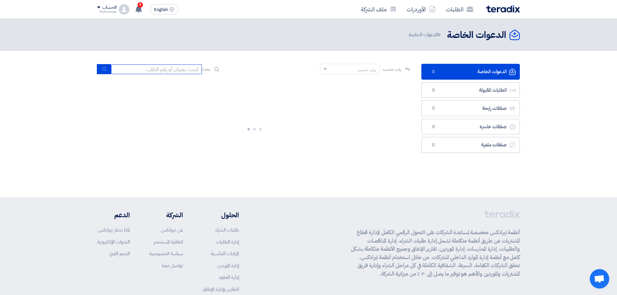
click at [198, 66] on input at bounding box center [156, 69] width 91 height 10
paste input "71565"
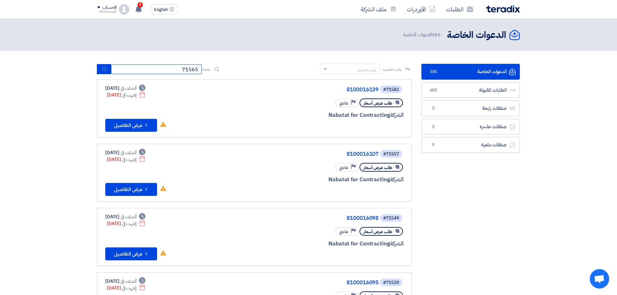
type input "71565"
click at [99, 68] on button "submit" at bounding box center [104, 69] width 14 height 10
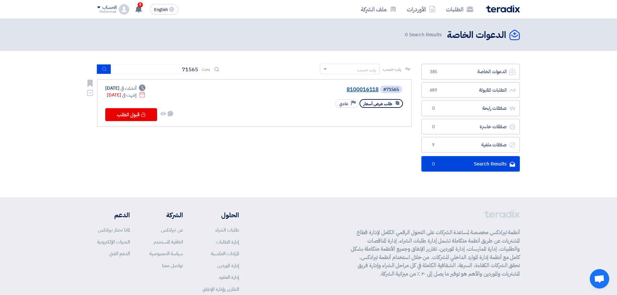
click at [352, 89] on link "8100016118" at bounding box center [314, 90] width 130 height 6
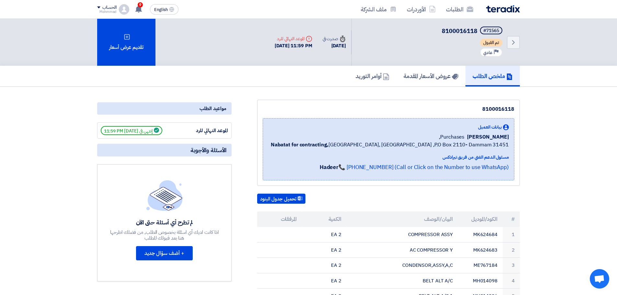
scroll to position [162, 0]
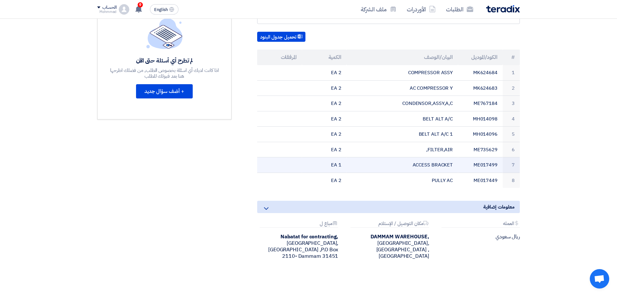
drag, startPoint x: 333, startPoint y: 180, endPoint x: 516, endPoint y: 168, distance: 183.5
click at [516, 168] on tbody "1 MK624684 COMPRESSOR ASSY 2 EA 2 MK624683 AC COMPRESSOR Y 2 EA 3 ME767184 COND…" at bounding box center [388, 126] width 263 height 123
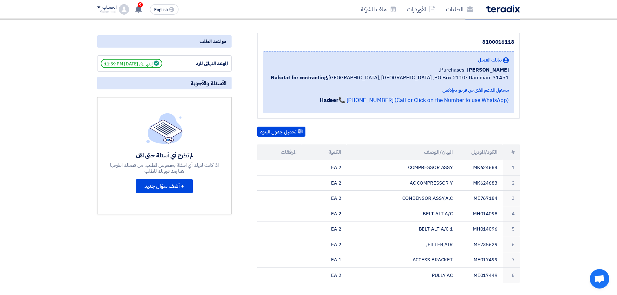
scroll to position [0, 0]
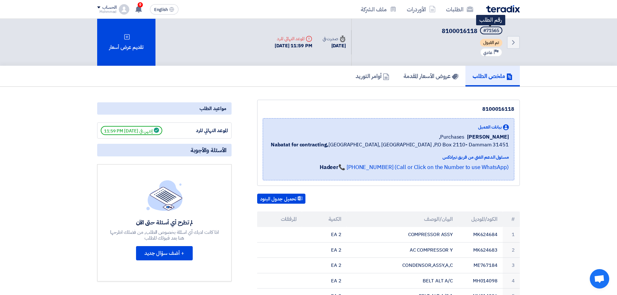
click at [494, 29] on div "#71565" at bounding box center [492, 31] width 16 height 5
click at [512, 43] on icon "Back" at bounding box center [514, 43] width 8 height 8
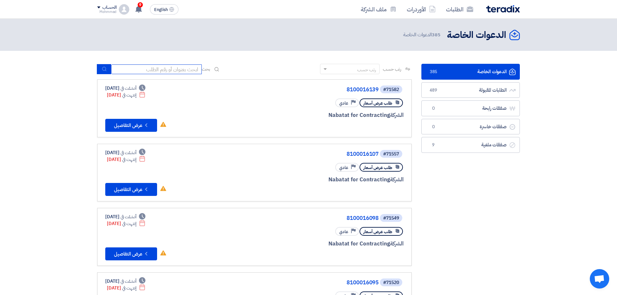
click at [159, 68] on input at bounding box center [156, 69] width 91 height 10
paste input "8100016115"
type input "8100016115"
click at [108, 67] on button "submit" at bounding box center [104, 69] width 14 height 10
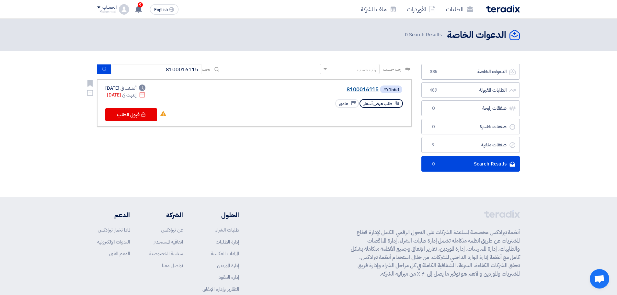
click at [366, 87] on link "8100016115" at bounding box center [314, 90] width 130 height 6
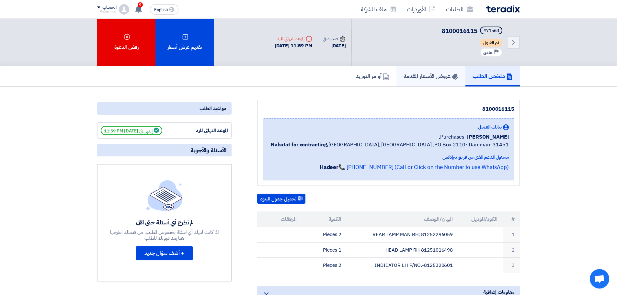
click at [449, 78] on h5 "عروض الأسعار المقدمة" at bounding box center [431, 75] width 55 height 7
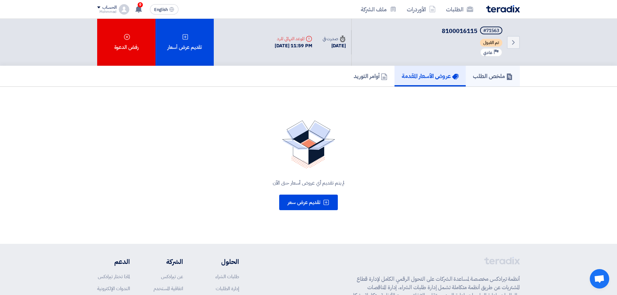
click at [481, 75] on h5 "ملخص الطلب" at bounding box center [493, 75] width 40 height 7
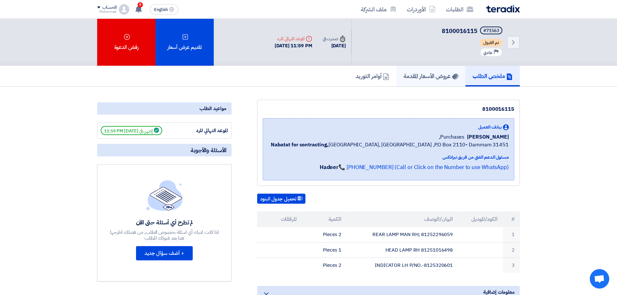
click at [429, 75] on h5 "عروض الأسعار المقدمة" at bounding box center [431, 75] width 55 height 7
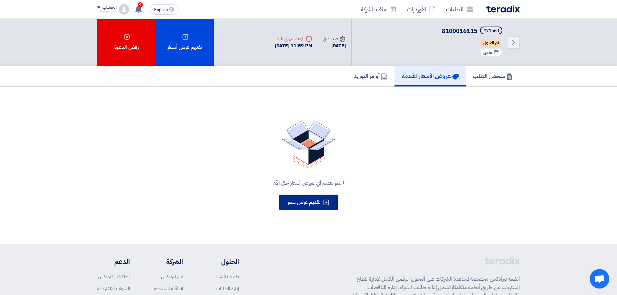
click at [303, 209] on button "تقديم عرض سعر" at bounding box center [308, 203] width 59 height 16
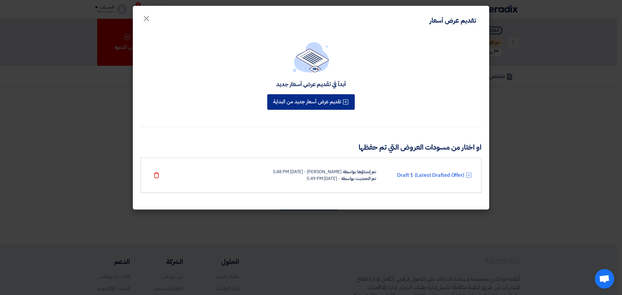
click at [329, 100] on button "تقديم عرض أسعار جديد من البداية" at bounding box center [310, 102] width 87 height 16
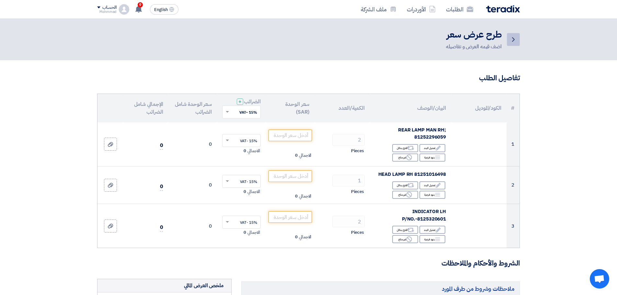
click at [517, 38] on icon "Back" at bounding box center [514, 40] width 8 height 8
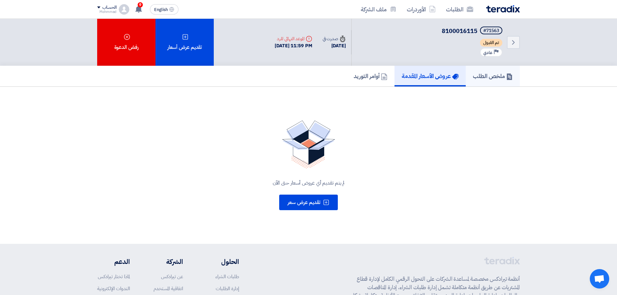
click at [484, 81] on link "ملخص الطلب" at bounding box center [493, 76] width 54 height 21
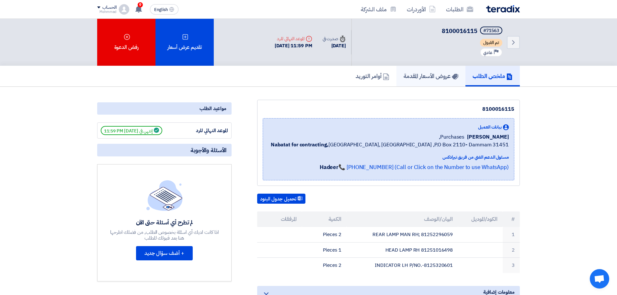
drag, startPoint x: 423, startPoint y: 78, endPoint x: 418, endPoint y: 83, distance: 6.9
click at [423, 78] on h5 "عروض الأسعار المقدمة" at bounding box center [431, 75] width 55 height 7
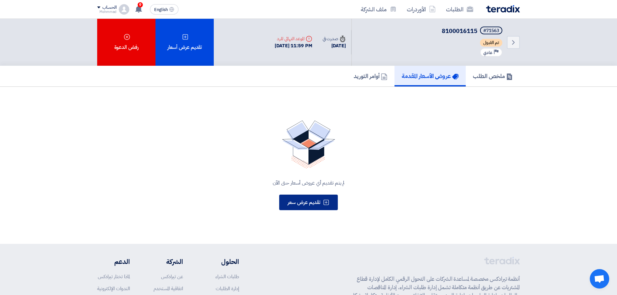
click at [317, 198] on button "تقديم عرض سعر" at bounding box center [308, 203] width 59 height 16
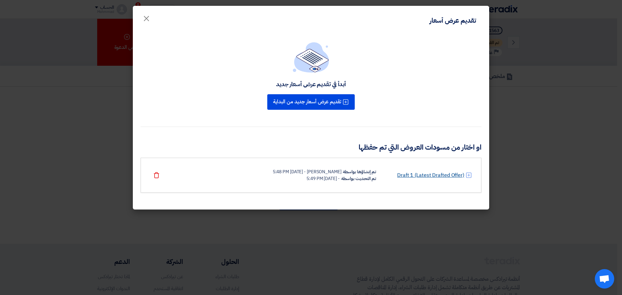
click at [429, 172] on link "Draft 1 (Latest Drafted Offer)" at bounding box center [430, 175] width 67 height 8
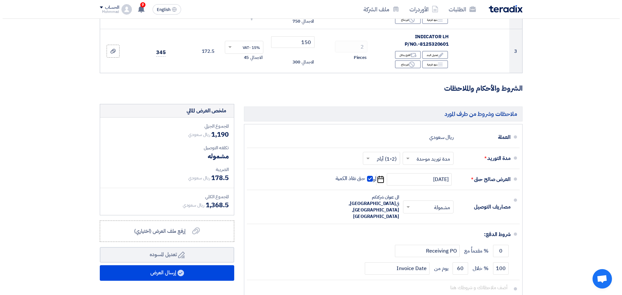
scroll to position [194, 0]
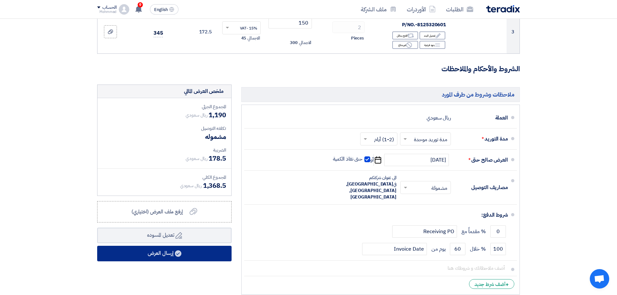
click at [198, 254] on button "إرسال العرض" at bounding box center [164, 254] width 134 height 16
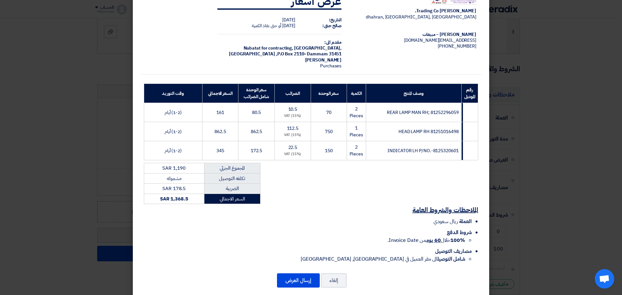
scroll to position [29, 0]
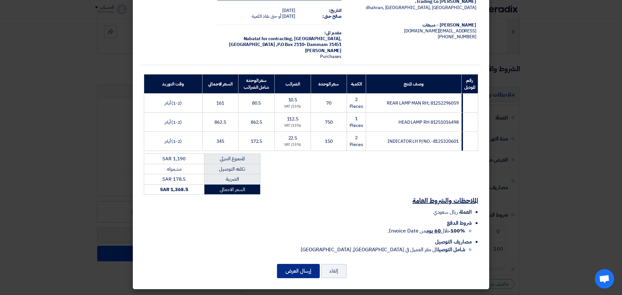
click at [305, 267] on button "إرسال العرض" at bounding box center [298, 271] width 43 height 14
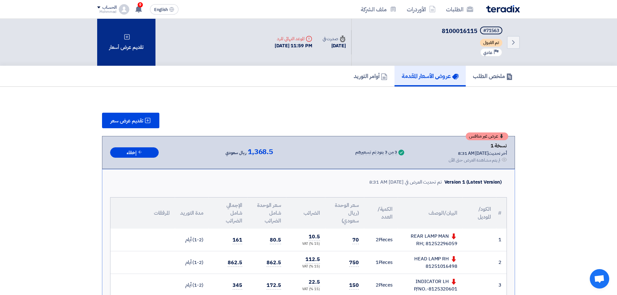
click at [135, 47] on div "تقديم عرض أسعار" at bounding box center [126, 42] width 58 height 47
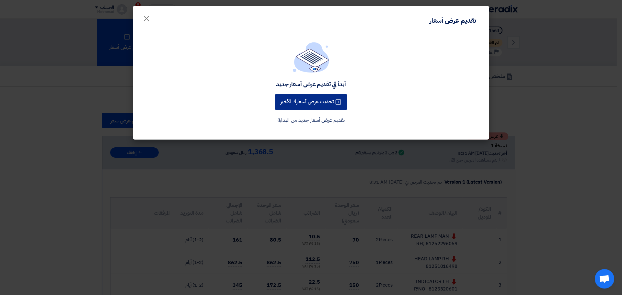
click at [305, 99] on button "تحديث عرض أسعارك الأخير" at bounding box center [311, 102] width 73 height 16
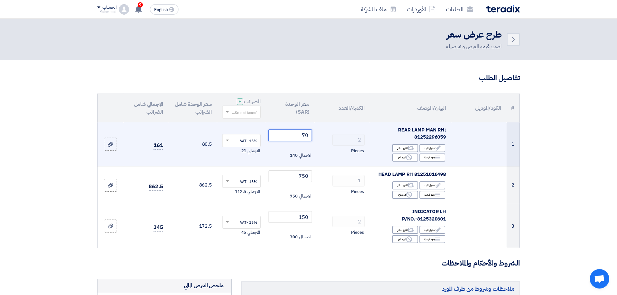
click at [308, 139] on input "70" at bounding box center [291, 136] width 44 height 12
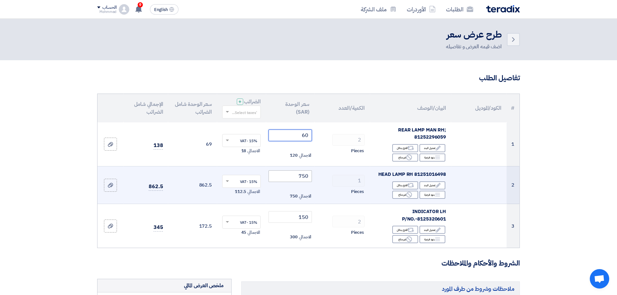
type input "60"
click at [303, 177] on input "750" at bounding box center [291, 176] width 44 height 12
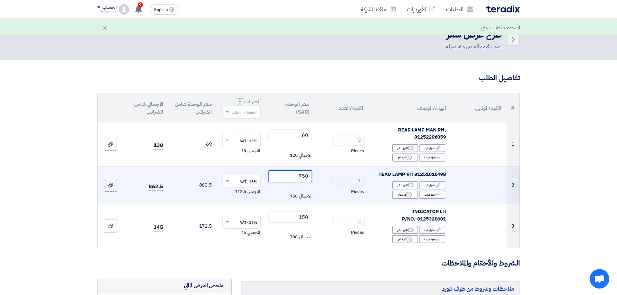
click at [303, 177] on input "750" at bounding box center [291, 176] width 44 height 12
click at [303, 178] on input "750" at bounding box center [291, 176] width 44 height 12
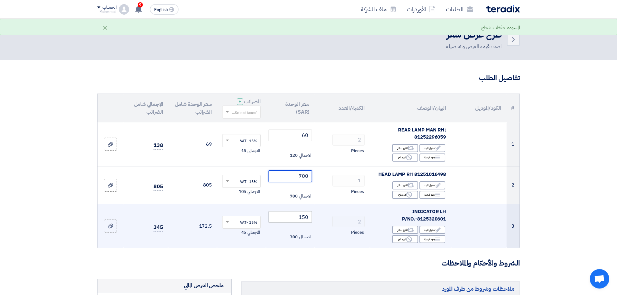
type input "700"
click at [307, 220] on input "150" at bounding box center [291, 217] width 44 height 12
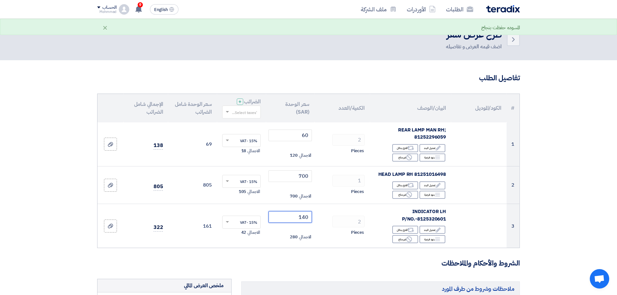
type input "140"
click at [578, 188] on section "تفاصيل الطلب # الكود/الموديل البيان/الوصف الكمية/العدد سعر الوحدة (SAR) الضرائب…" at bounding box center [308, 286] width 617 height 453
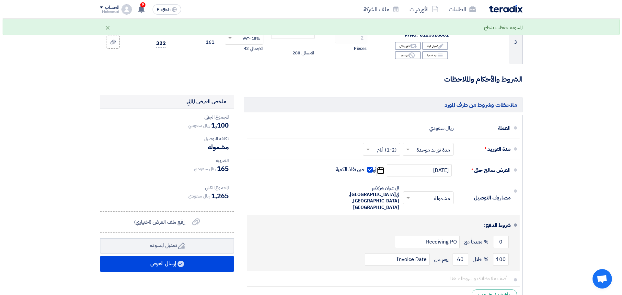
scroll to position [194, 0]
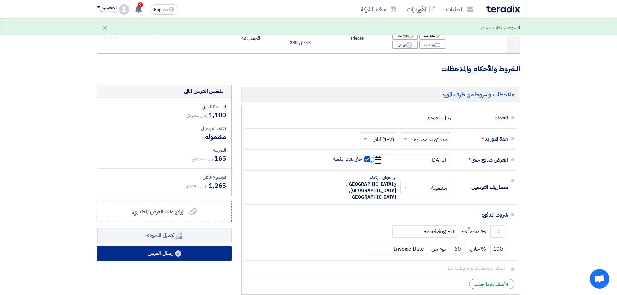
click at [212, 260] on button "إرسال العرض" at bounding box center [164, 254] width 134 height 16
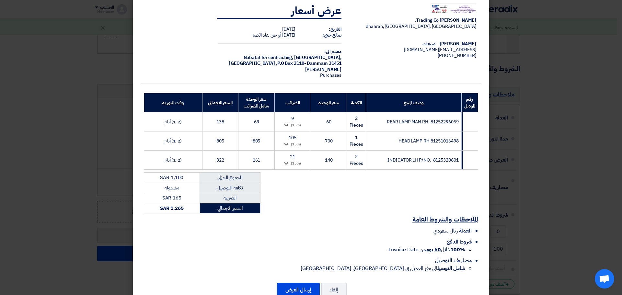
scroll to position [29, 0]
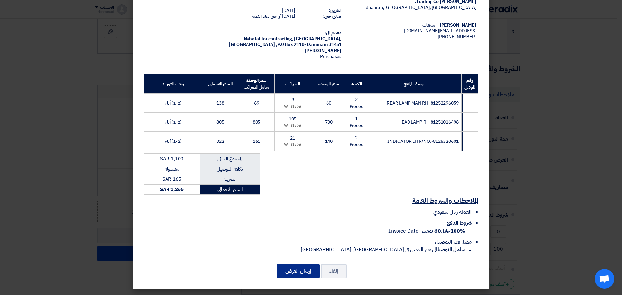
click at [301, 266] on button "إرسال العرض" at bounding box center [298, 271] width 43 height 14
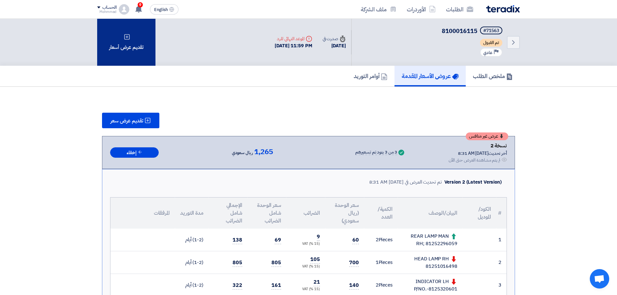
click at [125, 58] on div "تقديم عرض أسعار" at bounding box center [126, 42] width 58 height 47
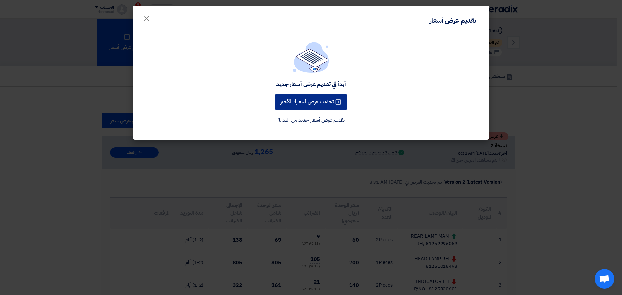
click at [305, 100] on button "تحديث عرض أسعارك الأخير" at bounding box center [311, 102] width 73 height 16
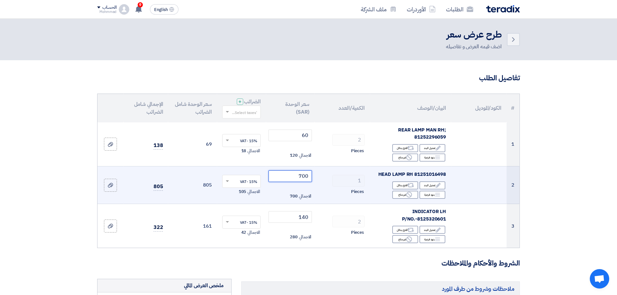
click at [306, 175] on input "700" at bounding box center [291, 176] width 44 height 12
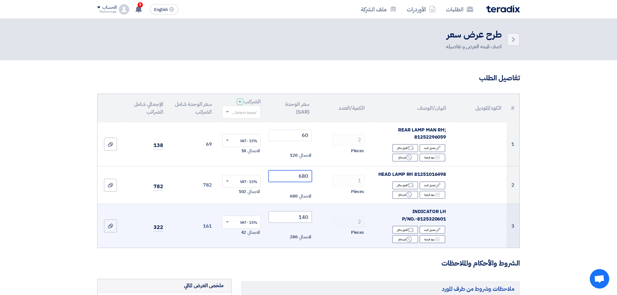
type input "680"
click at [309, 219] on input "140" at bounding box center [291, 217] width 44 height 12
click at [308, 219] on input "140" at bounding box center [291, 217] width 44 height 12
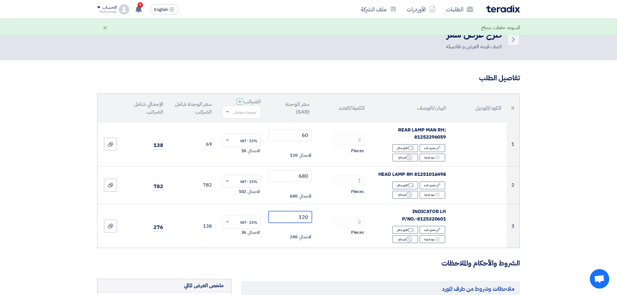
type input "120"
click at [568, 205] on section "تفاصيل الطلب # الكود/الموديل البيان/الوصف الكمية/العدد سعر الوحدة (SAR) الضرائب…" at bounding box center [308, 286] width 617 height 453
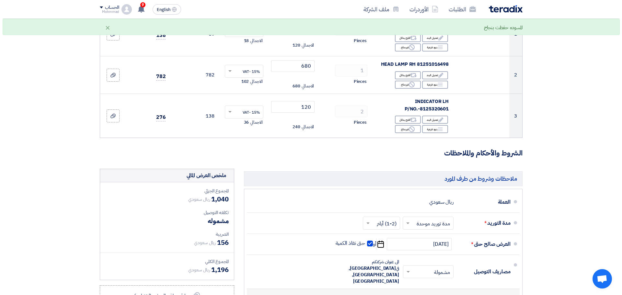
scroll to position [194, 0]
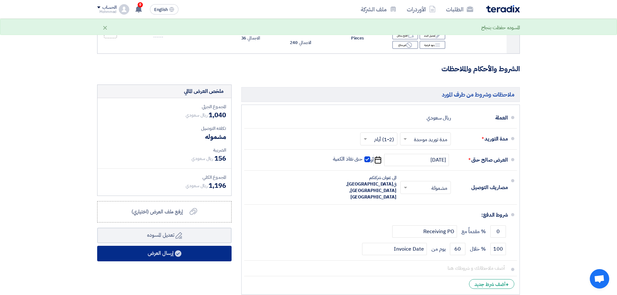
click at [172, 255] on button "إرسال العرض" at bounding box center [164, 254] width 134 height 16
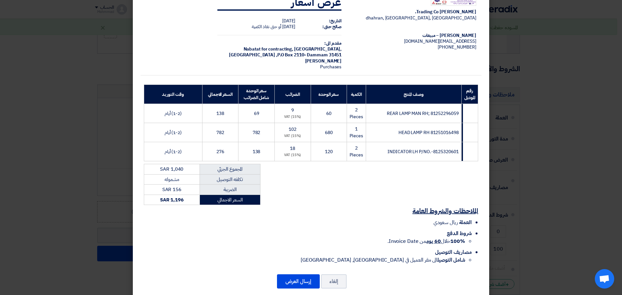
scroll to position [29, 0]
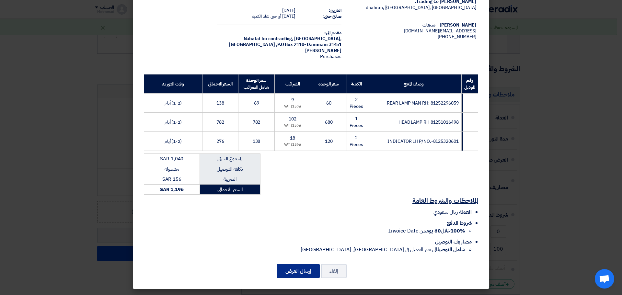
click at [307, 270] on button "إرسال العرض" at bounding box center [298, 271] width 43 height 14
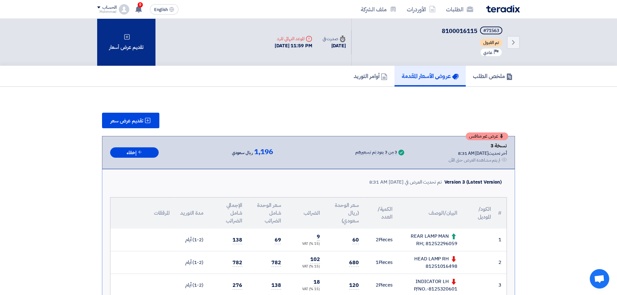
click at [146, 48] on div "تقديم عرض أسعار" at bounding box center [126, 42] width 58 height 47
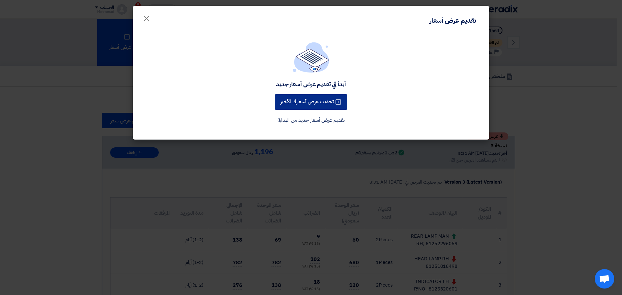
click at [309, 105] on button "تحديث عرض أسعارك الأخير" at bounding box center [311, 102] width 73 height 16
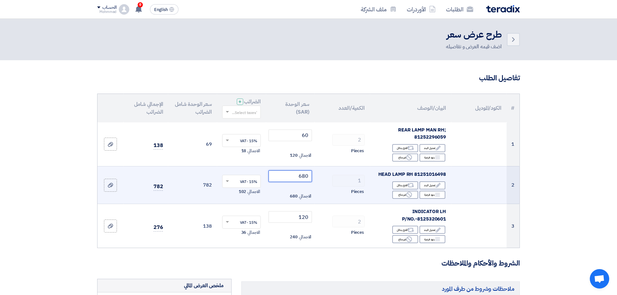
click at [305, 179] on input "680" at bounding box center [291, 176] width 44 height 12
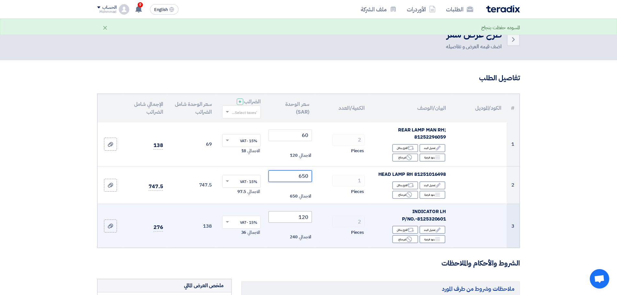
type input "650"
click at [306, 220] on input "120" at bounding box center [291, 217] width 44 height 12
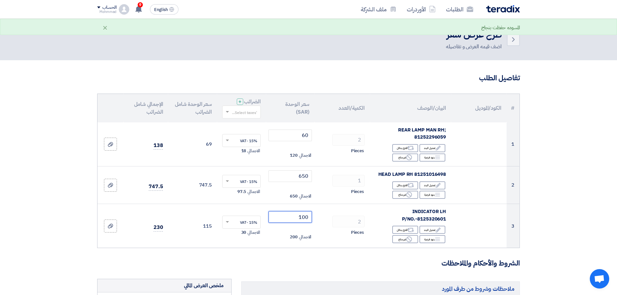
type input "100"
click at [555, 192] on section "تفاصيل الطلب # الكود/الموديل البيان/الوصف الكمية/العدد سعر الوحدة (SAR) الضرائب…" at bounding box center [308, 286] width 617 height 453
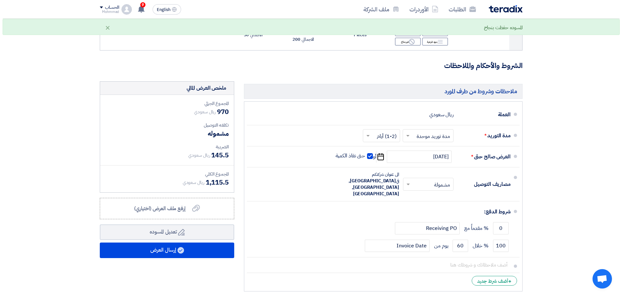
scroll to position [259, 0]
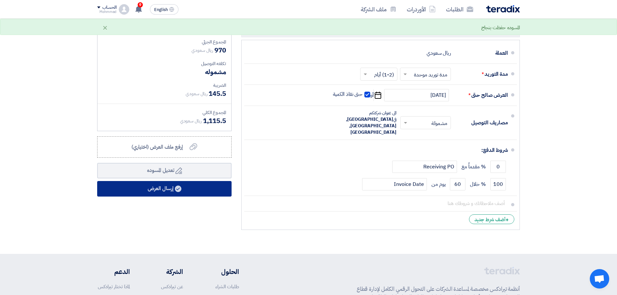
click at [173, 194] on button "إرسال العرض" at bounding box center [164, 189] width 134 height 16
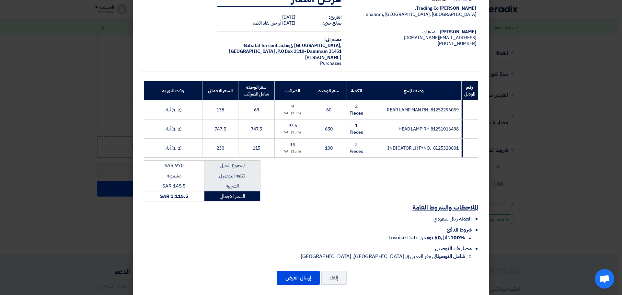
scroll to position [29, 0]
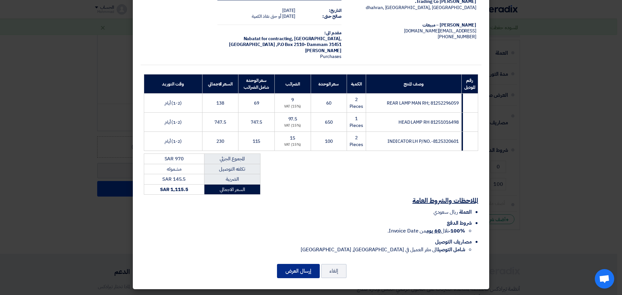
click at [313, 264] on button "إرسال العرض" at bounding box center [298, 271] width 43 height 14
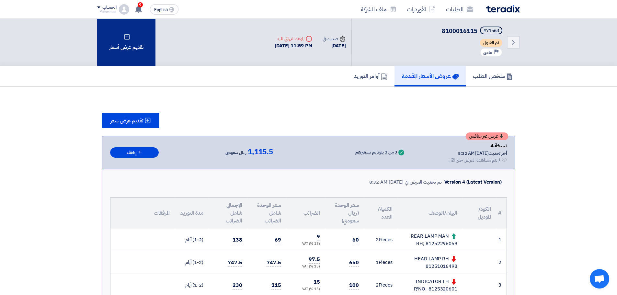
click at [128, 52] on div "تقديم عرض أسعار" at bounding box center [126, 42] width 58 height 47
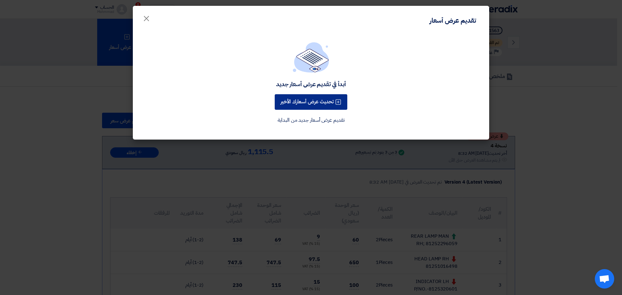
click at [296, 99] on button "تحديث عرض أسعارك الأخير" at bounding box center [311, 102] width 73 height 16
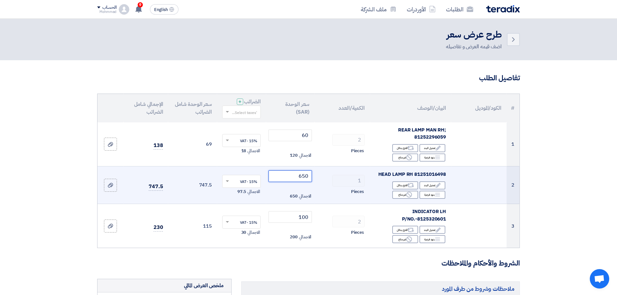
click at [303, 177] on input "650" at bounding box center [291, 176] width 44 height 12
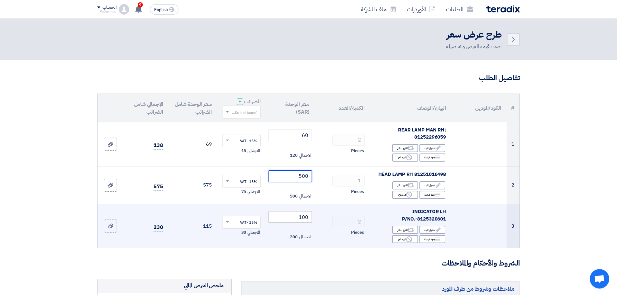
type input "500"
click at [307, 216] on input "100" at bounding box center [291, 217] width 44 height 12
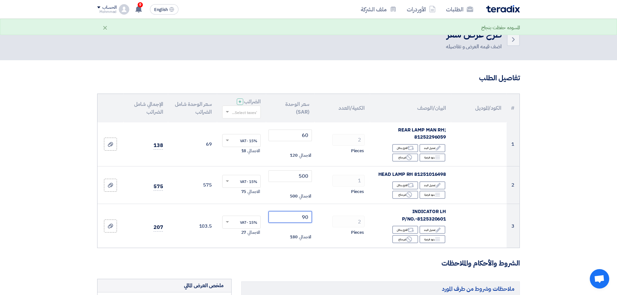
type input "90"
click at [564, 190] on section "تفاصيل الطلب # الكود/الموديل البيان/الوصف الكمية/العدد سعر الوحدة (SAR) الضرائب…" at bounding box center [308, 286] width 617 height 453
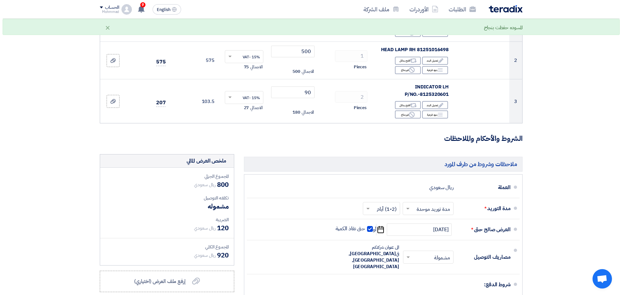
scroll to position [259, 0]
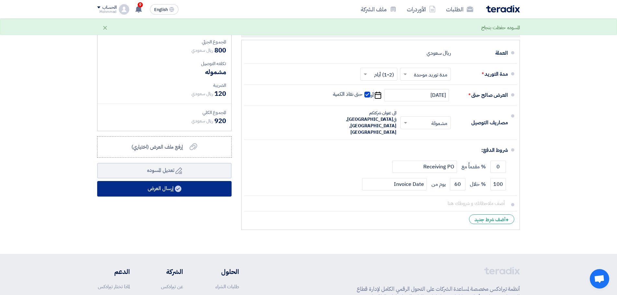
click at [210, 192] on button "إرسال العرض" at bounding box center [164, 189] width 134 height 16
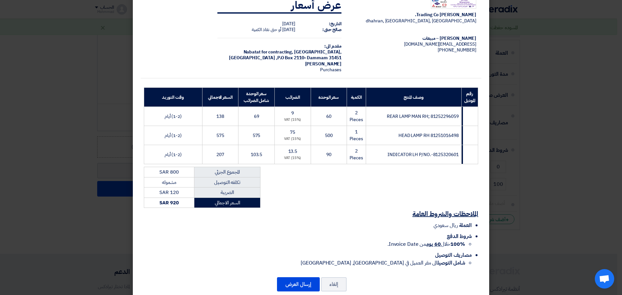
scroll to position [29, 0]
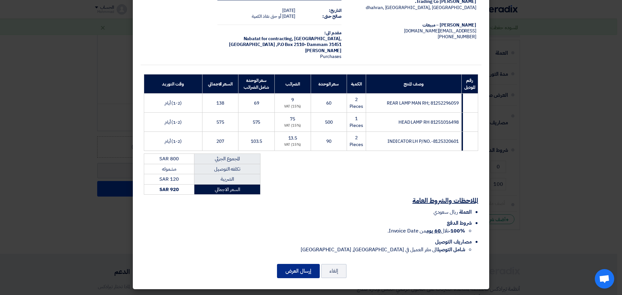
click at [303, 272] on button "إرسال العرض" at bounding box center [298, 271] width 43 height 14
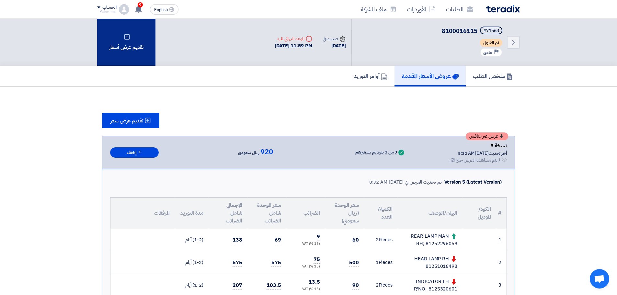
click at [116, 52] on div "تقديم عرض أسعار" at bounding box center [126, 42] width 58 height 47
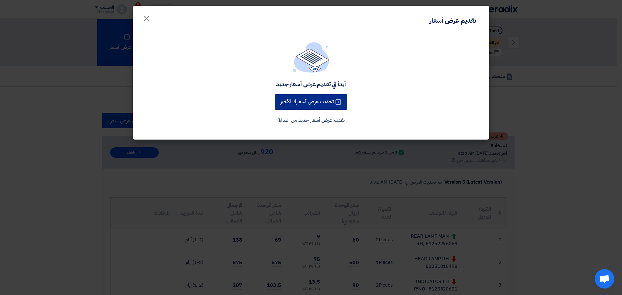
click at [300, 99] on button "تحديث عرض أسعارك الأخير" at bounding box center [311, 102] width 73 height 16
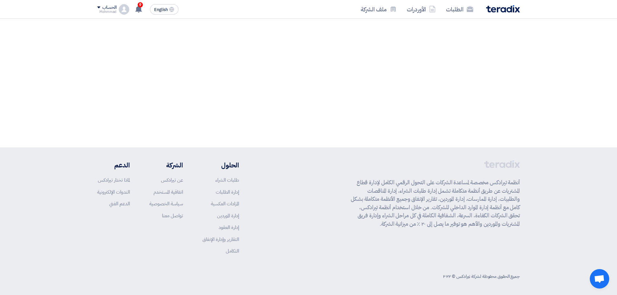
scroll to position [51, 0]
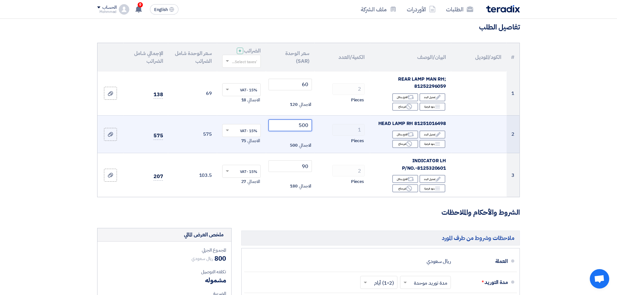
click at [308, 124] on input "500" at bounding box center [291, 126] width 44 height 12
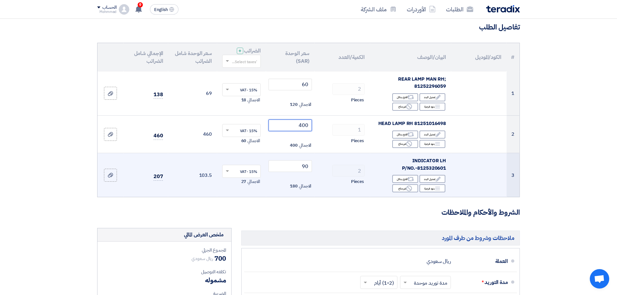
type input "400"
click at [314, 164] on td "90 الاجمالي 180" at bounding box center [290, 175] width 49 height 44
click at [303, 169] on input "90" at bounding box center [291, 166] width 44 height 12
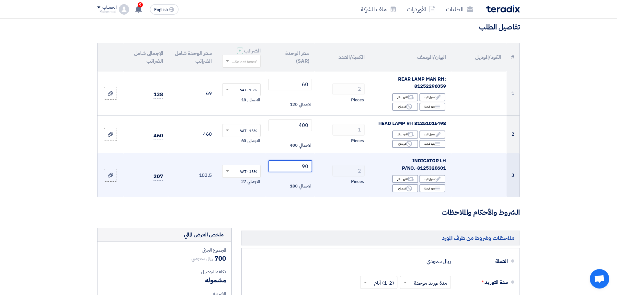
click at [303, 169] on input "90" at bounding box center [291, 166] width 44 height 12
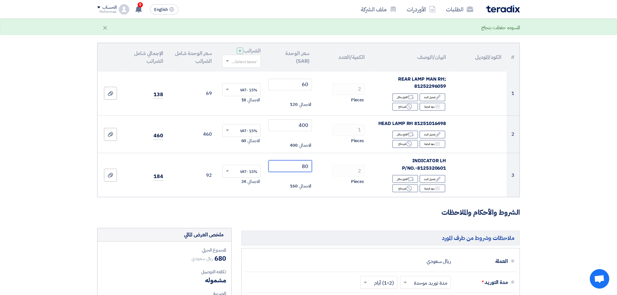
type input "80"
click at [568, 169] on section "تفاصيل الطلب # الكود/الموديل البيان/الوصف الكمية/العدد سعر الوحدة (SAR) الضرائب…" at bounding box center [308, 235] width 617 height 453
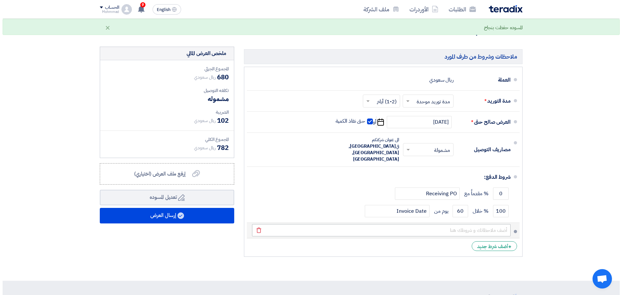
scroll to position [245, 0]
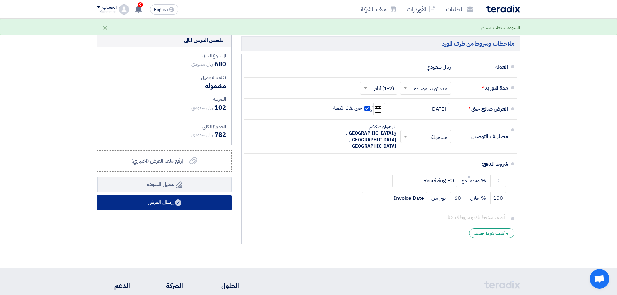
click at [208, 200] on button "إرسال العرض" at bounding box center [164, 203] width 134 height 16
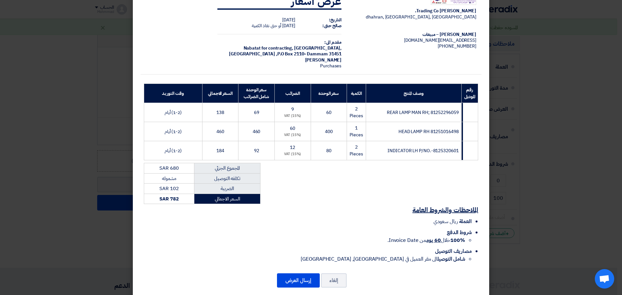
scroll to position [29, 0]
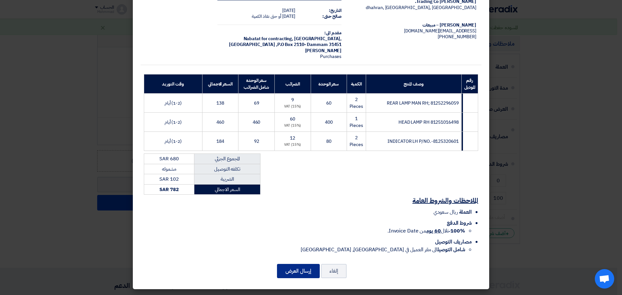
click at [302, 267] on button "إرسال العرض" at bounding box center [298, 271] width 43 height 14
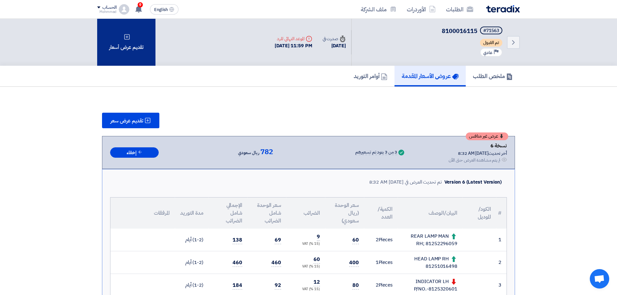
click at [127, 49] on div "تقديم عرض أسعار" at bounding box center [126, 42] width 58 height 47
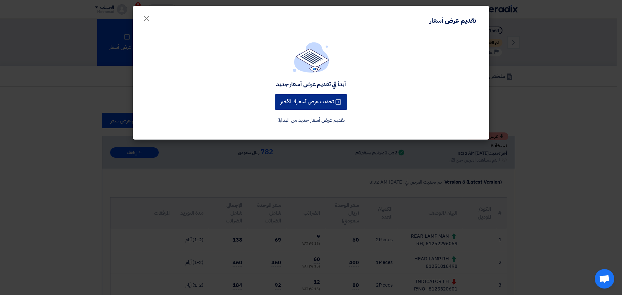
click at [312, 108] on button "تحديث عرض أسعارك الأخير" at bounding box center [311, 102] width 73 height 16
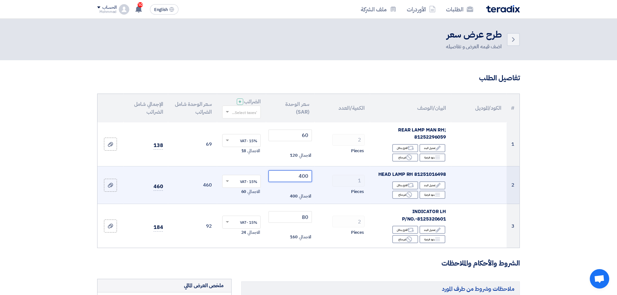
click at [309, 174] on input "400" at bounding box center [291, 176] width 44 height 12
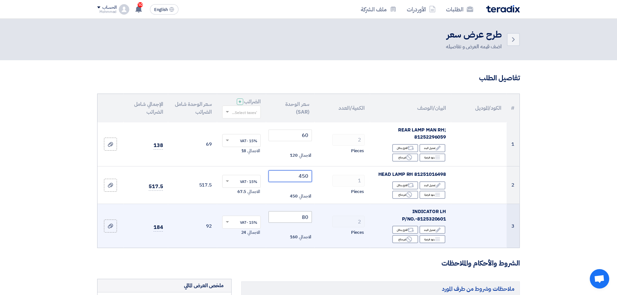
type input "450"
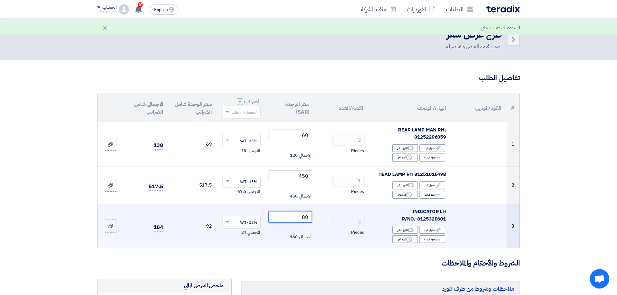
click at [310, 218] on input "80" at bounding box center [291, 217] width 44 height 12
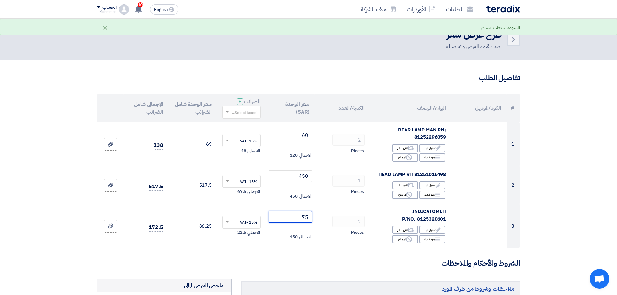
type input "75"
click at [590, 166] on section "تفاصيل الطلب # الكود/الموديل البيان/الوصف الكمية/العدد سعر الوحدة (SAR) الضرائب…" at bounding box center [308, 286] width 617 height 453
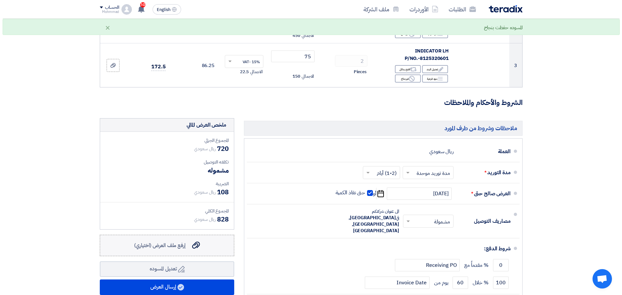
scroll to position [162, 0]
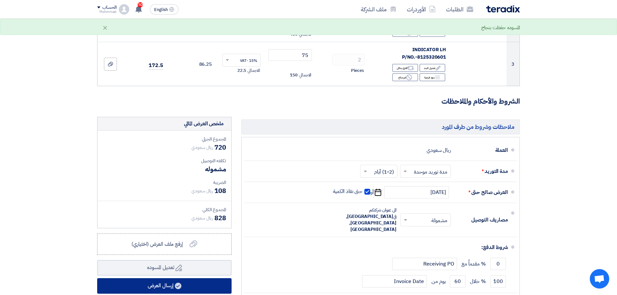
click at [164, 284] on button "إرسال العرض" at bounding box center [164, 286] width 134 height 16
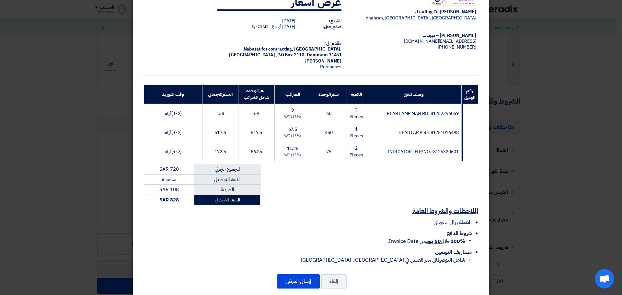
scroll to position [29, 0]
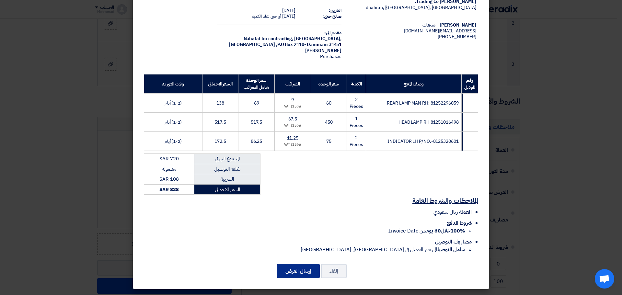
click at [304, 275] on button "إرسال العرض" at bounding box center [298, 271] width 43 height 14
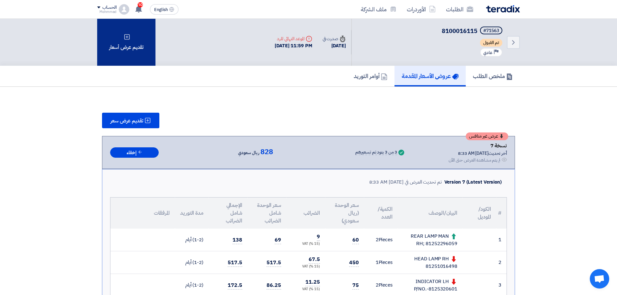
click at [132, 45] on div "تقديم عرض أسعار" at bounding box center [126, 42] width 58 height 47
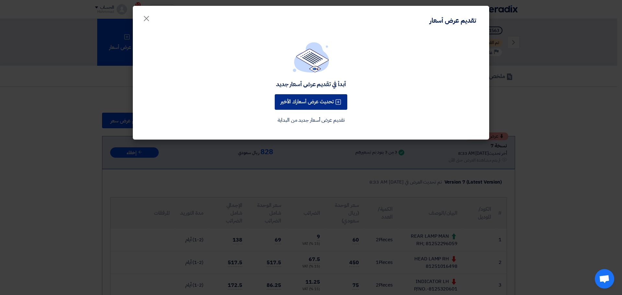
click at [281, 103] on button "تحديث عرض أسعارك الأخير" at bounding box center [311, 102] width 73 height 16
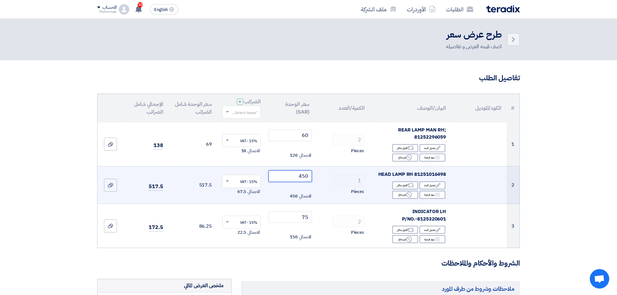
click at [307, 177] on input "450" at bounding box center [291, 176] width 44 height 12
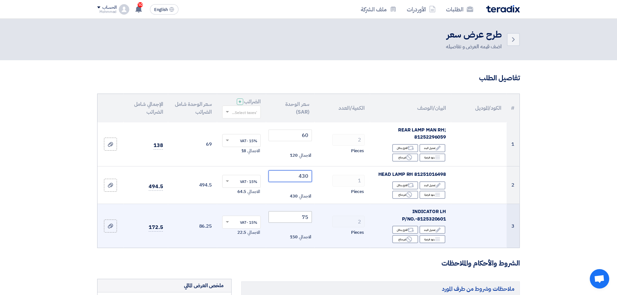
type input "430"
click at [306, 220] on input "75" at bounding box center [291, 217] width 44 height 12
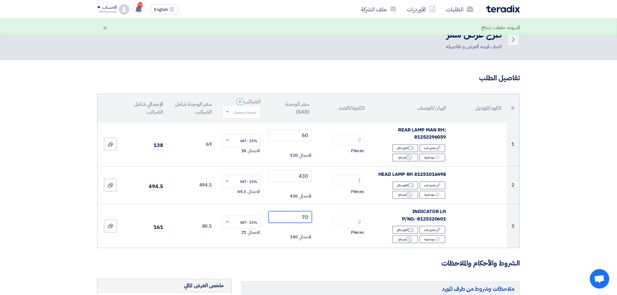
type input "70"
click at [570, 179] on section "تفاصيل الطلب # الكود/الموديل البيان/الوصف الكمية/العدد سعر الوحدة (SAR) الضرائب…" at bounding box center [308, 286] width 617 height 453
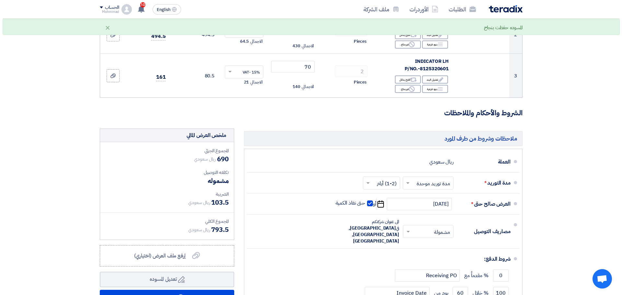
scroll to position [162, 0]
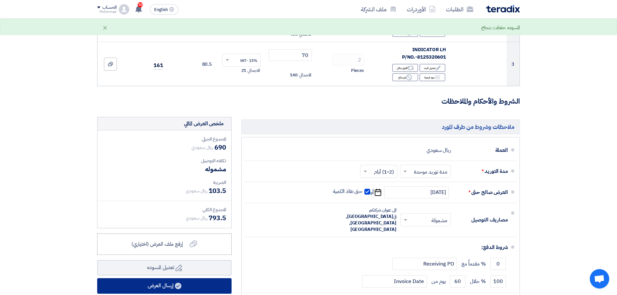
click at [148, 281] on button "إرسال العرض" at bounding box center [164, 286] width 134 height 16
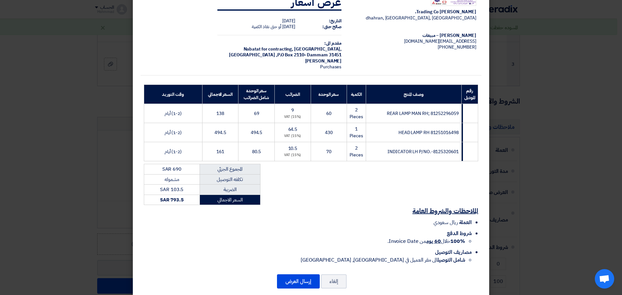
scroll to position [29, 0]
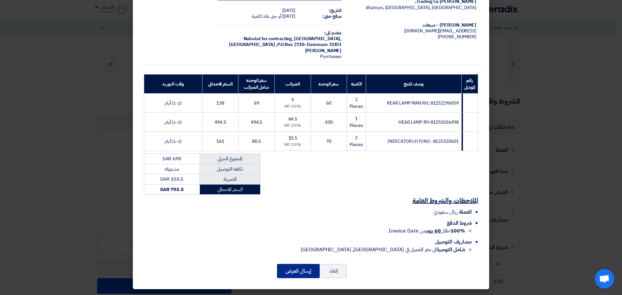
click at [299, 270] on button "إرسال العرض" at bounding box center [298, 271] width 43 height 14
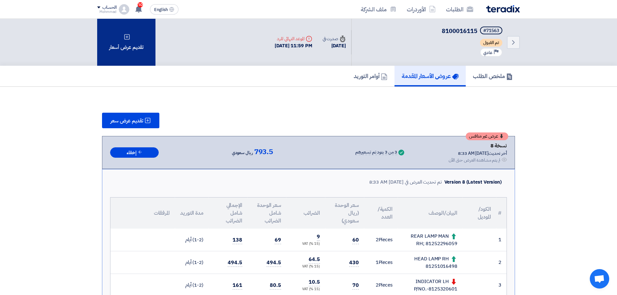
click at [124, 52] on div "تقديم عرض أسعار" at bounding box center [126, 42] width 58 height 47
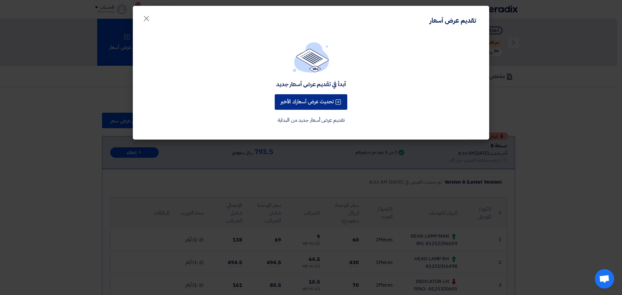
click at [297, 100] on button "تحديث عرض أسعارك الأخير" at bounding box center [311, 102] width 73 height 16
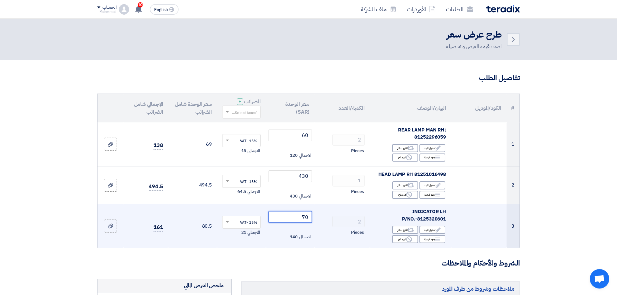
click at [301, 220] on input "70" at bounding box center [291, 217] width 44 height 12
click at [303, 218] on input "70" at bounding box center [291, 217] width 44 height 12
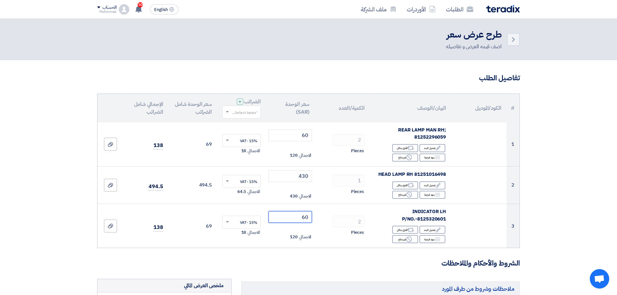
type input "60"
click at [593, 179] on section "تفاصيل الطلب # الكود/الموديل البيان/الوصف الكمية/العدد سعر الوحدة (SAR) الضرائب…" at bounding box center [308, 286] width 617 height 453
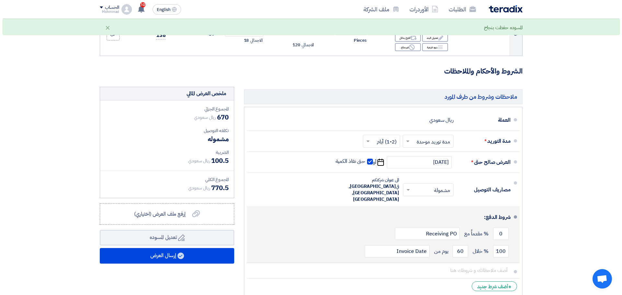
scroll to position [194, 0]
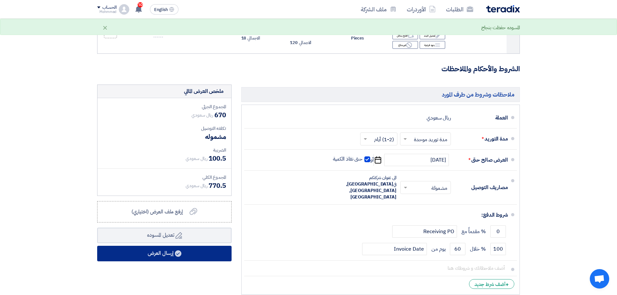
click at [196, 257] on button "إرسال العرض" at bounding box center [164, 254] width 134 height 16
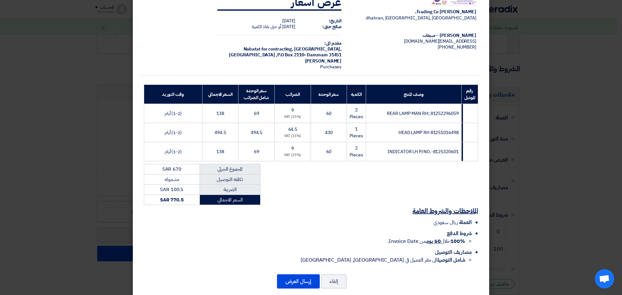
scroll to position [29, 0]
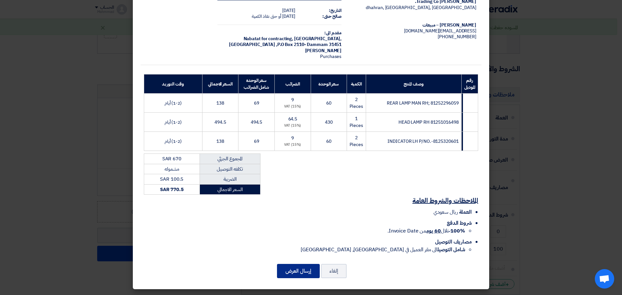
click at [303, 273] on button "إرسال العرض" at bounding box center [298, 271] width 43 height 14
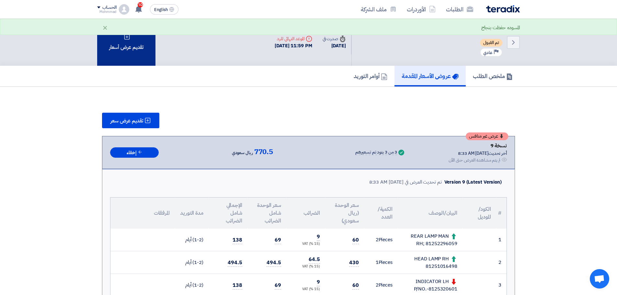
click at [122, 47] on div "تقديم عرض أسعار" at bounding box center [126, 42] width 58 height 47
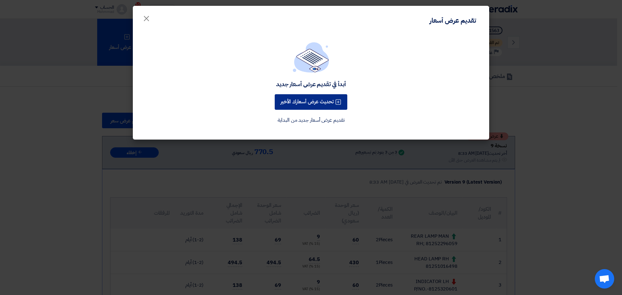
click at [310, 103] on button "تحديث عرض أسعارك الأخير" at bounding box center [311, 102] width 73 height 16
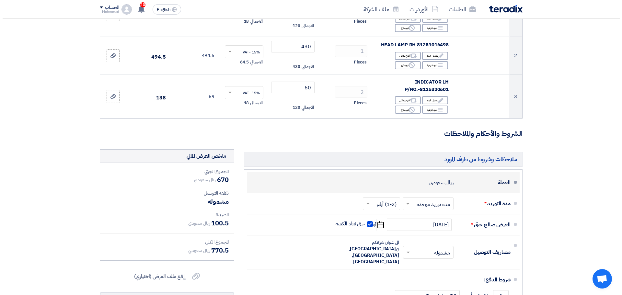
scroll to position [162, 0]
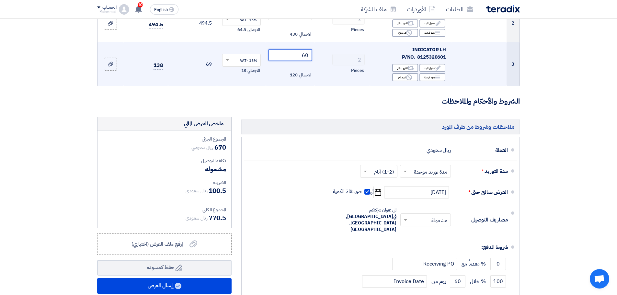
click at [308, 53] on input "60" at bounding box center [291, 55] width 44 height 12
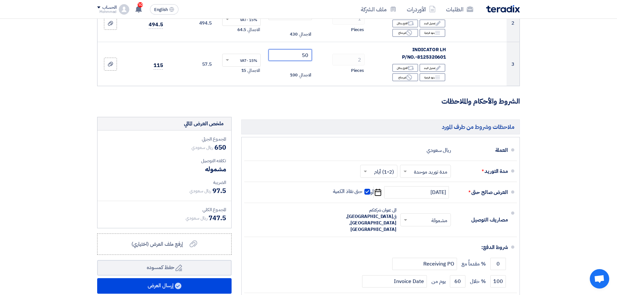
type input "50"
click at [589, 59] on section "تفاصيل الطلب # الكود/الموديل البيان/الوصف الكمية/العدد سعر الوحدة (SAR) الضرائب…" at bounding box center [308, 124] width 617 height 453
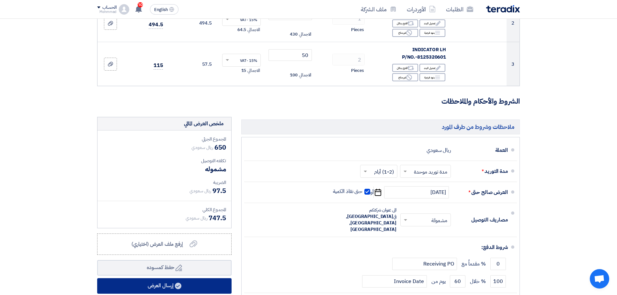
click at [180, 287] on use at bounding box center [178, 286] width 6 height 6
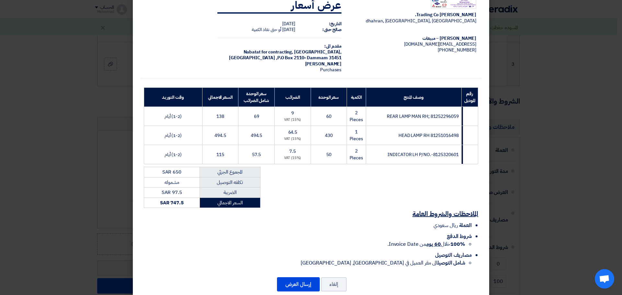
scroll to position [29, 0]
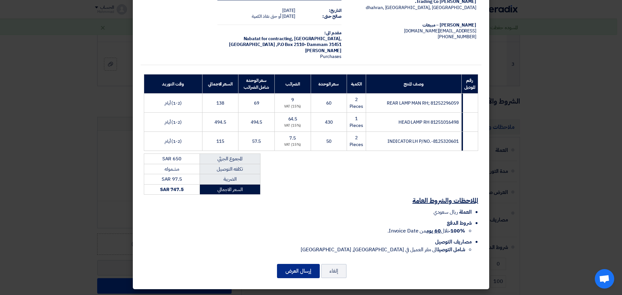
click at [309, 270] on button "إرسال العرض" at bounding box center [298, 271] width 43 height 14
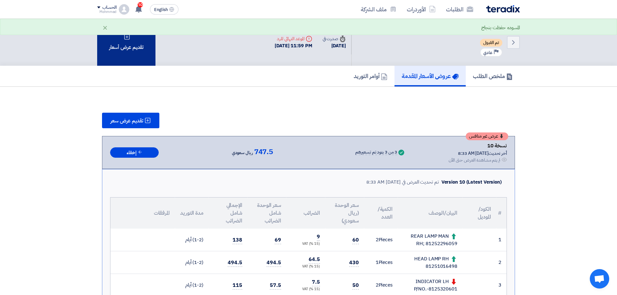
click at [140, 54] on div "تقديم عرض أسعار" at bounding box center [126, 42] width 58 height 47
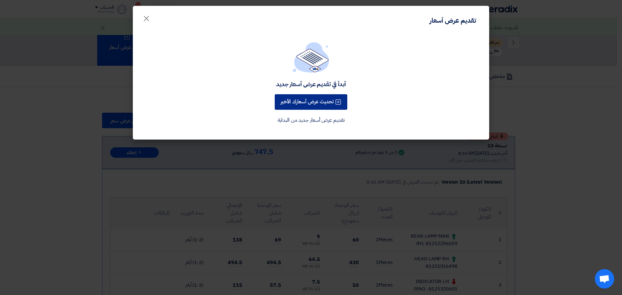
click at [317, 106] on button "تحديث عرض أسعارك الأخير" at bounding box center [311, 102] width 73 height 16
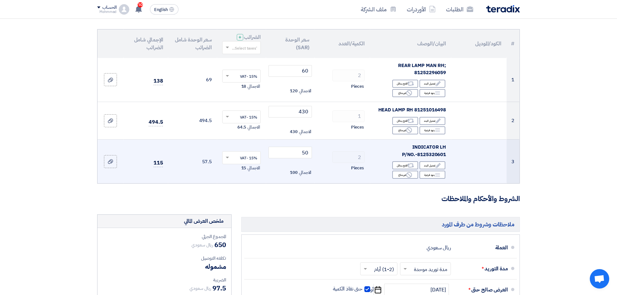
scroll to position [65, 0]
click at [305, 153] on input "50" at bounding box center [291, 152] width 44 height 12
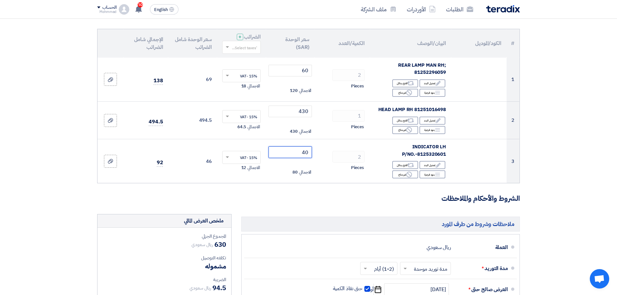
type input "40"
click at [581, 144] on section "تفاصيل الطلب # الكود/الموديل البيان/الوصف الكمية/العدد سعر الوحدة (SAR) الضرائب…" at bounding box center [308, 221] width 617 height 453
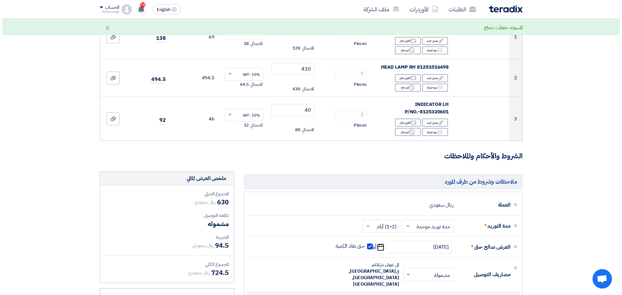
scroll to position [194, 0]
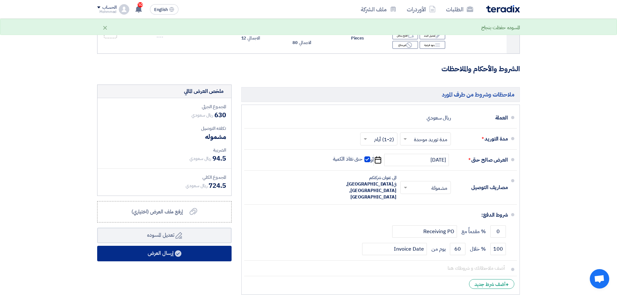
click at [169, 255] on button "إرسال العرض" at bounding box center [164, 254] width 134 height 16
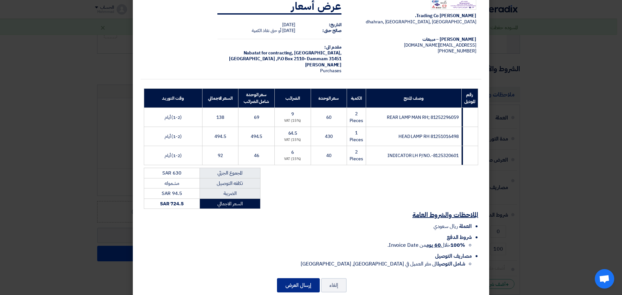
scroll to position [29, 0]
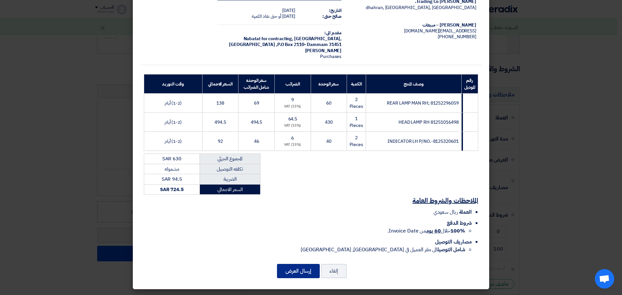
click at [297, 272] on button "إرسال العرض" at bounding box center [298, 271] width 43 height 14
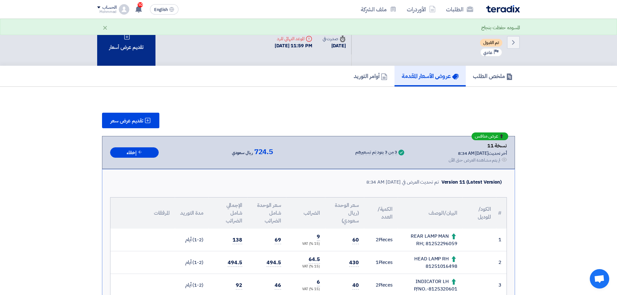
click at [128, 56] on div "تقديم عرض أسعار" at bounding box center [126, 42] width 58 height 47
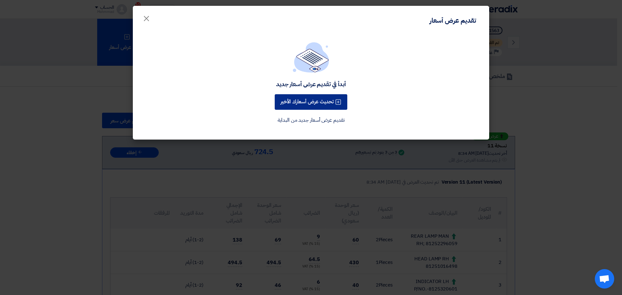
click at [290, 99] on button "تحديث عرض أسعارك الأخير" at bounding box center [311, 102] width 73 height 16
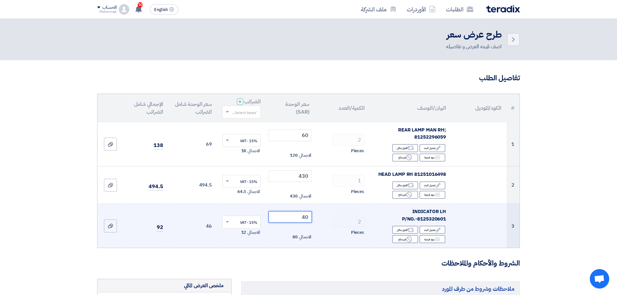
click at [308, 214] on input "40" at bounding box center [291, 217] width 44 height 12
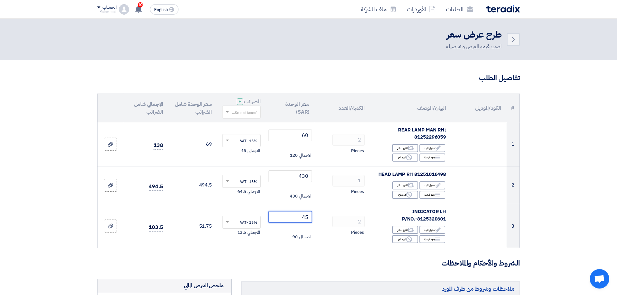
type input "45"
click at [587, 140] on section "تفاصيل الطلب # الكود/الموديل البيان/الوصف الكمية/العدد سعر الوحدة (SAR) الضرائب…" at bounding box center [308, 286] width 617 height 453
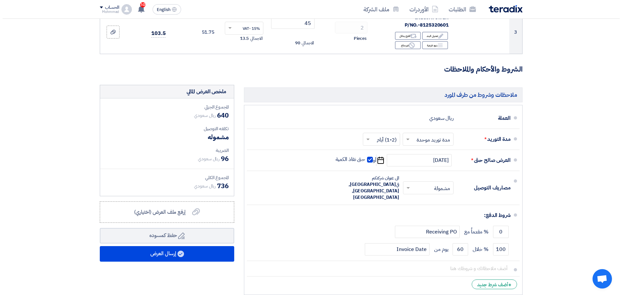
scroll to position [194, 0]
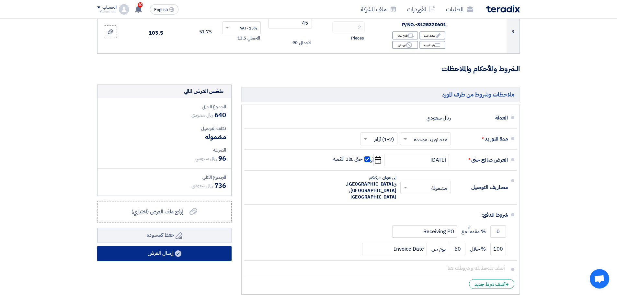
click at [167, 249] on button "إرسال العرض" at bounding box center [164, 254] width 134 height 16
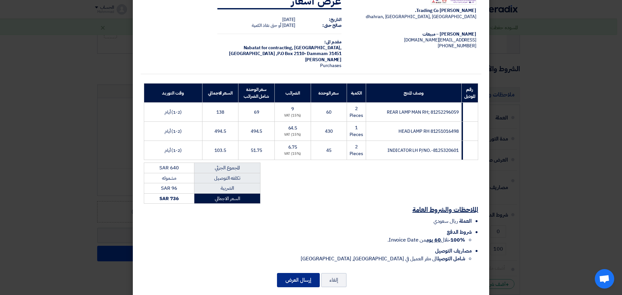
scroll to position [29, 0]
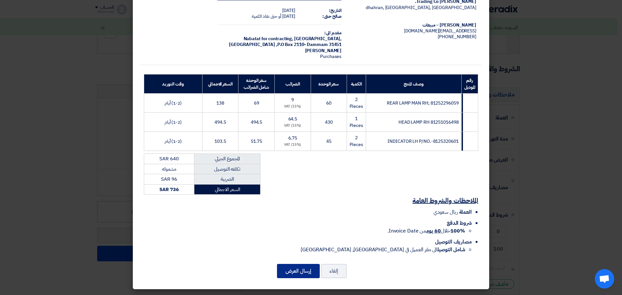
click at [300, 267] on button "إرسال العرض" at bounding box center [298, 271] width 43 height 14
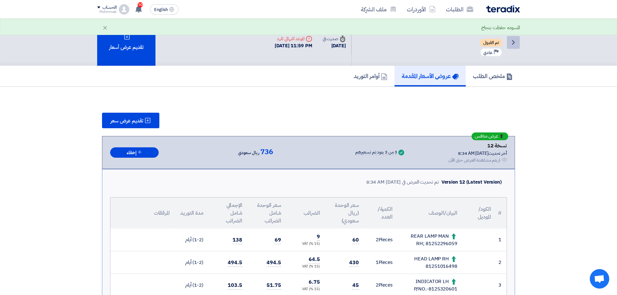
click at [517, 42] on icon "Back" at bounding box center [514, 43] width 8 height 8
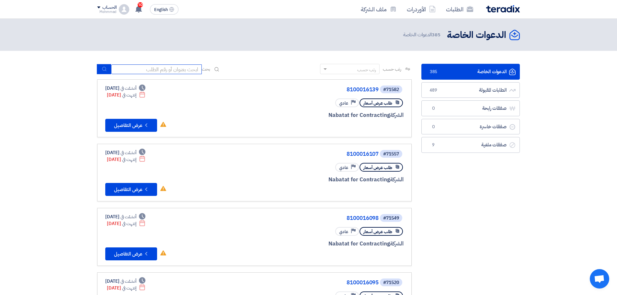
click at [165, 69] on input at bounding box center [156, 69] width 91 height 10
paste input "71565"
type input "71565"
click at [105, 67] on icon "submit" at bounding box center [104, 68] width 5 height 5
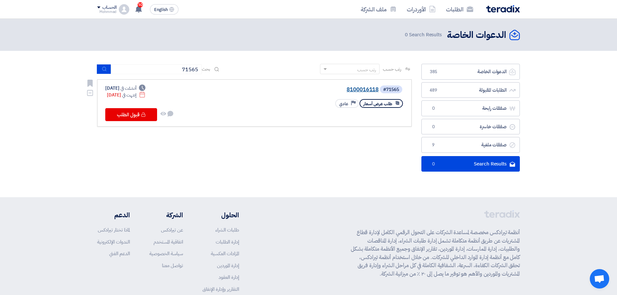
click at [355, 90] on link "8100016118" at bounding box center [314, 90] width 130 height 6
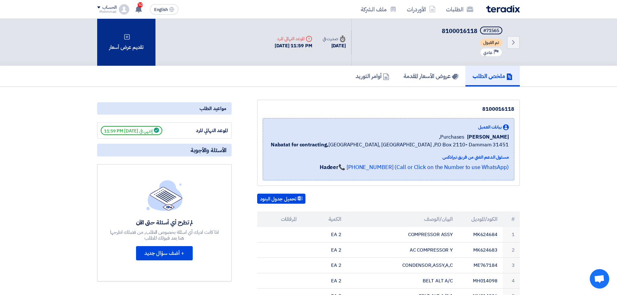
click at [113, 40] on div "تقديم عرض أسعار" at bounding box center [126, 42] width 58 height 47
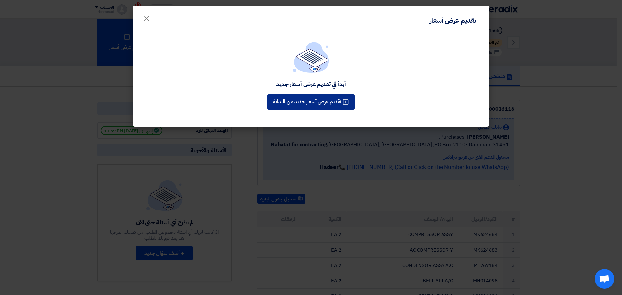
click at [327, 102] on button "تقديم عرض أسعار جديد من البداية" at bounding box center [310, 102] width 87 height 16
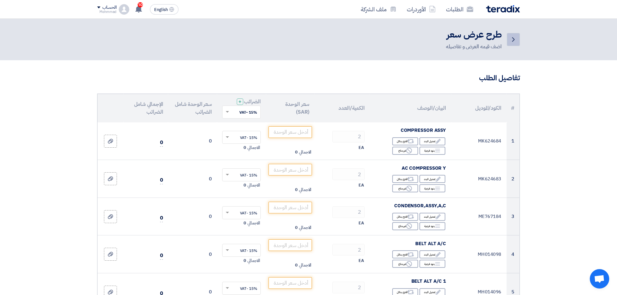
click at [515, 39] on icon "Back" at bounding box center [514, 40] width 8 height 8
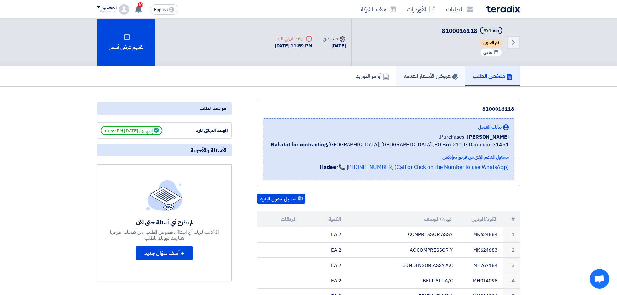
click at [432, 76] on h5 "عروض الأسعار المقدمة" at bounding box center [431, 75] width 55 height 7
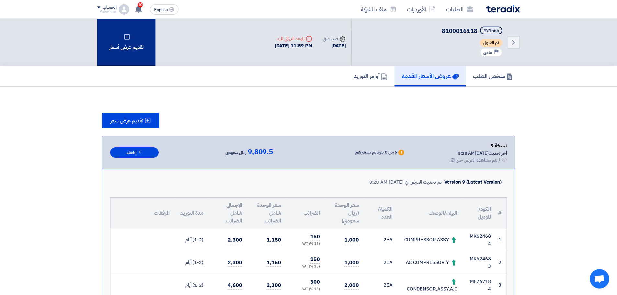
click at [136, 46] on div "تقديم عرض أسعار" at bounding box center [126, 42] width 58 height 47
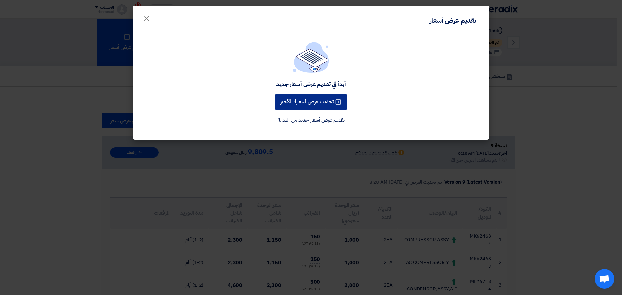
click at [328, 100] on button "تحديث عرض أسعارك الأخير" at bounding box center [311, 102] width 73 height 16
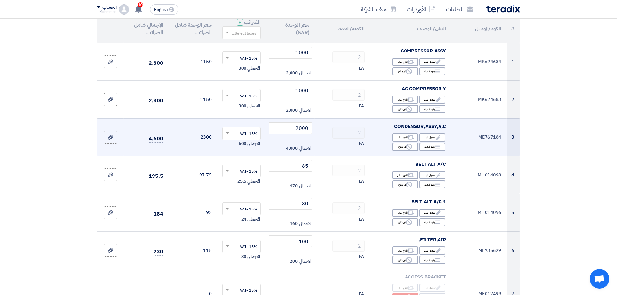
scroll to position [194, 0]
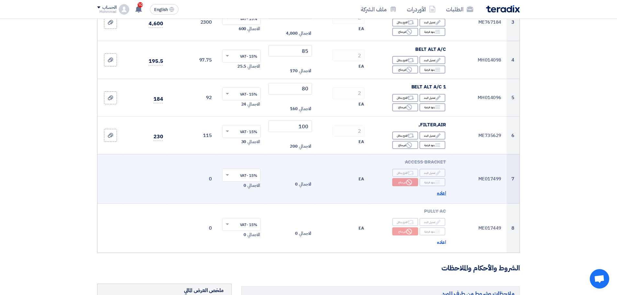
click at [444, 191] on span "اعاده" at bounding box center [441, 193] width 9 height 7
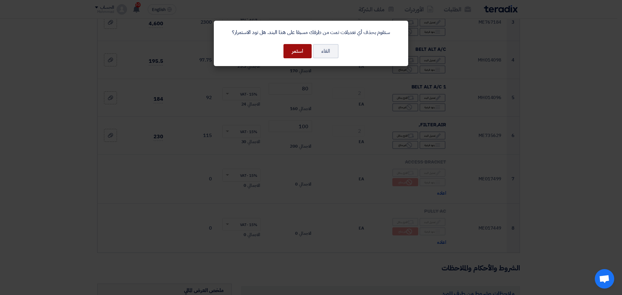
click at [298, 50] on button "استمر" at bounding box center [298, 51] width 28 height 14
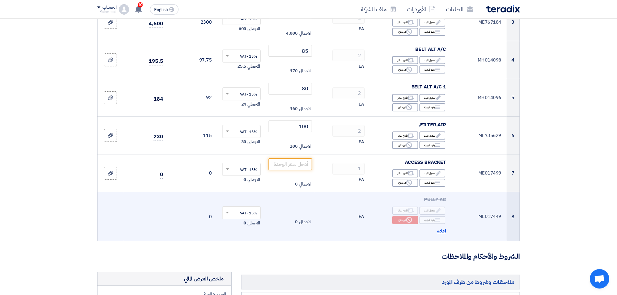
click at [444, 228] on span "اعاده" at bounding box center [441, 230] width 9 height 7
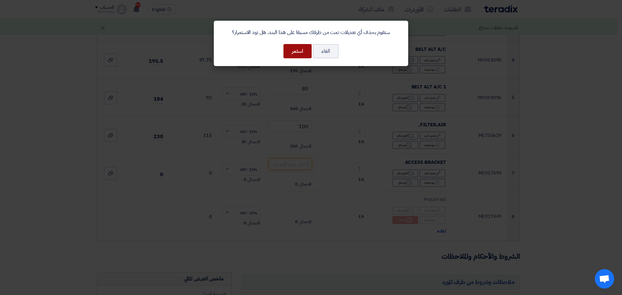
click at [297, 55] on button "استمر" at bounding box center [298, 51] width 28 height 14
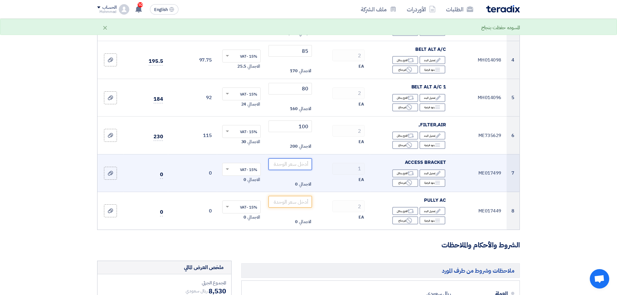
click at [300, 164] on input "number" at bounding box center [291, 164] width 44 height 12
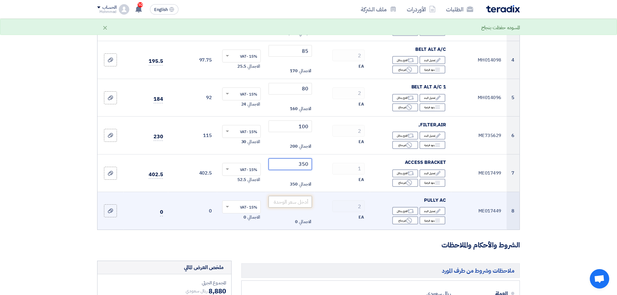
type input "350"
click at [290, 203] on input "number" at bounding box center [291, 202] width 44 height 12
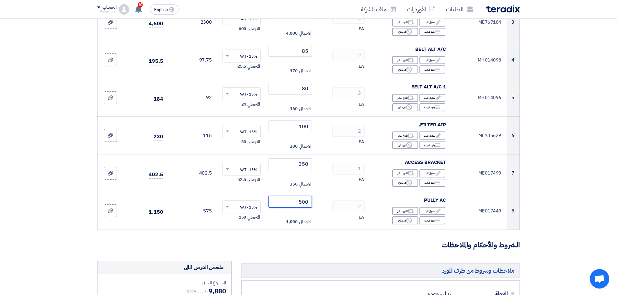
type input "500"
click at [554, 203] on section "تفاصيل الطلب # الكود/الموديل البيان/الوصف الكمية/العدد سعر الوحدة (SAR) الضرائب…" at bounding box center [308, 180] width 617 height 629
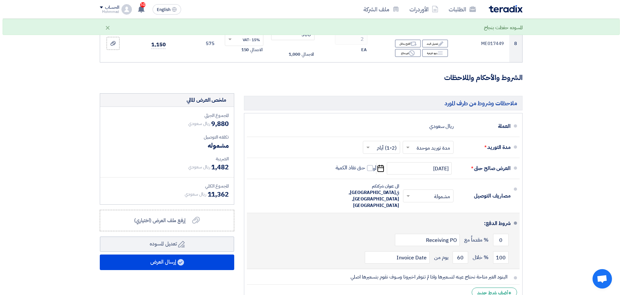
scroll to position [389, 0]
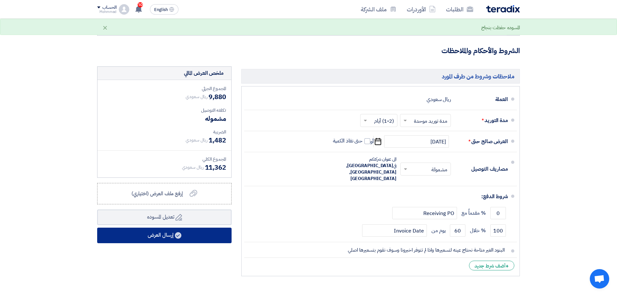
click at [207, 238] on button "إرسال العرض" at bounding box center [164, 236] width 134 height 16
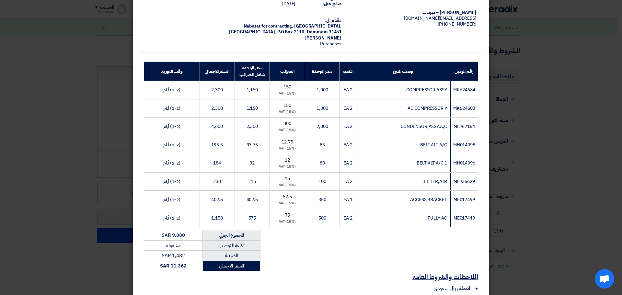
scroll to position [130, 0]
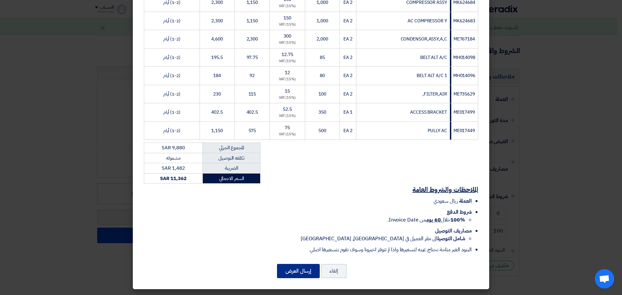
click at [295, 277] on button "إرسال العرض" at bounding box center [298, 271] width 43 height 14
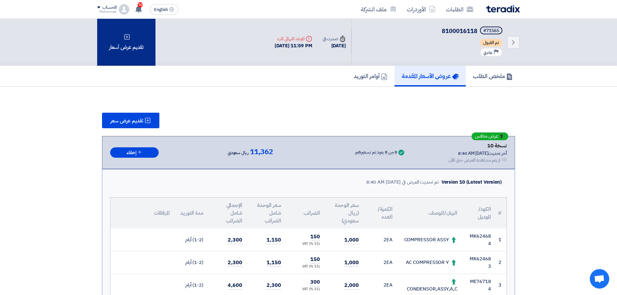
click at [136, 42] on div "تقديم عرض أسعار" at bounding box center [126, 42] width 58 height 47
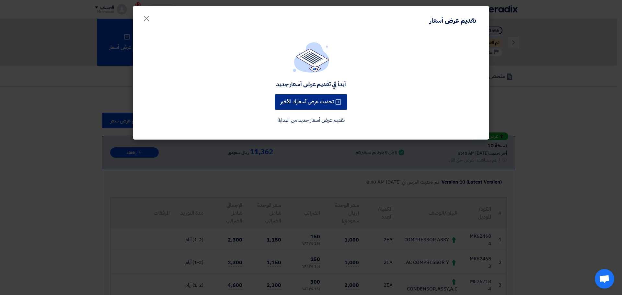
click at [300, 98] on button "تحديث عرض أسعارك الأخير" at bounding box center [311, 102] width 73 height 16
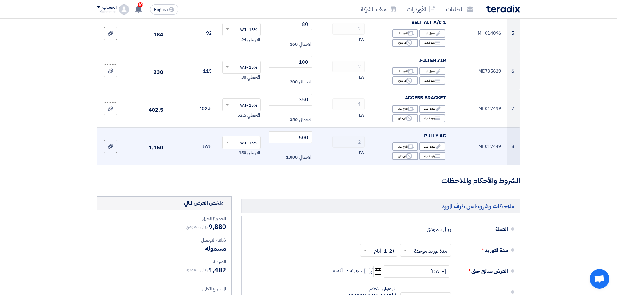
scroll to position [259, 0]
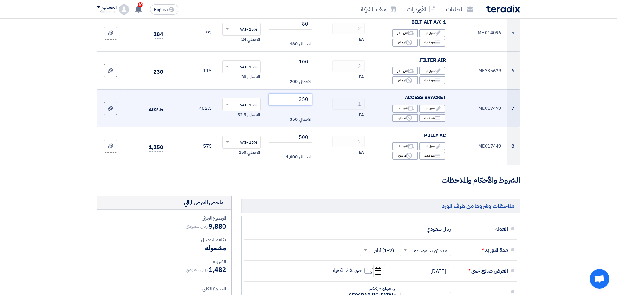
click at [306, 102] on input "350" at bounding box center [291, 100] width 44 height 12
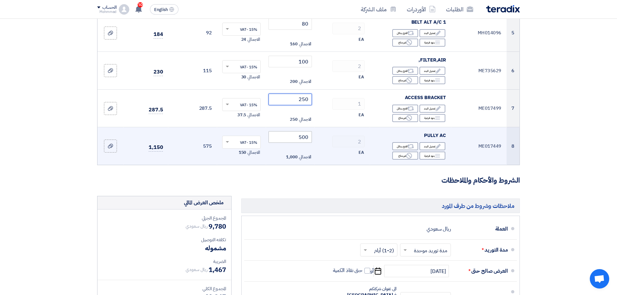
type input "250"
click at [299, 142] on input "500" at bounding box center [291, 137] width 44 height 12
click at [298, 141] on input "500" at bounding box center [291, 137] width 44 height 12
type input "412"
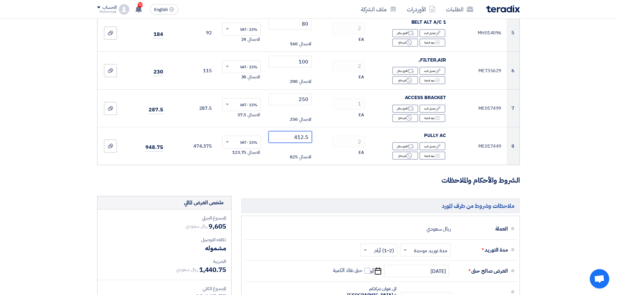
type input "412.5"
click at [571, 129] on section "تفاصيل الطلب # الكود/الموديل البيان/الوصف الكمية/العدد سعر الوحدة (SAR) الضرائب…" at bounding box center [308, 115] width 617 height 629
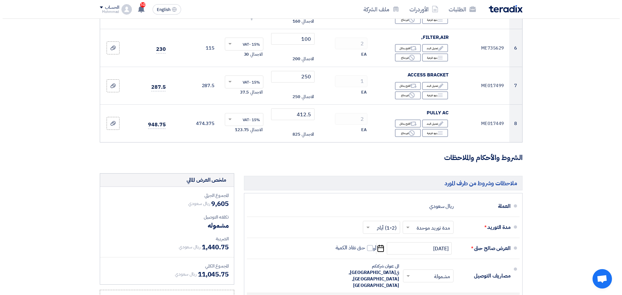
scroll to position [454, 0]
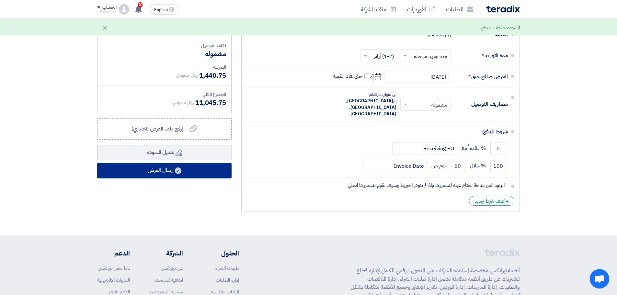
click at [204, 165] on button "إرسال العرض" at bounding box center [164, 171] width 134 height 16
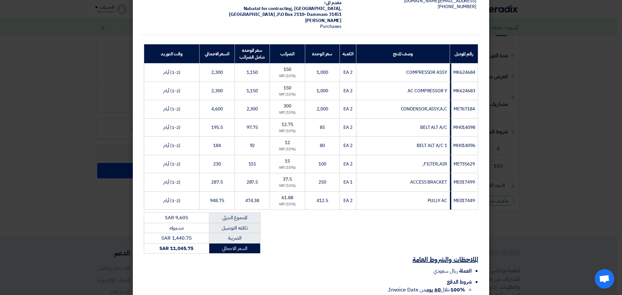
scroll to position [130, 0]
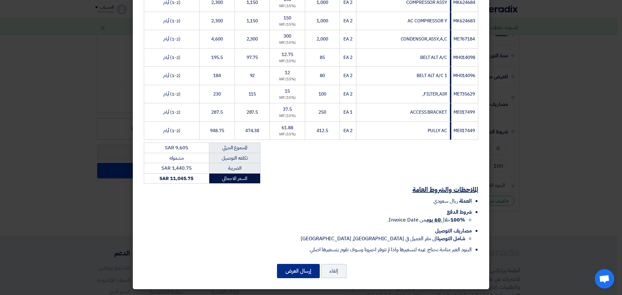
click at [313, 271] on button "إرسال العرض" at bounding box center [298, 271] width 43 height 14
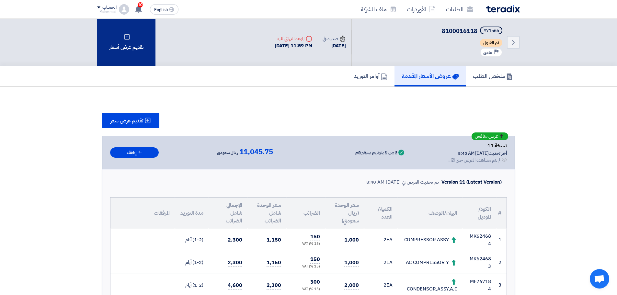
click at [118, 43] on div "تقديم عرض أسعار" at bounding box center [126, 42] width 58 height 47
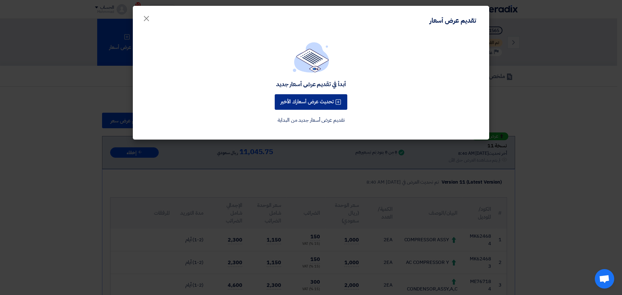
click at [297, 100] on button "تحديث عرض أسعارك الأخير" at bounding box center [311, 102] width 73 height 16
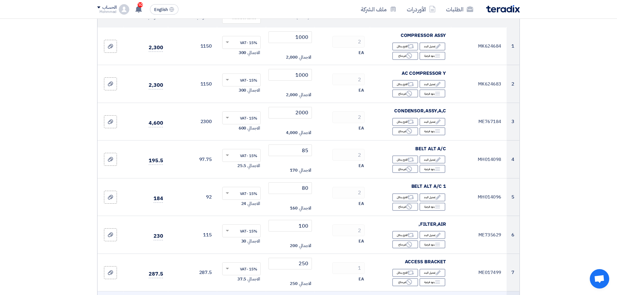
scroll to position [227, 0]
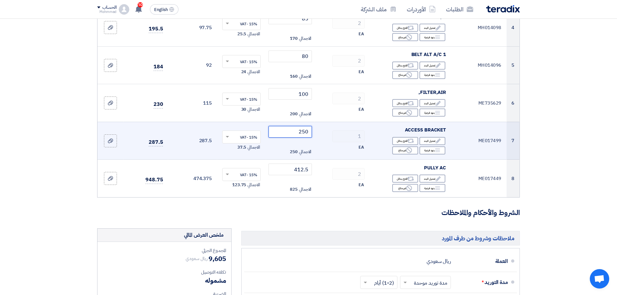
click at [305, 133] on input "250" at bounding box center [291, 132] width 44 height 12
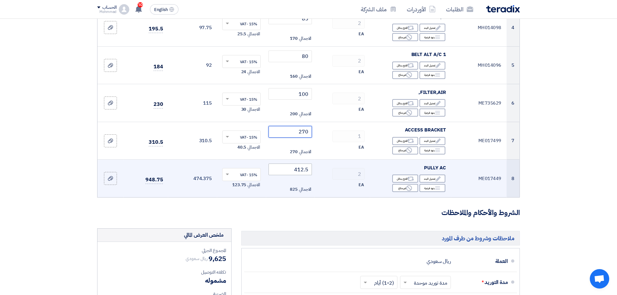
type input "270"
click at [297, 170] on input "412.5" at bounding box center [291, 170] width 44 height 12
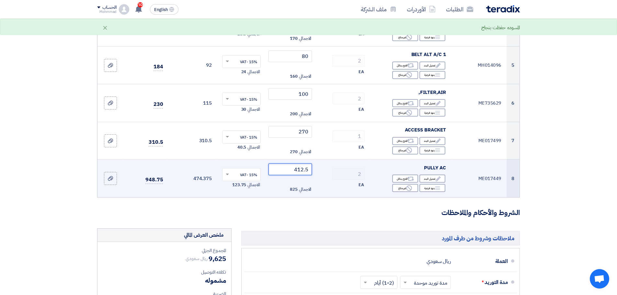
click at [297, 170] on input "412.5" at bounding box center [291, 170] width 44 height 12
click at [297, 169] on input "412.5" at bounding box center [291, 170] width 44 height 12
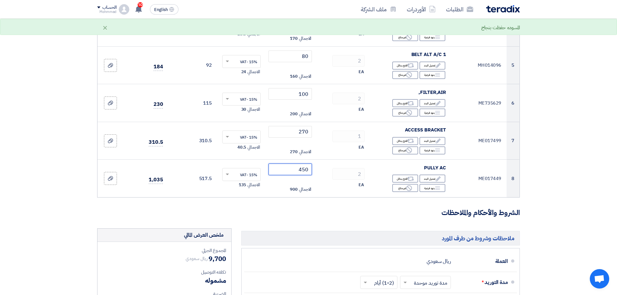
type input "450"
click at [597, 149] on section "تفاصيل الطلب # الكود/الموديل البيان/الوصف الكمية/العدد سعر الوحدة (SAR) الضرائب…" at bounding box center [308, 147] width 617 height 629
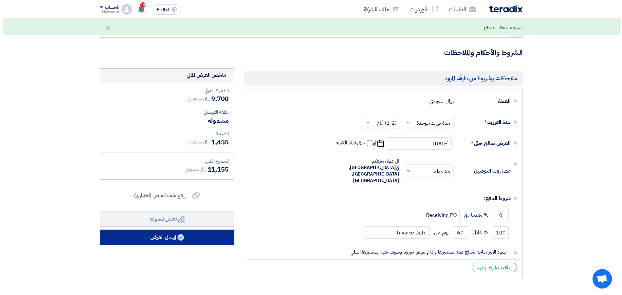
scroll to position [389, 0]
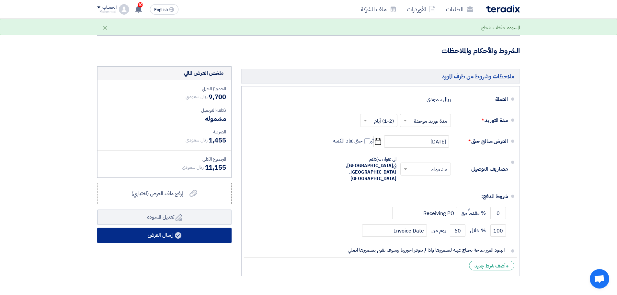
click at [186, 236] on button "إرسال العرض" at bounding box center [164, 236] width 134 height 16
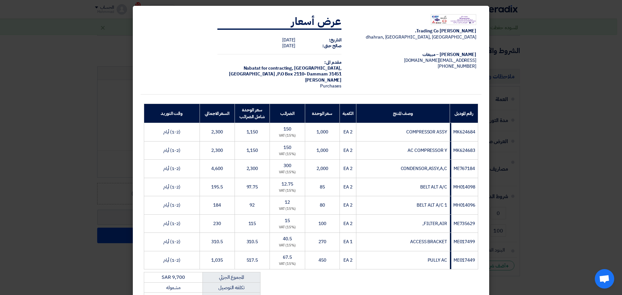
scroll to position [130, 0]
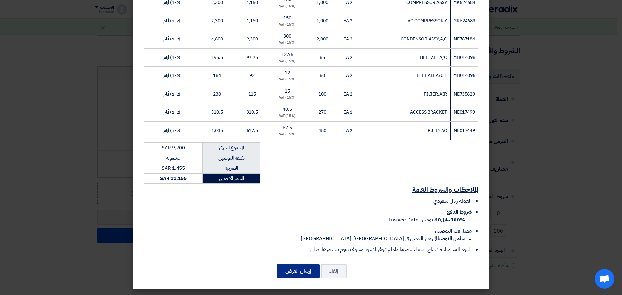
click at [297, 268] on button "إرسال العرض" at bounding box center [298, 271] width 43 height 14
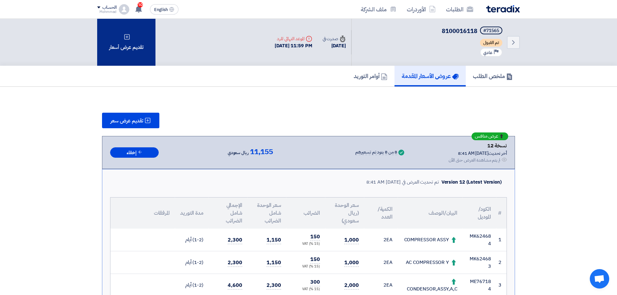
click at [131, 50] on div "تقديم عرض أسعار" at bounding box center [126, 42] width 58 height 47
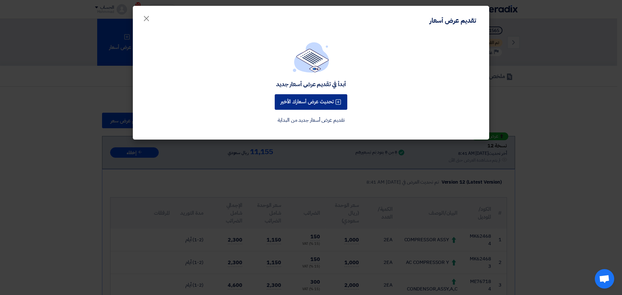
click at [291, 102] on button "تحديث عرض أسعارك الأخير" at bounding box center [311, 102] width 73 height 16
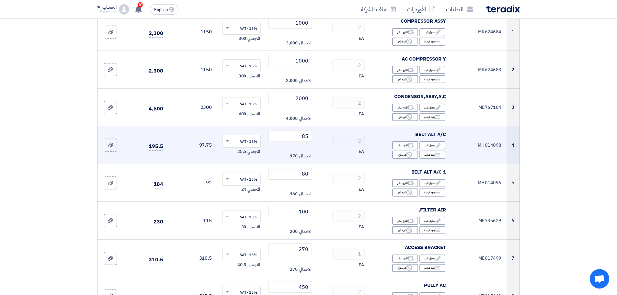
scroll to position [259, 0]
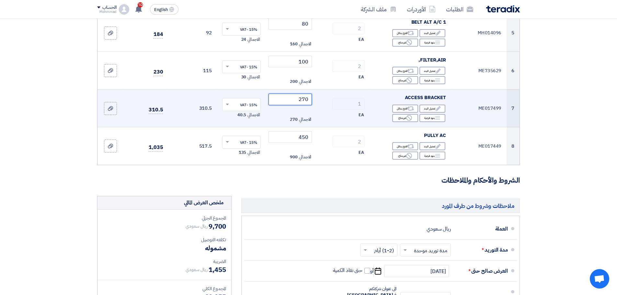
click at [308, 105] on input "270" at bounding box center [291, 100] width 44 height 12
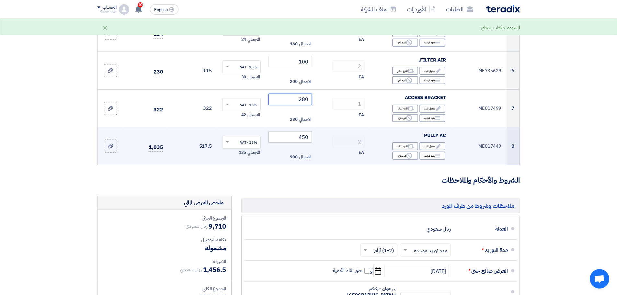
type input "280"
click at [303, 135] on input "450" at bounding box center [291, 137] width 44 height 12
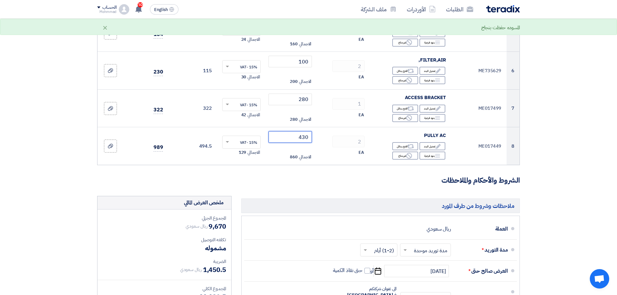
type input "430"
click at [540, 157] on section "تفاصيل الطلب # الكود/الموديل البيان/الوصف الكمية/العدد سعر الوحدة (SAR) الضرائب…" at bounding box center [308, 115] width 617 height 629
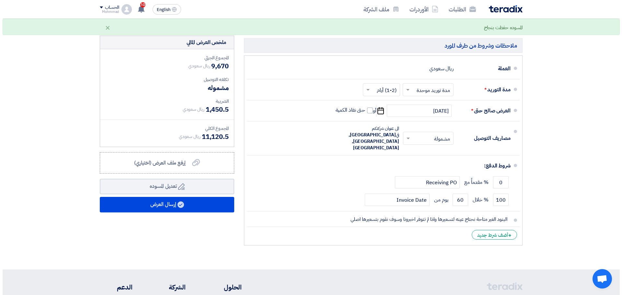
scroll to position [421, 0]
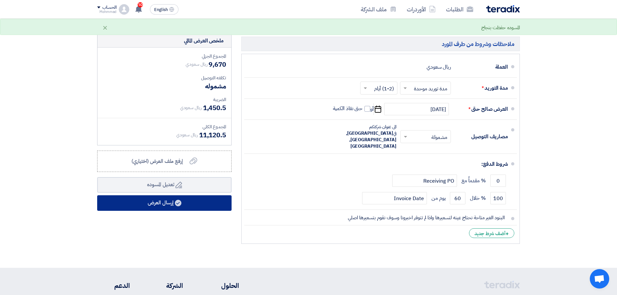
click at [207, 199] on button "إرسال العرض" at bounding box center [164, 203] width 134 height 16
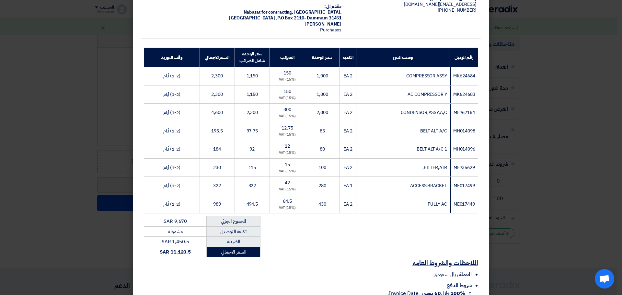
scroll to position [130, 0]
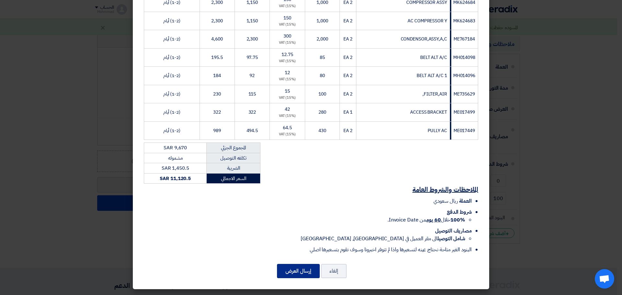
click at [303, 273] on button "إرسال العرض" at bounding box center [298, 271] width 43 height 14
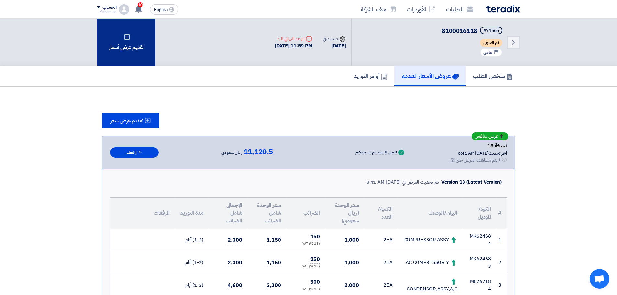
click at [136, 43] on div "تقديم عرض أسعار" at bounding box center [126, 42] width 58 height 47
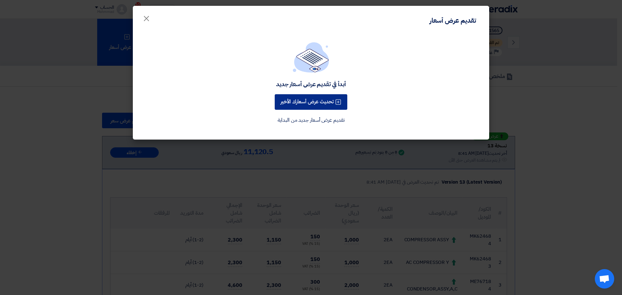
click at [332, 101] on button "تحديث عرض أسعارك الأخير" at bounding box center [311, 102] width 73 height 16
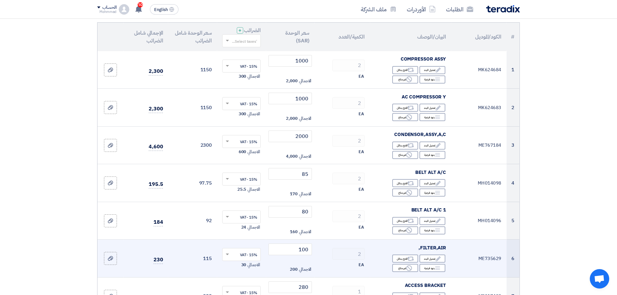
scroll to position [194, 0]
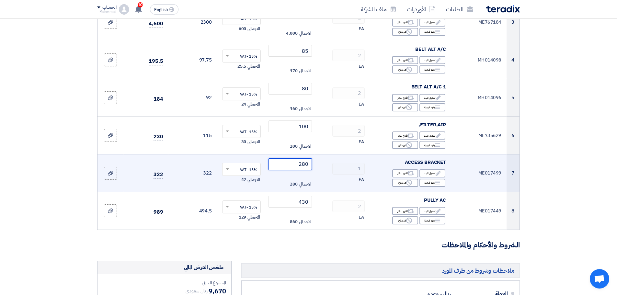
click at [308, 165] on input "280" at bounding box center [291, 164] width 44 height 12
click at [308, 164] on input "280" at bounding box center [291, 164] width 44 height 12
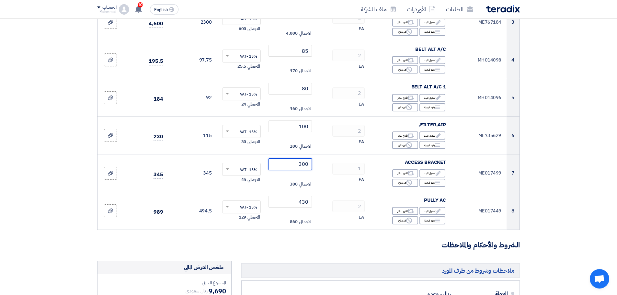
type input "300"
click at [591, 180] on section "تفاصيل الطلب # الكود/الموديل البيان/الوصف الكمية/العدد سعر الوحدة (SAR) الضرائب…" at bounding box center [308, 180] width 617 height 629
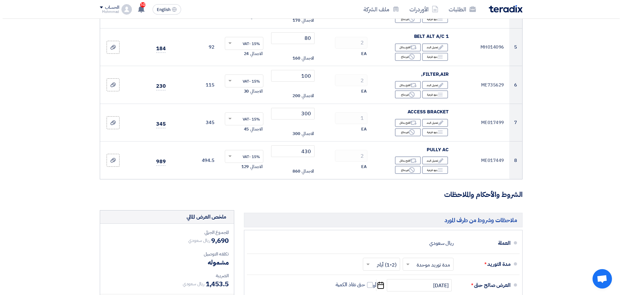
scroll to position [356, 0]
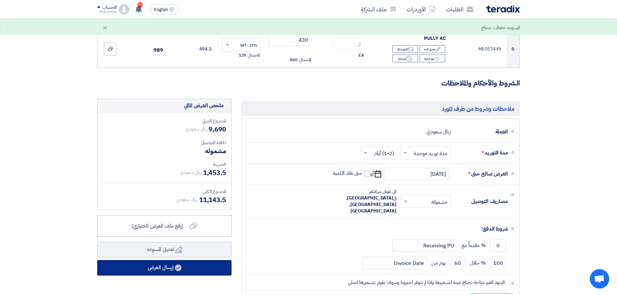
click at [161, 268] on button "إرسال العرض" at bounding box center [164, 268] width 134 height 16
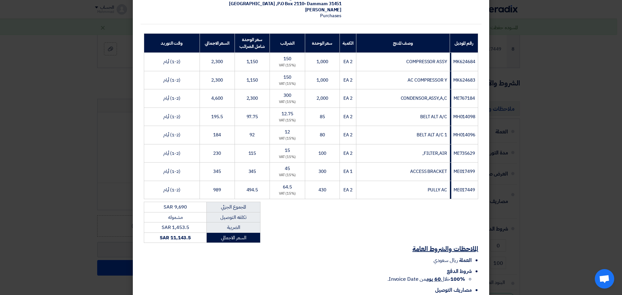
scroll to position [130, 0]
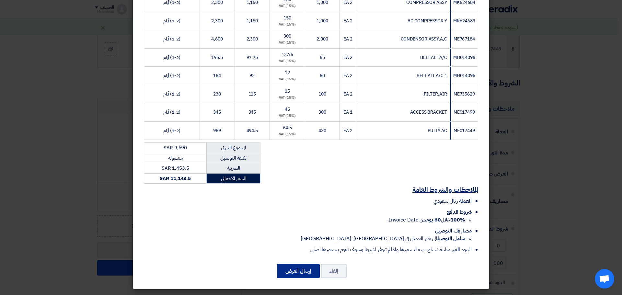
click at [299, 273] on button "إرسال العرض" at bounding box center [298, 271] width 43 height 14
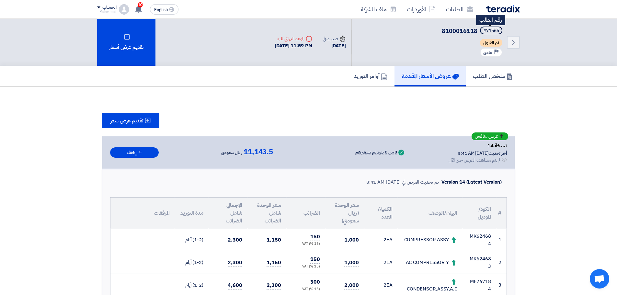
click at [493, 30] on div "#71565" at bounding box center [492, 31] width 16 height 5
click at [515, 41] on icon "Back" at bounding box center [514, 43] width 8 height 8
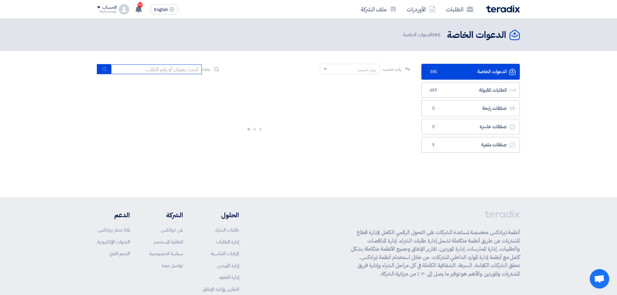
click at [152, 69] on input at bounding box center [156, 69] width 91 height 10
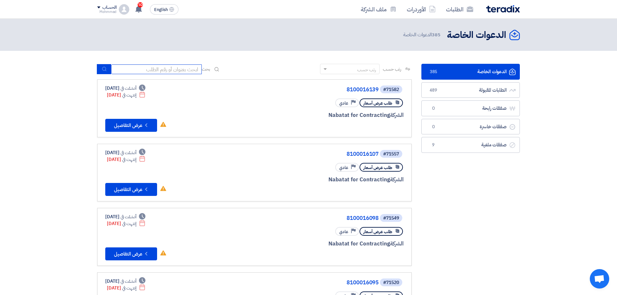
paste input "71598"
type input "71598"
click at [99, 68] on button "submit" at bounding box center [104, 69] width 14 height 10
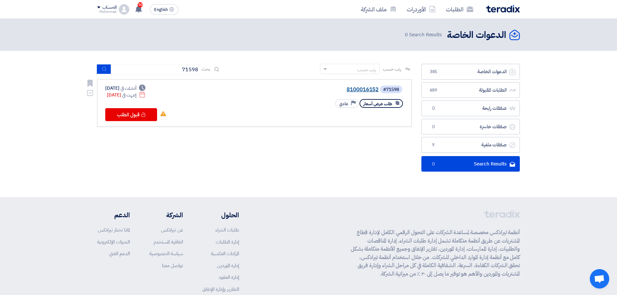
click at [363, 88] on link "8100016152" at bounding box center [314, 90] width 130 height 6
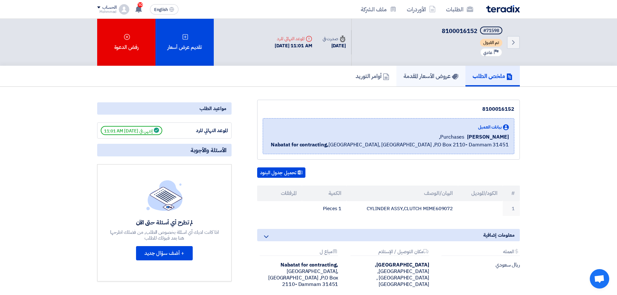
click at [432, 75] on h5 "عروض الأسعار المقدمة" at bounding box center [431, 75] width 55 height 7
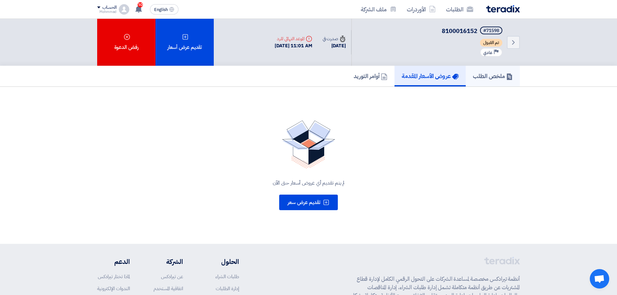
click at [489, 73] on h5 "ملخص الطلب" at bounding box center [493, 75] width 40 height 7
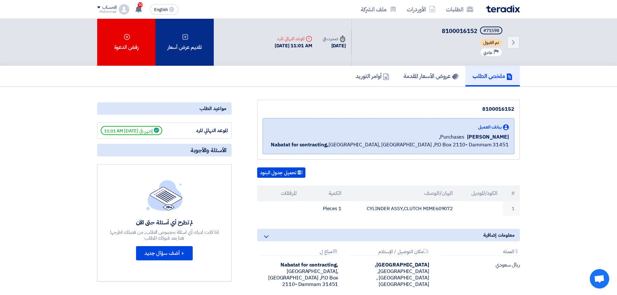
click at [189, 52] on div "تقديم عرض أسعار" at bounding box center [185, 42] width 58 height 47
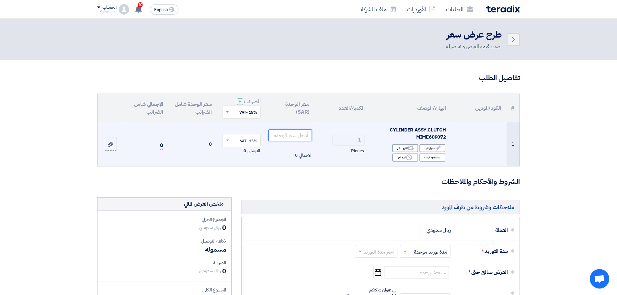
click at [299, 133] on input "number" at bounding box center [291, 136] width 44 height 12
click at [293, 136] on input "number" at bounding box center [291, 136] width 44 height 12
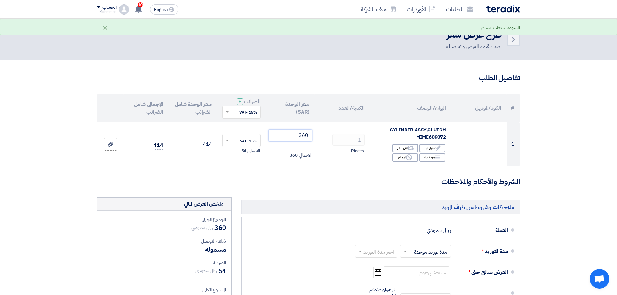
type input "360"
click at [572, 176] on section "تفاصيل الطلب # الكود/الموديل البيان/الوصف الكمية/العدد سعر الوحدة (SAR) الضرائب…" at bounding box center [308, 251] width 617 height 382
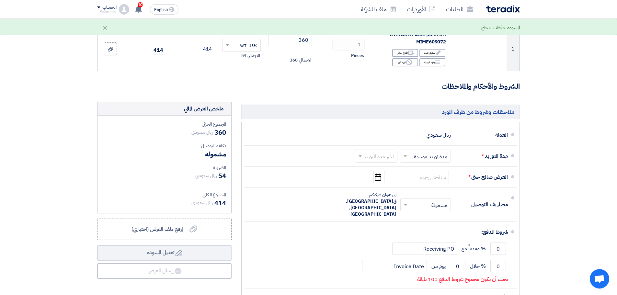
scroll to position [97, 0]
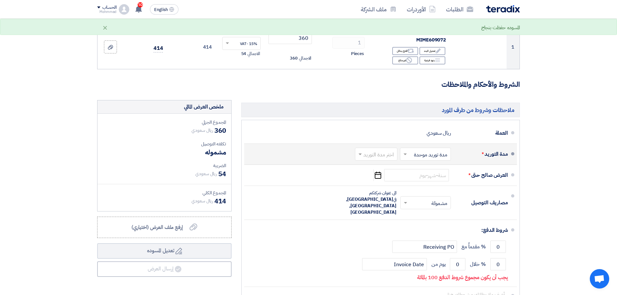
click at [374, 155] on input "text" at bounding box center [374, 154] width 39 height 9
click at [379, 169] on span "(1-2) أيام" at bounding box center [386, 168] width 20 height 8
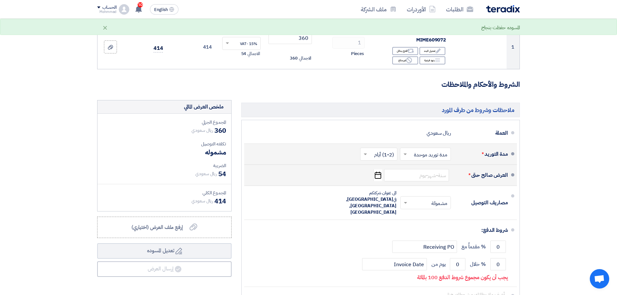
click at [379, 178] on icon "Pick a date" at bounding box center [378, 175] width 9 height 12
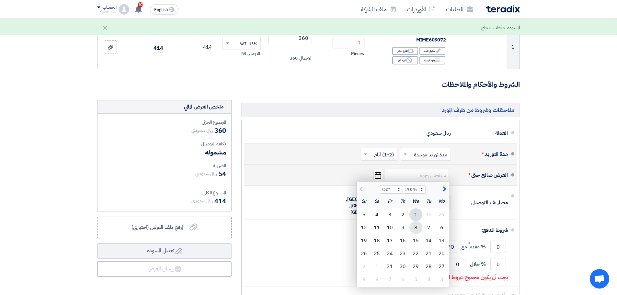
click at [414, 224] on div "8" at bounding box center [416, 227] width 13 height 13
type input "[DATE]"
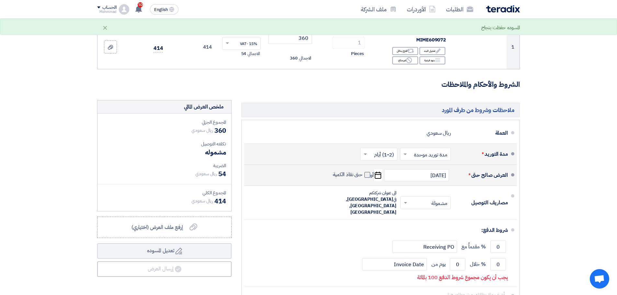
click at [366, 174] on span at bounding box center [368, 175] width 6 height 6
click at [363, 174] on input "حتى نفاذ الكمية" at bounding box center [347, 177] width 31 height 12
checkbox input "true"
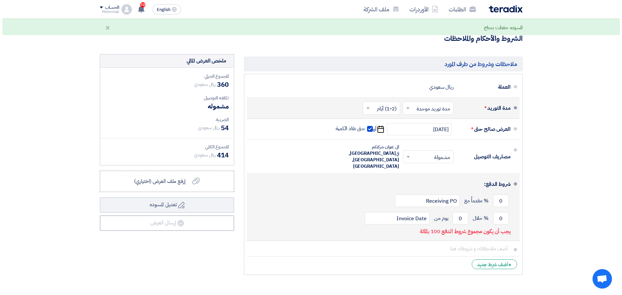
scroll to position [162, 0]
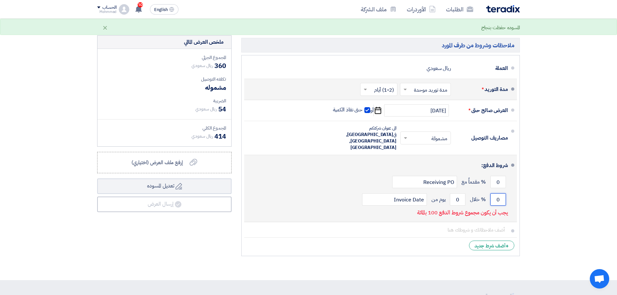
click at [503, 193] on input "0" at bounding box center [499, 199] width 16 height 12
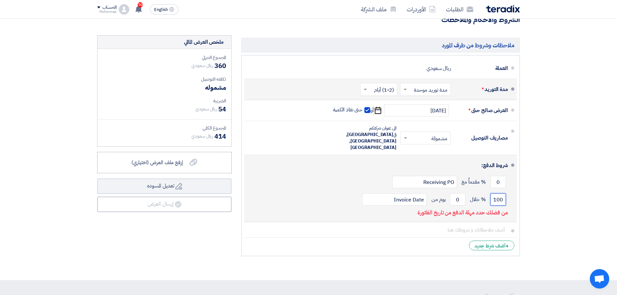
type input "100"
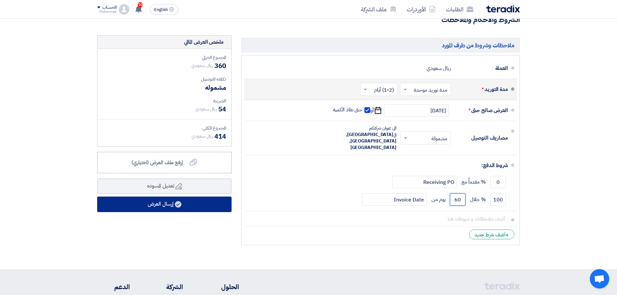
type input "60"
click at [188, 207] on button "إرسال العرض" at bounding box center [164, 205] width 134 height 16
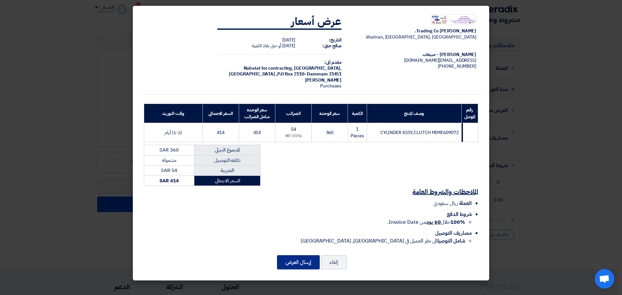
click at [299, 263] on button "إرسال العرض" at bounding box center [298, 262] width 43 height 14
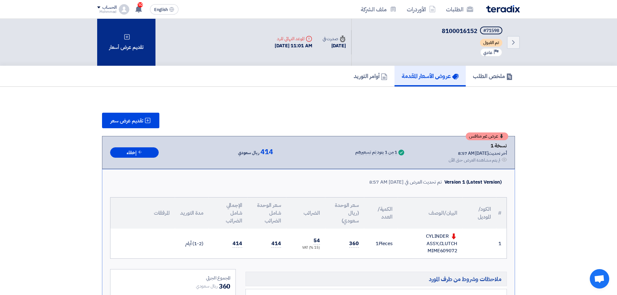
click at [119, 39] on div "تقديم عرض أسعار" at bounding box center [126, 42] width 58 height 47
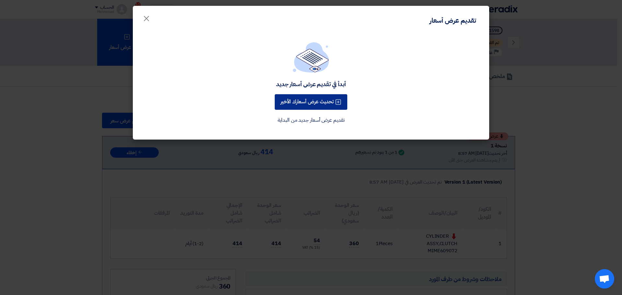
click at [311, 99] on button "تحديث عرض أسعارك الأخير" at bounding box center [311, 102] width 73 height 16
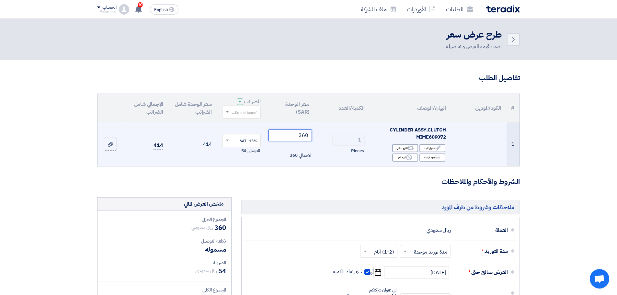
click at [306, 134] on input "360" at bounding box center [291, 136] width 44 height 12
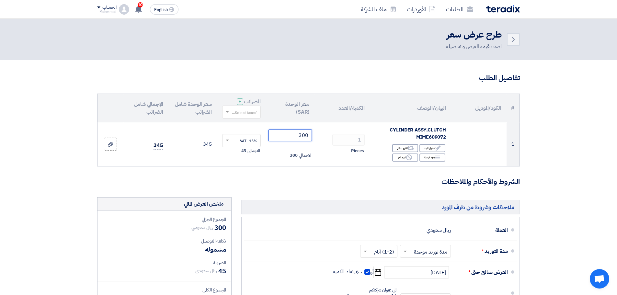
type input "300"
click at [593, 116] on section "تفاصيل الطلب # الكود/الموديل البيان/الوصف الكمية/العدد سعر الوحدة (SAR) الضرائب…" at bounding box center [308, 245] width 617 height 371
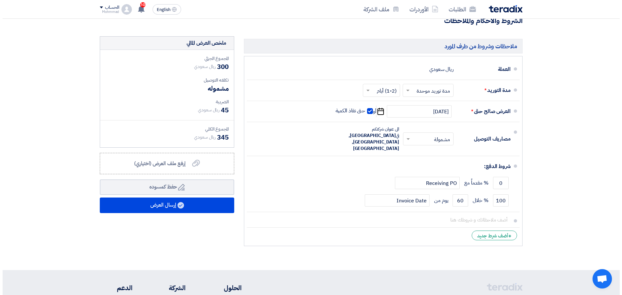
scroll to position [162, 0]
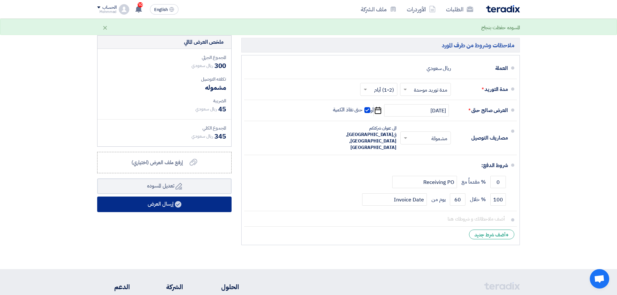
click at [158, 210] on button "إرسال العرض" at bounding box center [164, 205] width 134 height 16
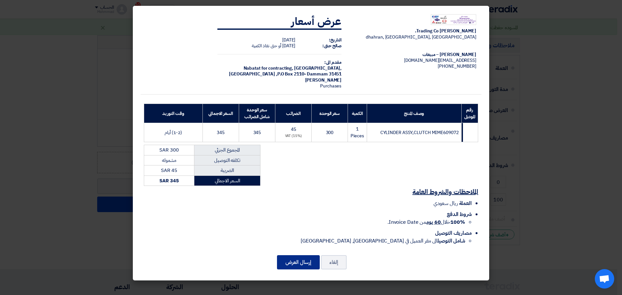
click at [305, 264] on button "إرسال العرض" at bounding box center [298, 262] width 43 height 14
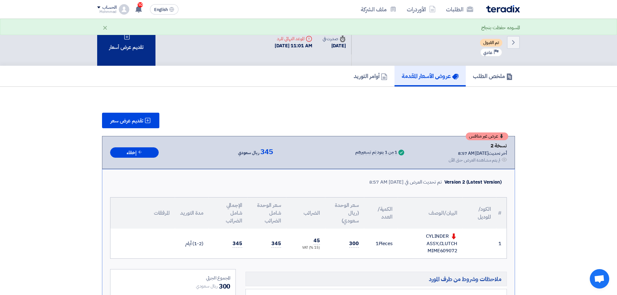
click at [135, 50] on div "تقديم عرض أسعار" at bounding box center [126, 42] width 58 height 47
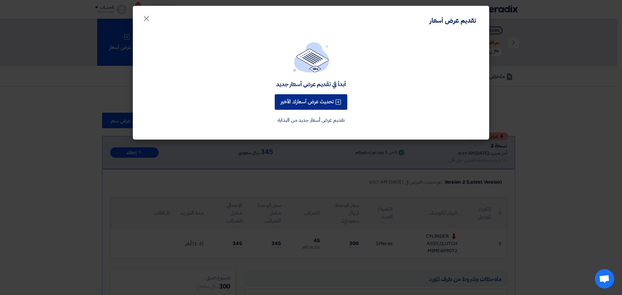
click at [319, 105] on button "تحديث عرض أسعارك الأخير" at bounding box center [311, 102] width 73 height 16
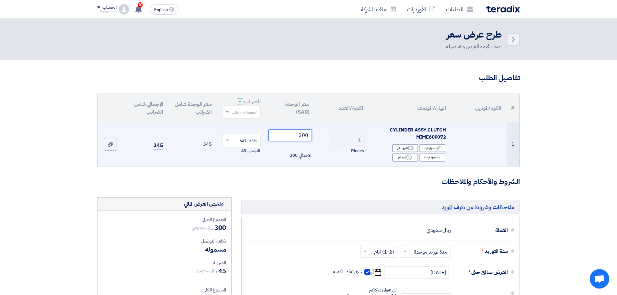
click at [308, 135] on input "300" at bounding box center [291, 136] width 44 height 12
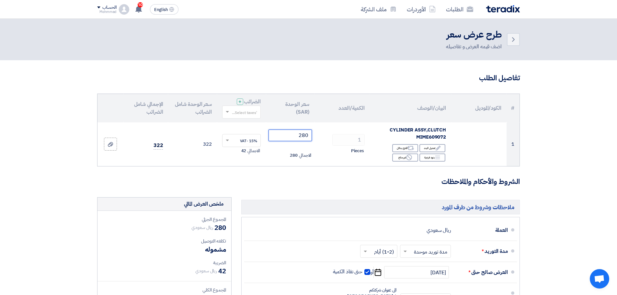
type input "280"
click at [571, 139] on section "تفاصيل الطلب # الكود/الموديل البيان/الوصف الكمية/العدد سعر الوحدة (SAR) الضرائب…" at bounding box center [308, 245] width 617 height 371
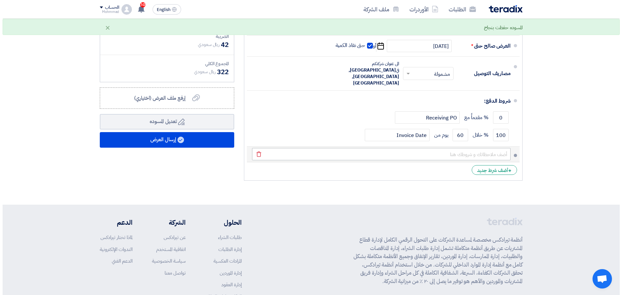
scroll to position [227, 0]
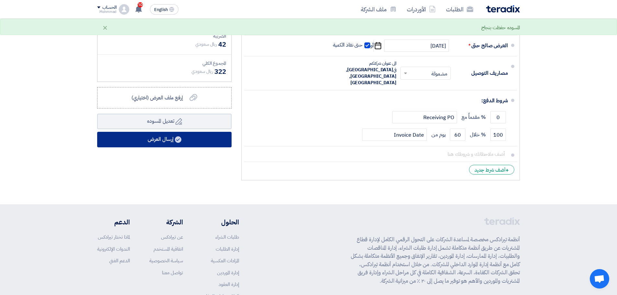
click at [188, 143] on button "إرسال العرض" at bounding box center [164, 140] width 134 height 16
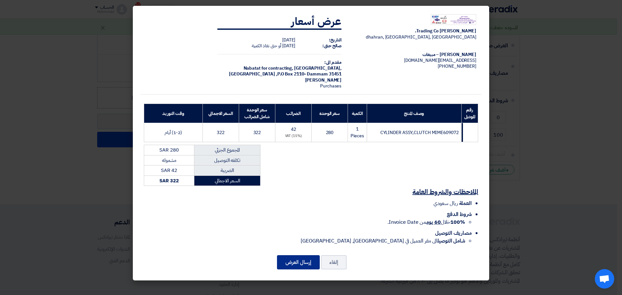
click at [295, 264] on button "إرسال العرض" at bounding box center [298, 262] width 43 height 14
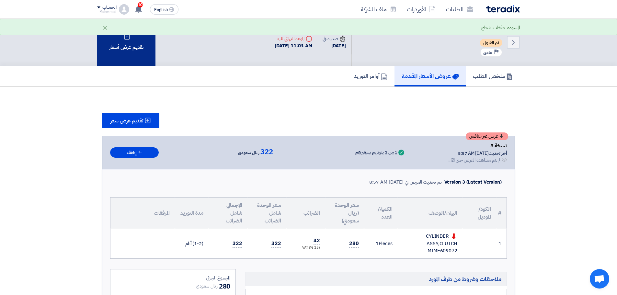
click at [128, 54] on div "تقديم عرض أسعار" at bounding box center [126, 42] width 58 height 47
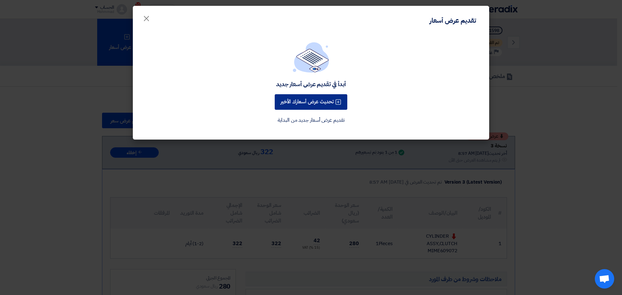
click at [300, 100] on button "تحديث عرض أسعارك الأخير" at bounding box center [311, 102] width 73 height 16
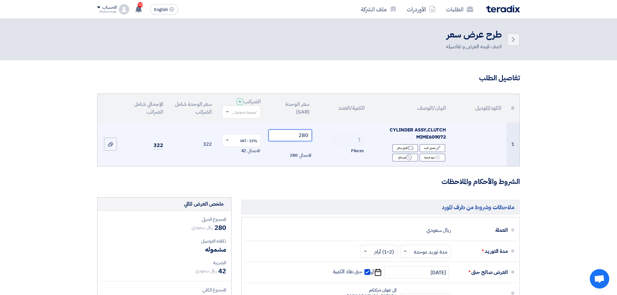
click at [307, 134] on input "280" at bounding box center [291, 136] width 44 height 12
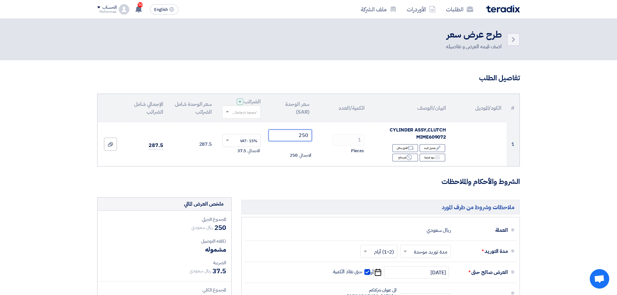
type input "250"
click at [565, 194] on section "تفاصيل الطلب # الكود/الموديل البيان/الوصف الكمية/العدد سعر الوحدة (SAR) الضرائب…" at bounding box center [308, 245] width 617 height 371
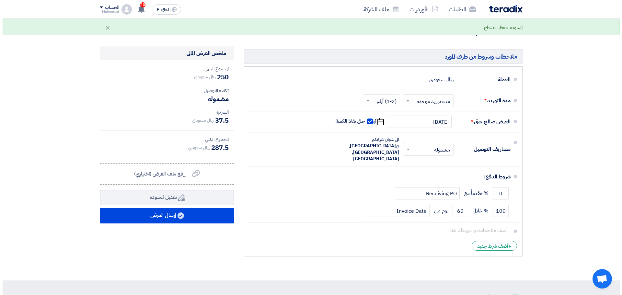
scroll to position [162, 0]
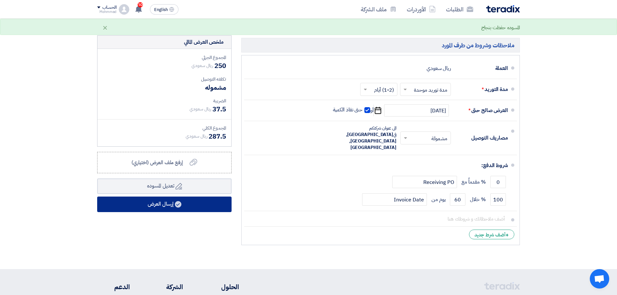
click at [162, 203] on button "إرسال العرض" at bounding box center [164, 205] width 134 height 16
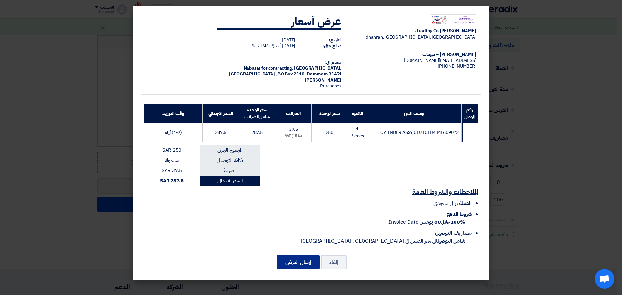
click at [290, 257] on button "إرسال العرض" at bounding box center [298, 262] width 43 height 14
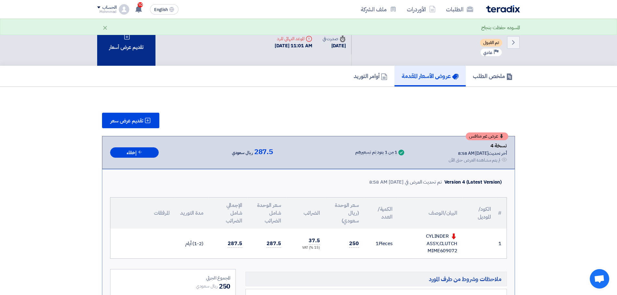
click at [130, 56] on div "تقديم عرض أسعار" at bounding box center [126, 42] width 58 height 47
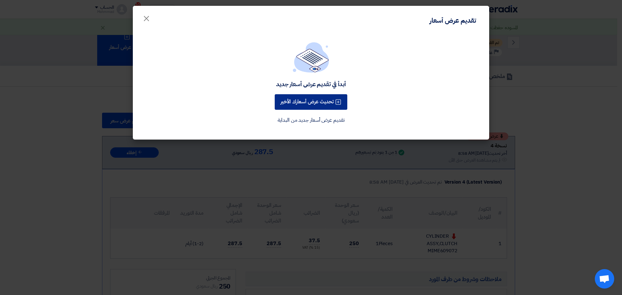
click at [301, 101] on button "تحديث عرض أسعارك الأخير" at bounding box center [311, 102] width 73 height 16
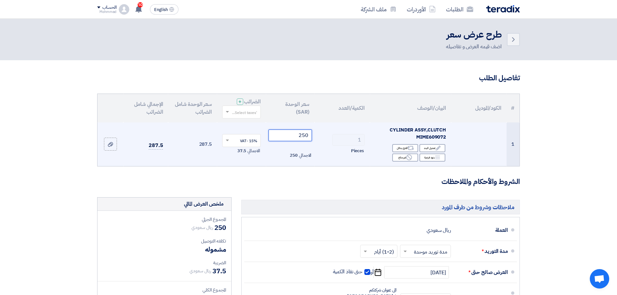
click at [307, 133] on input "250" at bounding box center [291, 136] width 44 height 12
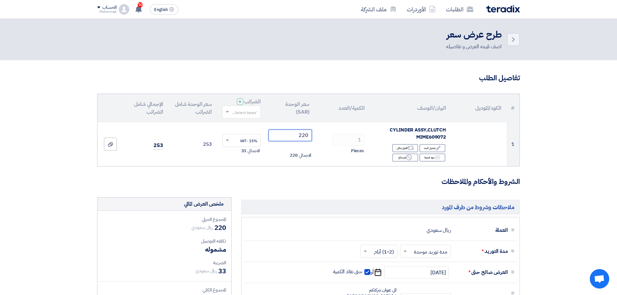
type input "220"
click at [564, 166] on section "تفاصيل الطلب # الكود/الموديل البيان/الوصف الكمية/العدد سعر الوحدة (SAR) الضرائب…" at bounding box center [308, 245] width 617 height 371
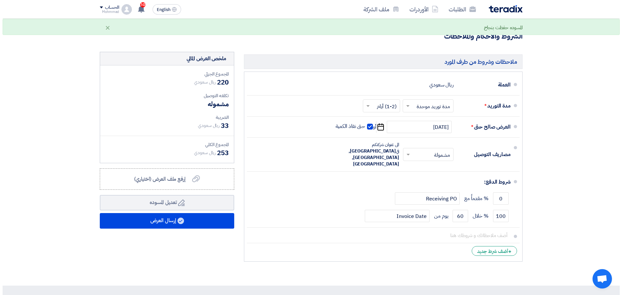
scroll to position [162, 0]
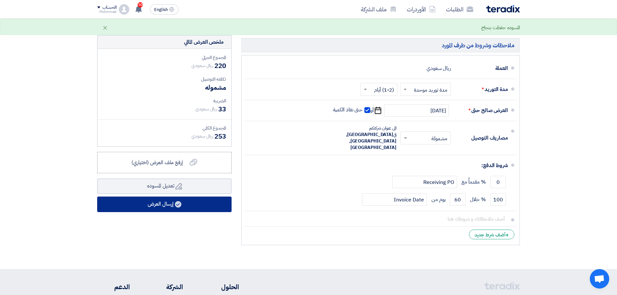
click at [142, 203] on button "إرسال العرض" at bounding box center [164, 205] width 134 height 16
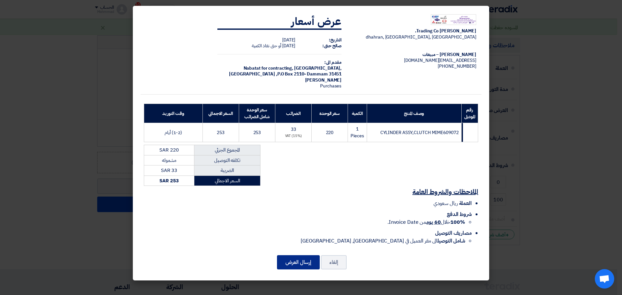
click at [301, 266] on button "إرسال العرض" at bounding box center [298, 262] width 43 height 14
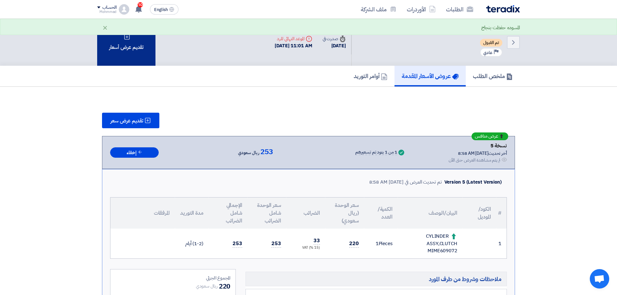
click at [132, 53] on div "تقديم عرض أسعار" at bounding box center [126, 42] width 58 height 47
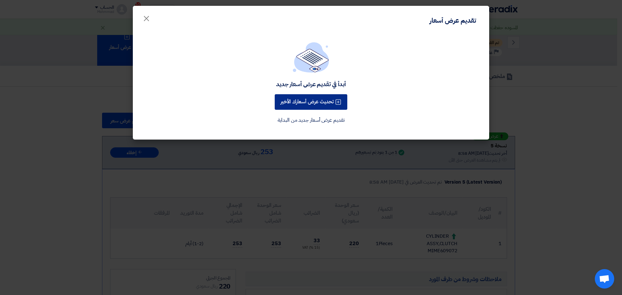
click at [317, 100] on button "تحديث عرض أسعارك الأخير" at bounding box center [311, 102] width 73 height 16
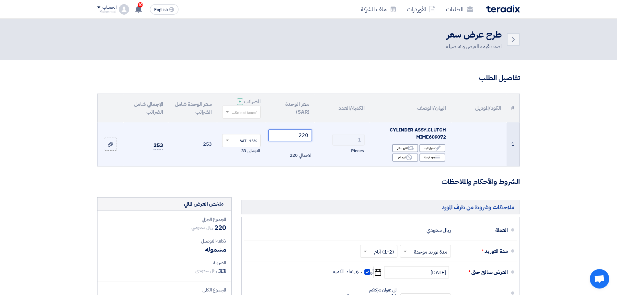
click at [306, 132] on input "220" at bounding box center [291, 136] width 44 height 12
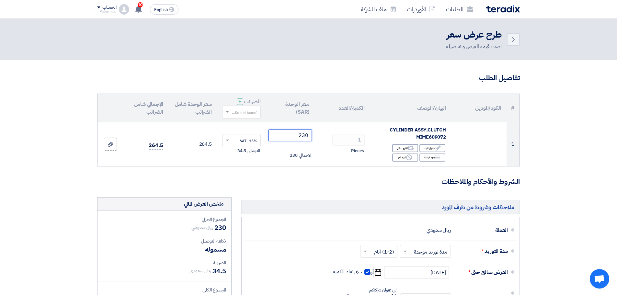
type input "230"
click at [557, 172] on section "تفاصيل الطلب # الكود/الموديل البيان/الوصف الكمية/العدد سعر الوحدة (SAR) الضرائب…" at bounding box center [308, 245] width 617 height 371
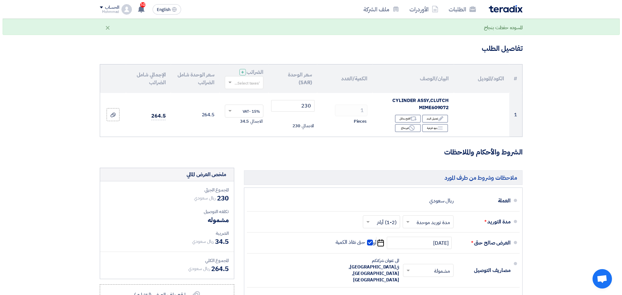
scroll to position [162, 0]
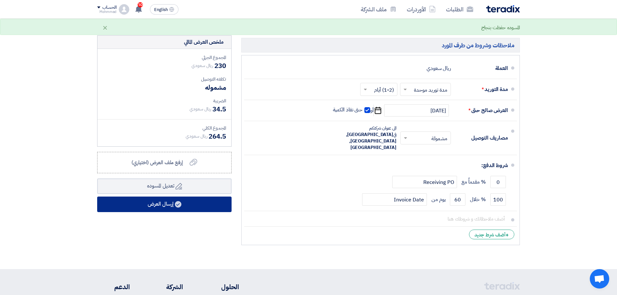
click at [158, 208] on button "إرسال العرض" at bounding box center [164, 205] width 134 height 16
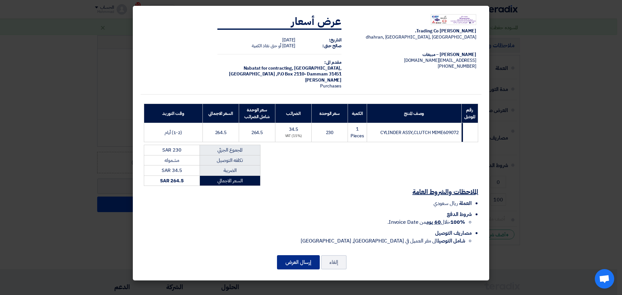
click at [301, 262] on button "إرسال العرض" at bounding box center [298, 262] width 43 height 14
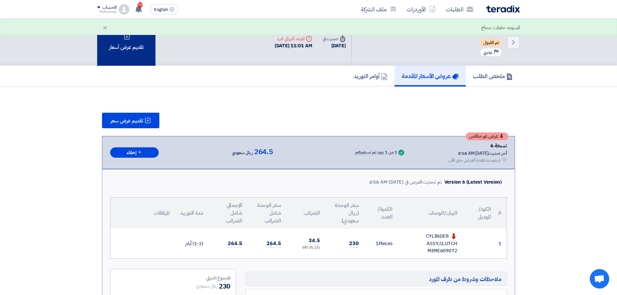
click at [122, 57] on div "تقديم عرض أسعار" at bounding box center [126, 42] width 58 height 47
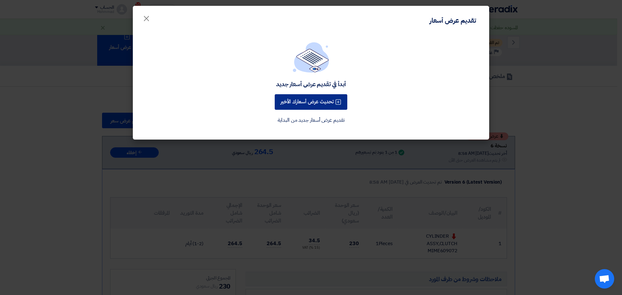
click at [307, 104] on button "تحديث عرض أسعارك الأخير" at bounding box center [311, 102] width 73 height 16
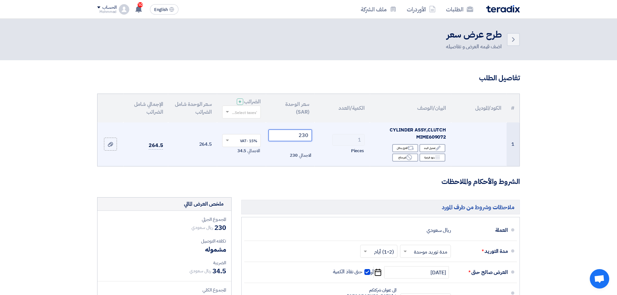
click at [303, 138] on input "230" at bounding box center [291, 136] width 44 height 12
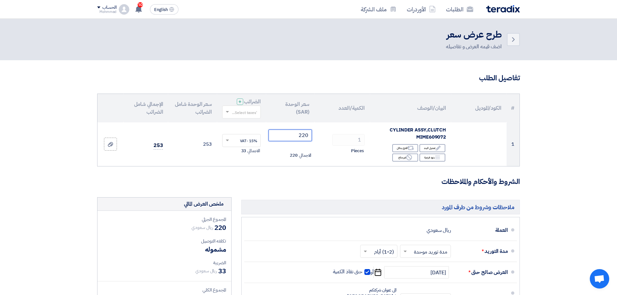
type input "220"
click at [604, 152] on section "تفاصيل الطلب # الكود/الموديل البيان/الوصف الكمية/العدد سعر الوحدة (SAR) الضرائب…" at bounding box center [308, 245] width 617 height 371
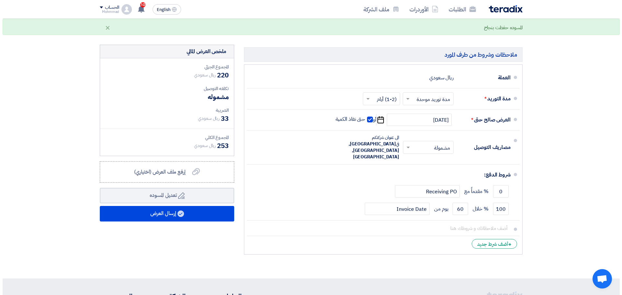
scroll to position [162, 0]
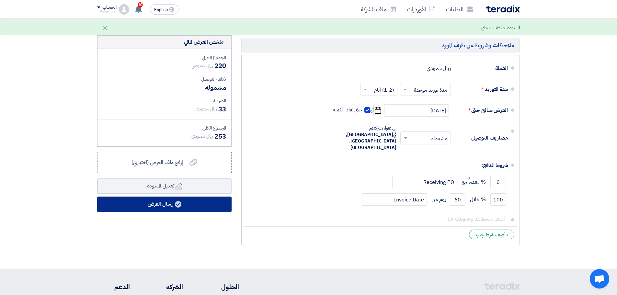
click at [182, 203] on button "إرسال العرض" at bounding box center [164, 205] width 134 height 16
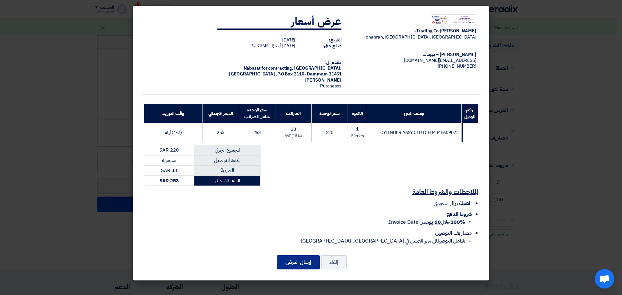
click at [303, 263] on button "إرسال العرض" at bounding box center [298, 262] width 43 height 14
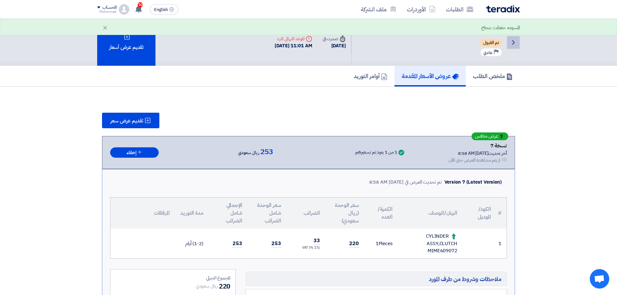
click at [517, 40] on icon "Back" at bounding box center [514, 43] width 8 height 8
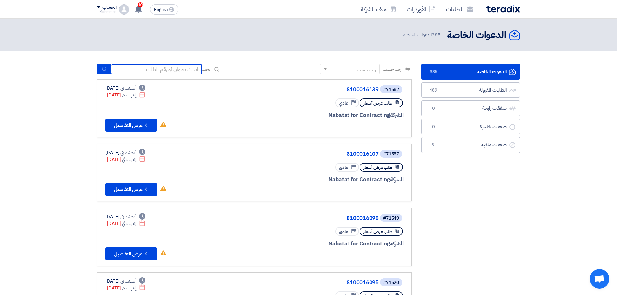
click at [137, 70] on input at bounding box center [156, 69] width 91 height 10
paste input "71597"
type input "71597"
click at [105, 68] on icon "submit" at bounding box center [104, 68] width 5 height 5
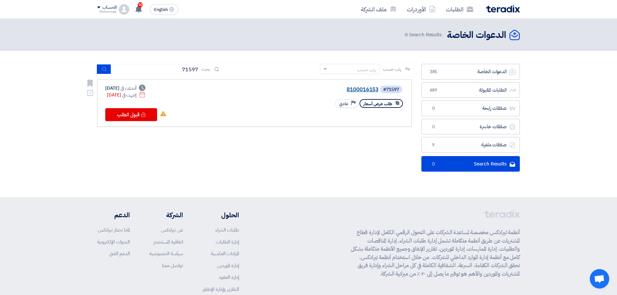
click at [359, 89] on link "8100016153" at bounding box center [314, 90] width 130 height 6
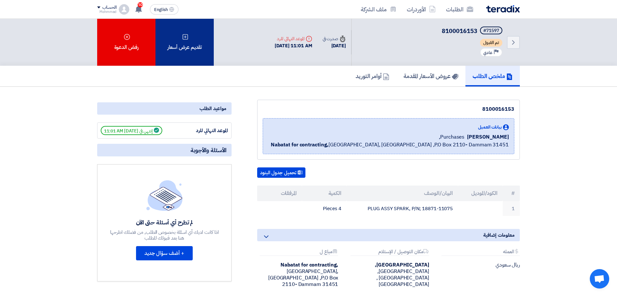
click at [193, 55] on div "تقديم عرض أسعار" at bounding box center [185, 42] width 58 height 47
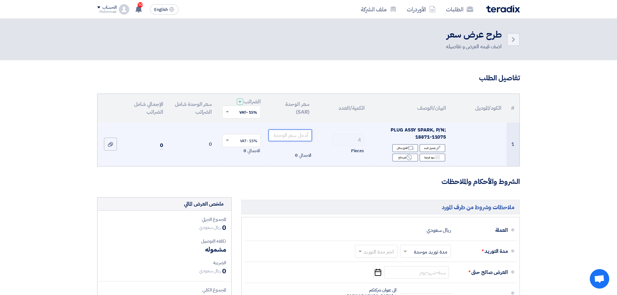
click at [288, 139] on input "number" at bounding box center [291, 136] width 44 height 12
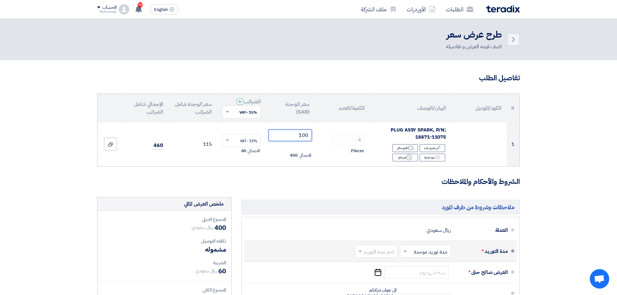
type input "100"
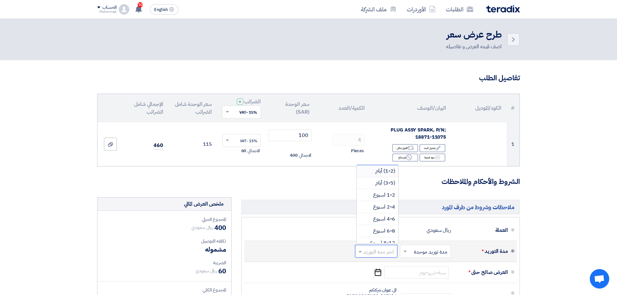
click at [375, 250] on input "text" at bounding box center [374, 252] width 39 height 9
click at [383, 170] on span "(1-2) أيام" at bounding box center [386, 171] width 20 height 8
click at [570, 198] on section "تفاصيل الطلب # الكود/الموديل البيان/الوصف الكمية/العدد سعر الوحدة (SAR) الضرائب…" at bounding box center [308, 251] width 617 height 382
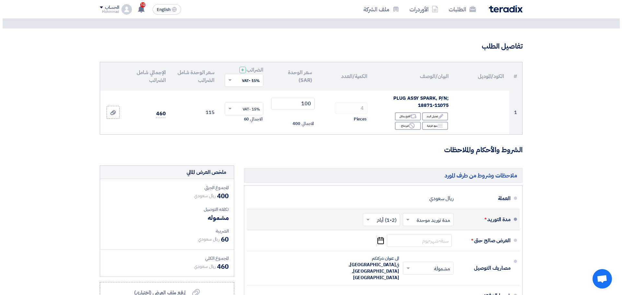
scroll to position [97, 0]
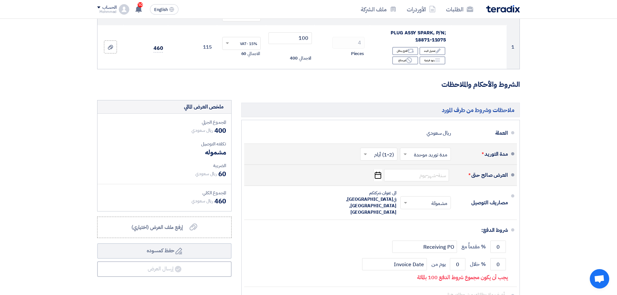
click at [380, 179] on use "button" at bounding box center [378, 175] width 6 height 7
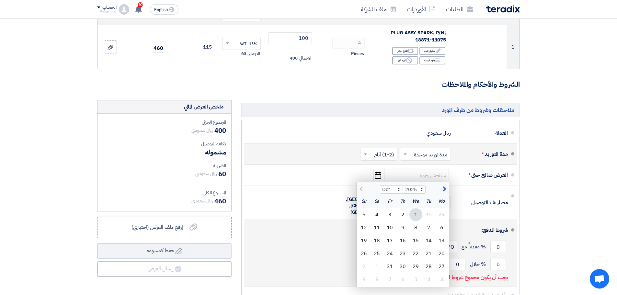
click at [416, 227] on div "8" at bounding box center [416, 227] width 13 height 13
type input "[DATE]"
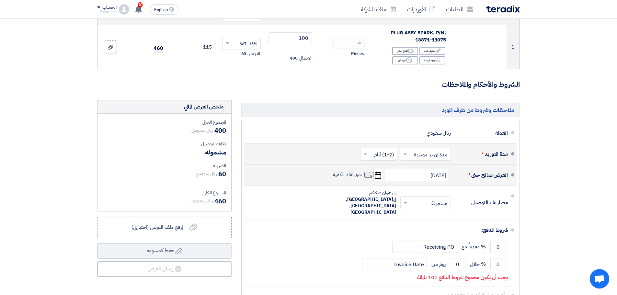
click at [366, 176] on span at bounding box center [368, 175] width 6 height 6
click at [363, 176] on input "حتى نفاذ الكمية" at bounding box center [347, 177] width 31 height 12
checkbox input "true"
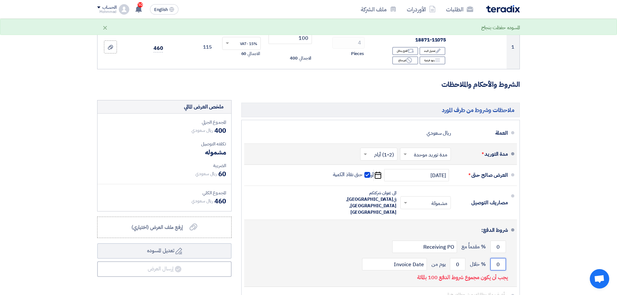
click at [502, 258] on input "0" at bounding box center [499, 264] width 16 height 12
type input "100"
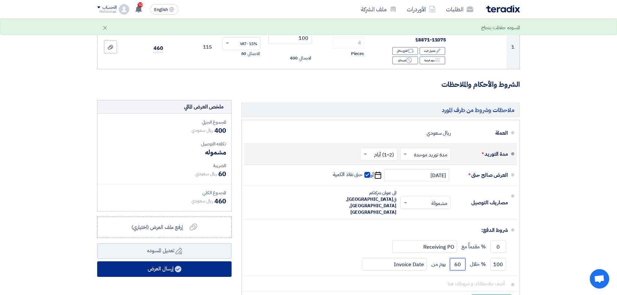
type input "60"
click at [179, 273] on button "إرسال العرض" at bounding box center [164, 270] width 134 height 16
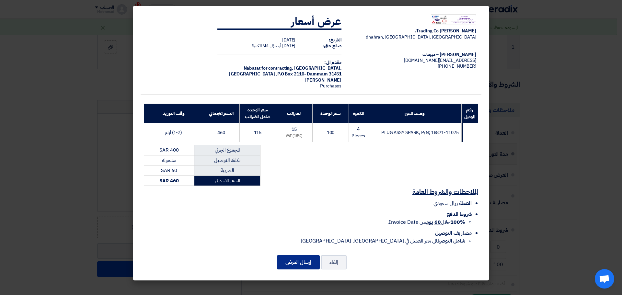
click at [303, 261] on button "إرسال العرض" at bounding box center [298, 262] width 43 height 14
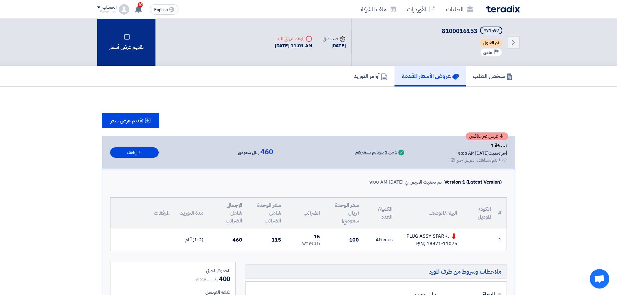
click at [134, 52] on div "تقديم عرض أسعار" at bounding box center [126, 42] width 58 height 47
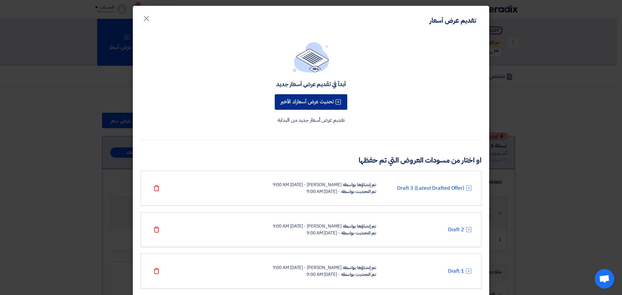
click at [322, 103] on button "تحديث عرض أسعارك الأخير" at bounding box center [311, 102] width 73 height 16
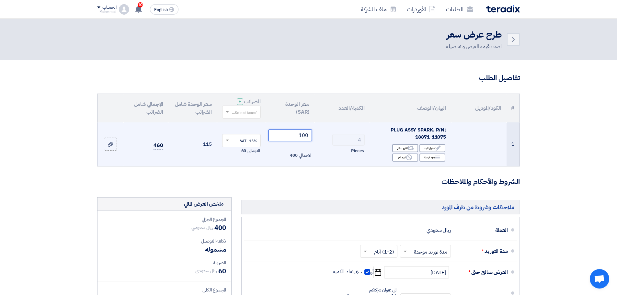
click at [305, 135] on input "100" at bounding box center [291, 136] width 44 height 12
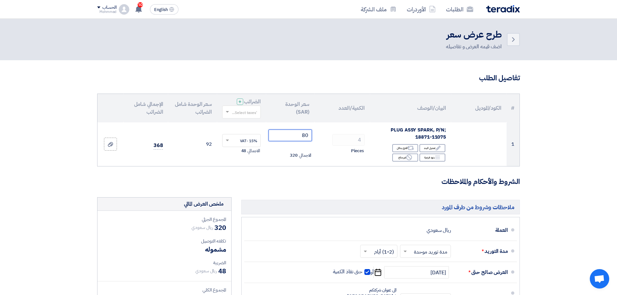
type input "80"
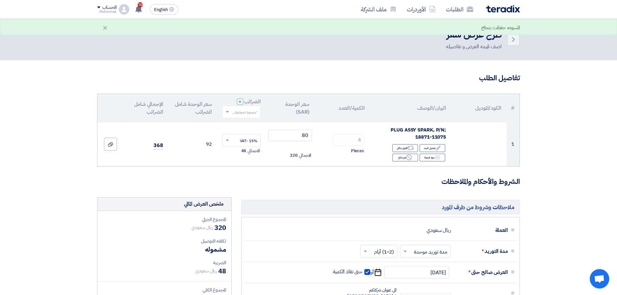
click at [575, 224] on section "تفاصيل الطلب # الكود/الموديل البيان/الوصف الكمية/العدد سعر الوحدة (SAR) الضرائب…" at bounding box center [308, 245] width 617 height 371
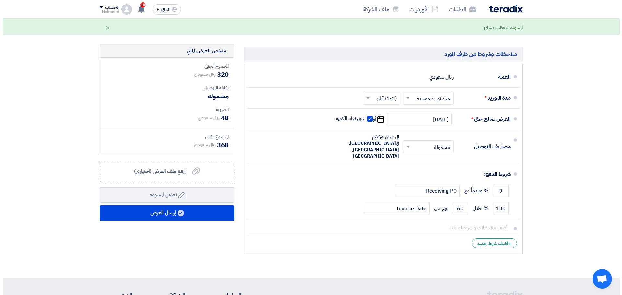
scroll to position [162, 0]
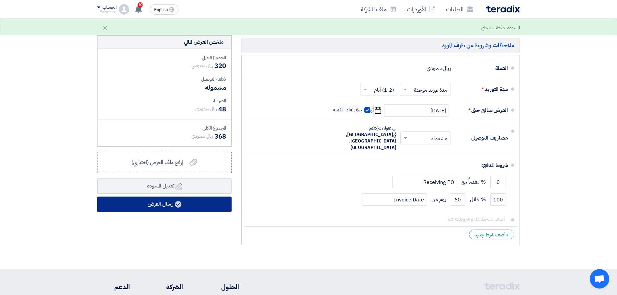
click at [189, 206] on button "إرسال العرض" at bounding box center [164, 205] width 134 height 16
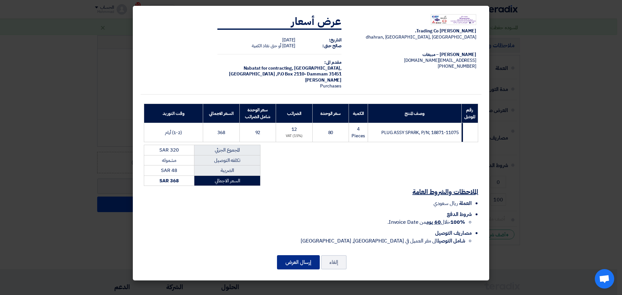
click at [304, 257] on button "إرسال العرض" at bounding box center [298, 262] width 43 height 14
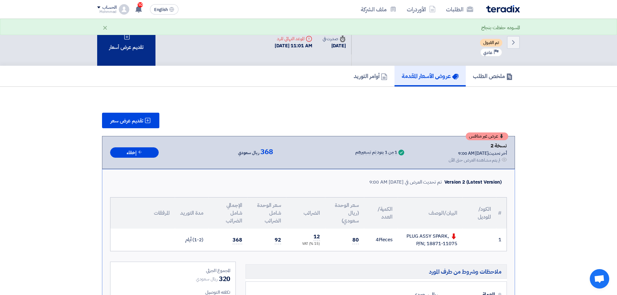
click at [135, 56] on div "تقديم عرض أسعار" at bounding box center [126, 42] width 58 height 47
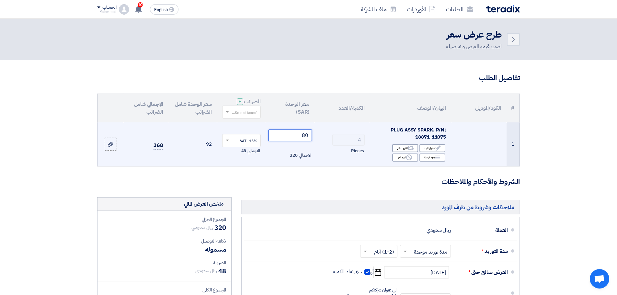
click at [308, 137] on input "80" at bounding box center [291, 136] width 44 height 12
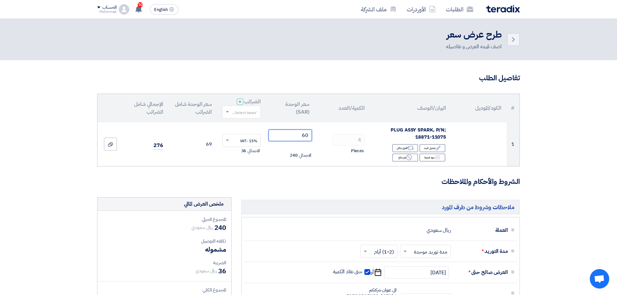
type input "60"
click at [558, 179] on section "تفاصيل الطلب # الكود/الموديل البيان/الوصف الكمية/العدد سعر الوحدة (SAR) الضرائب…" at bounding box center [308, 245] width 617 height 371
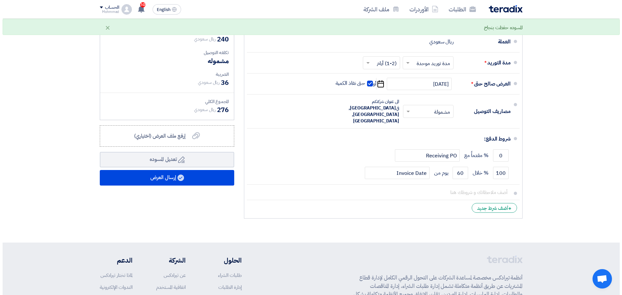
scroll to position [194, 0]
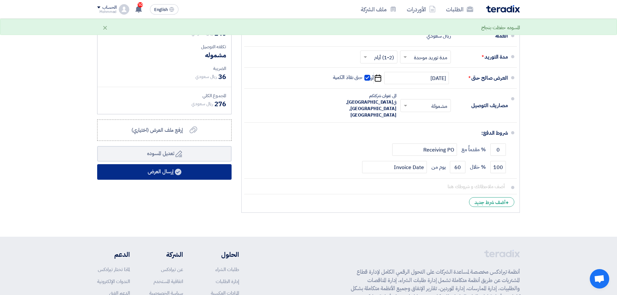
click at [152, 174] on button "إرسال العرض" at bounding box center [164, 172] width 134 height 16
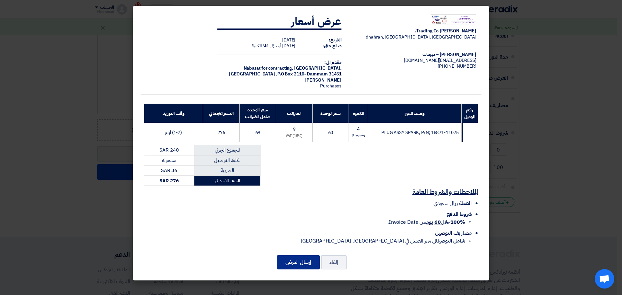
click at [300, 262] on button "إرسال العرض" at bounding box center [298, 262] width 43 height 14
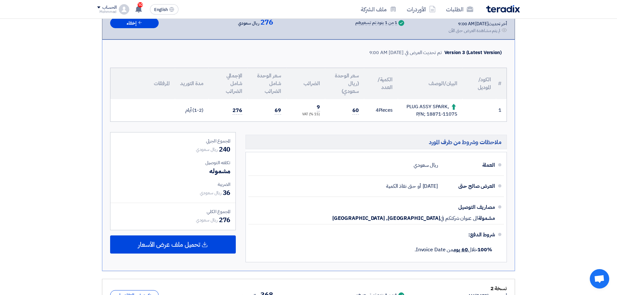
scroll to position [0, 0]
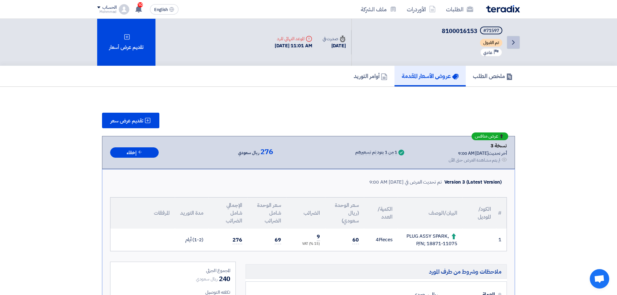
click at [517, 41] on icon "Back" at bounding box center [514, 43] width 8 height 8
